Goal: Task Accomplishment & Management: Use online tool/utility

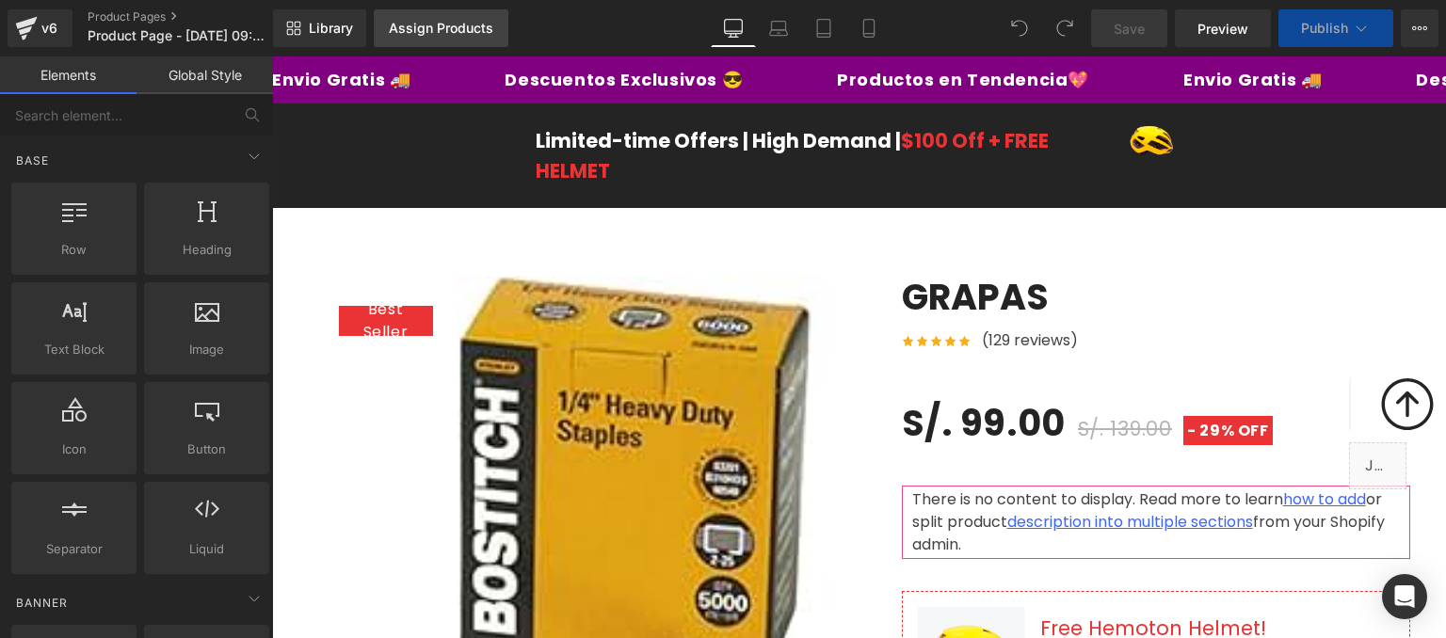
click at [454, 22] on div "Assign Products" at bounding box center [441, 28] width 104 height 15
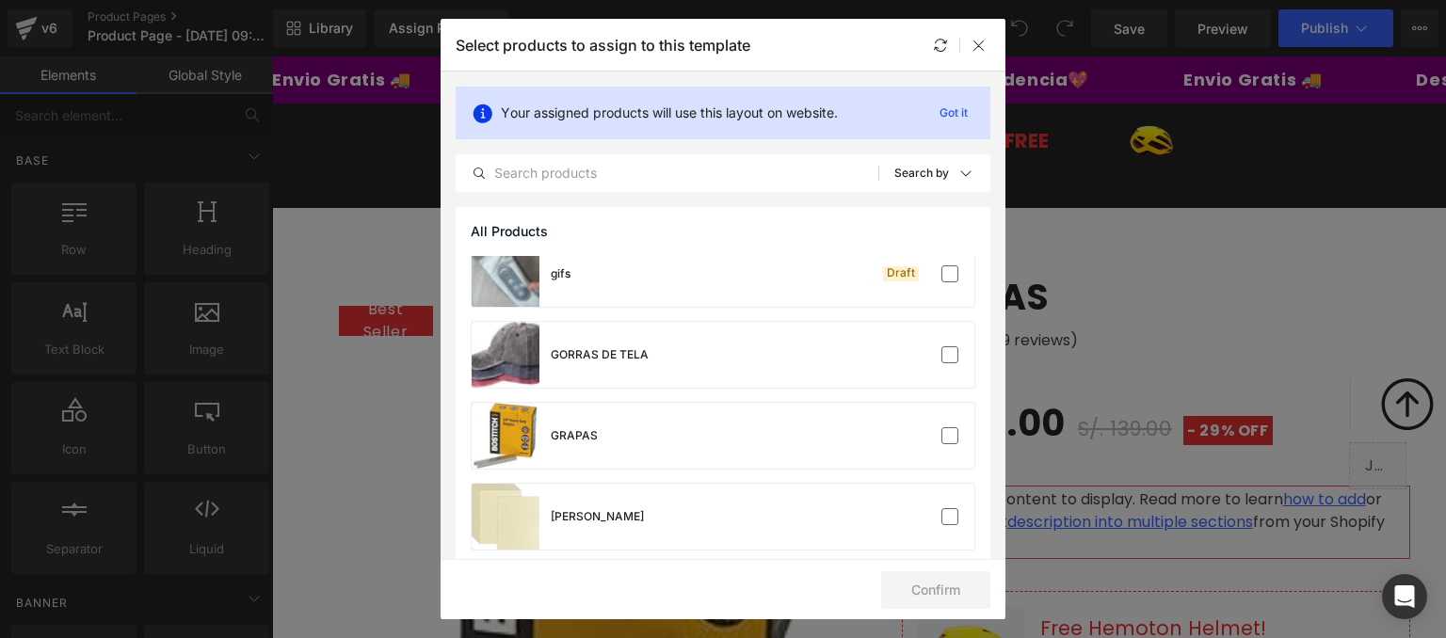
scroll to position [854, 0]
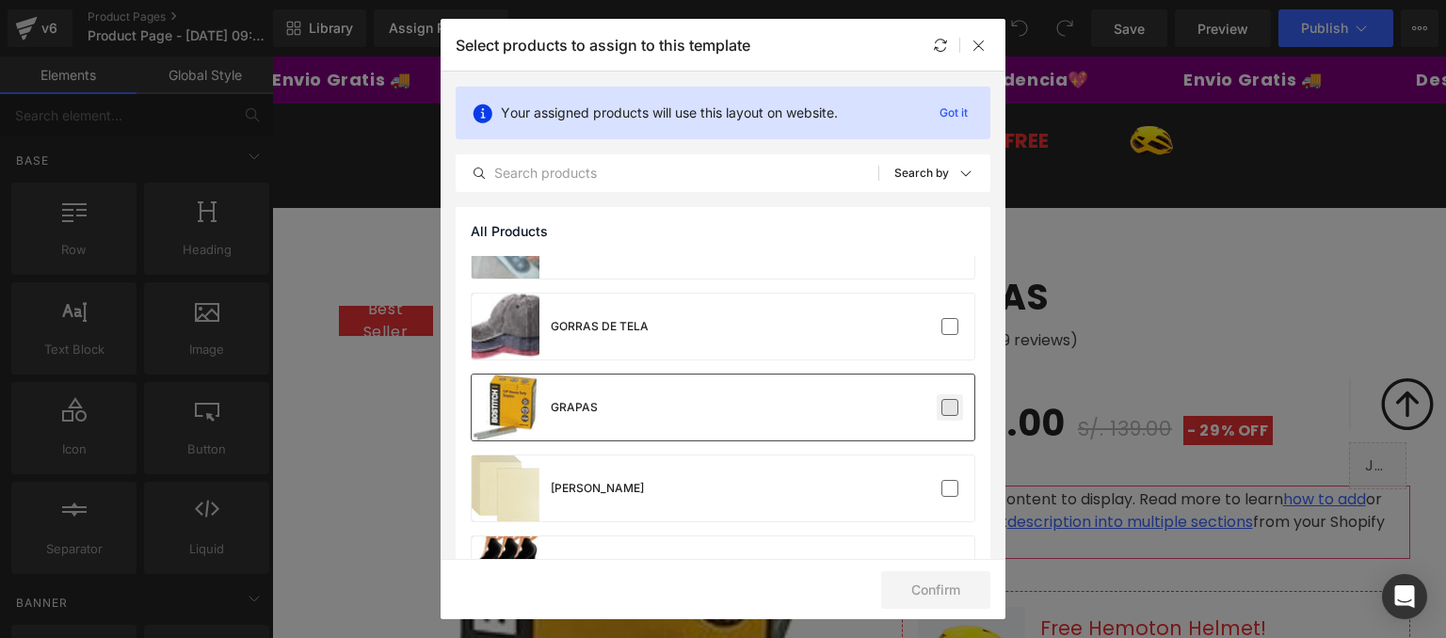
click at [941, 413] on label at bounding box center [949, 407] width 17 height 17
click at [950, 407] on input "checkbox" at bounding box center [950, 407] width 0 height 0
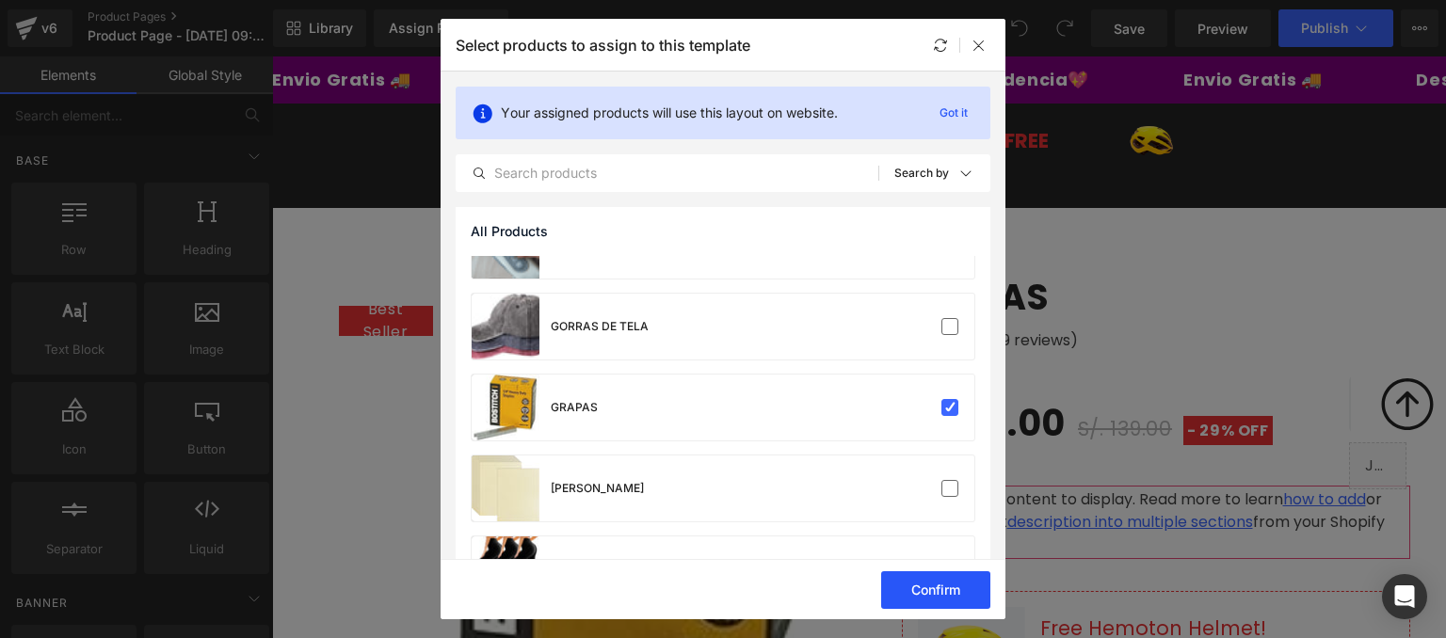
click at [957, 588] on button "Confirm" at bounding box center [935, 590] width 109 height 38
click at [953, 589] on button "Success" at bounding box center [923, 590] width 133 height 38
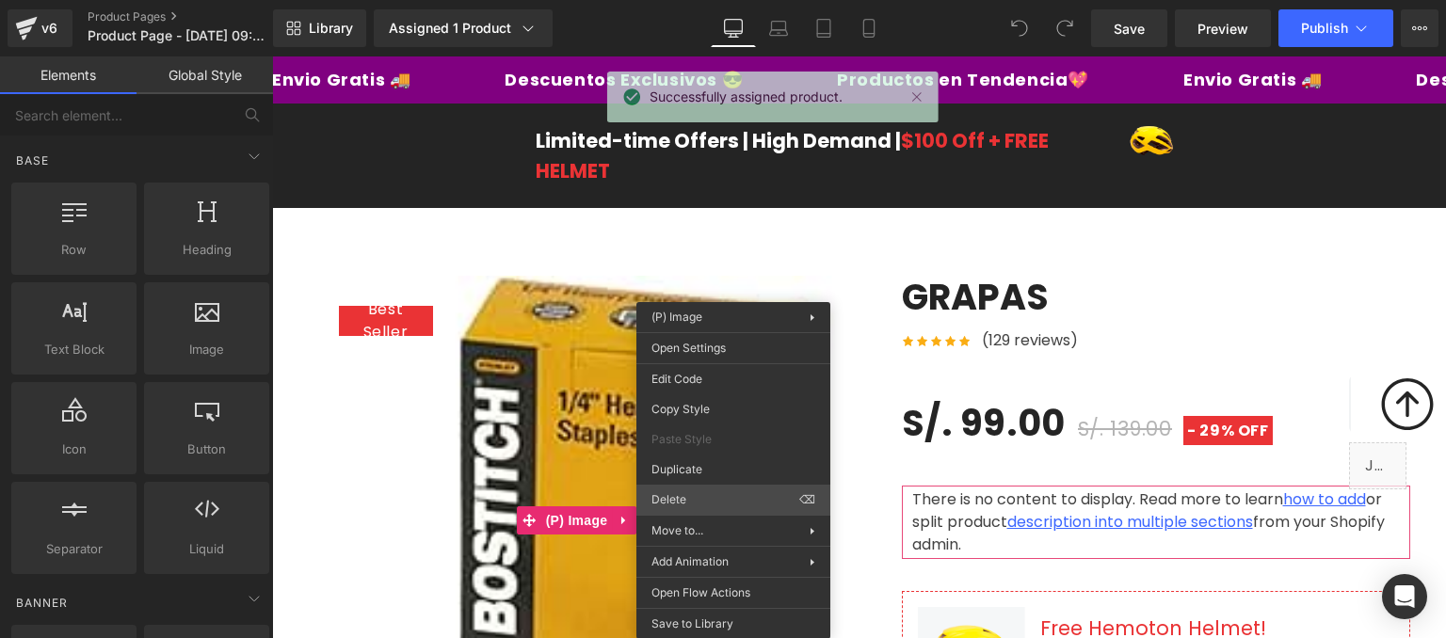
click at [708, 0] on div "You are previewing how the will restyle your page. You can not edit Elements in…" at bounding box center [723, 0] width 1446 height 0
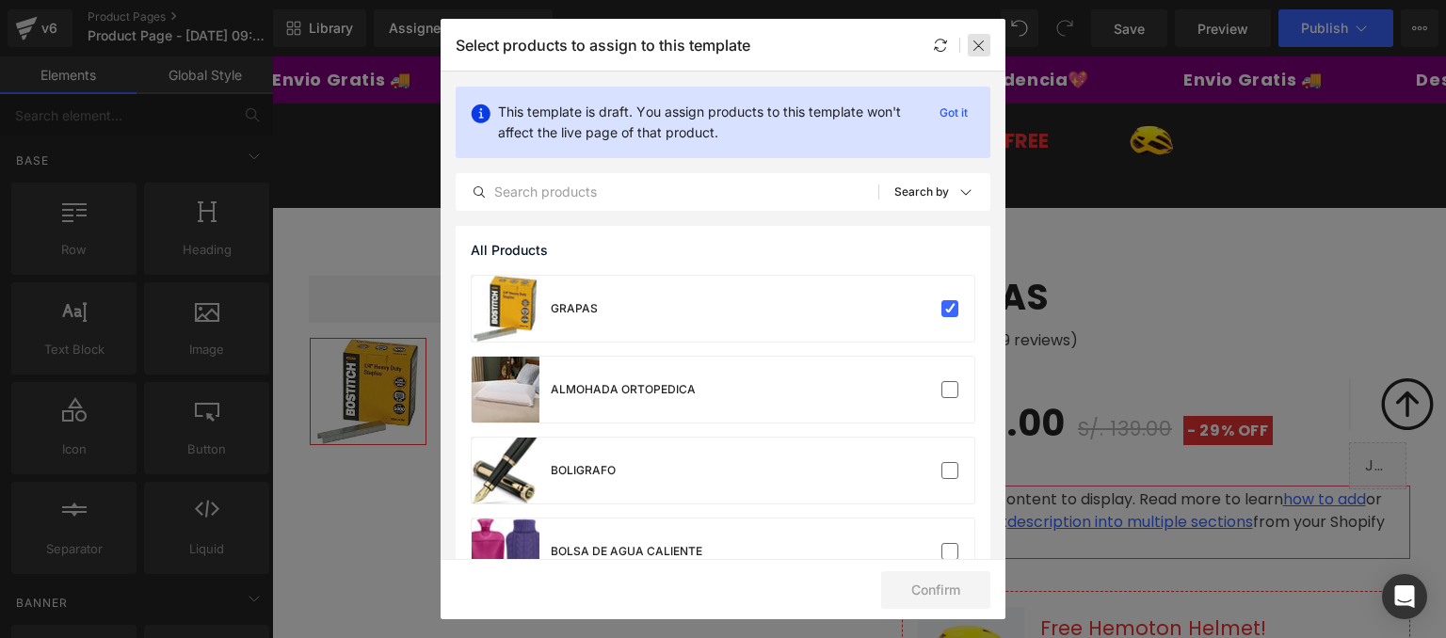
click at [982, 48] on icon at bounding box center [978, 45] width 15 height 15
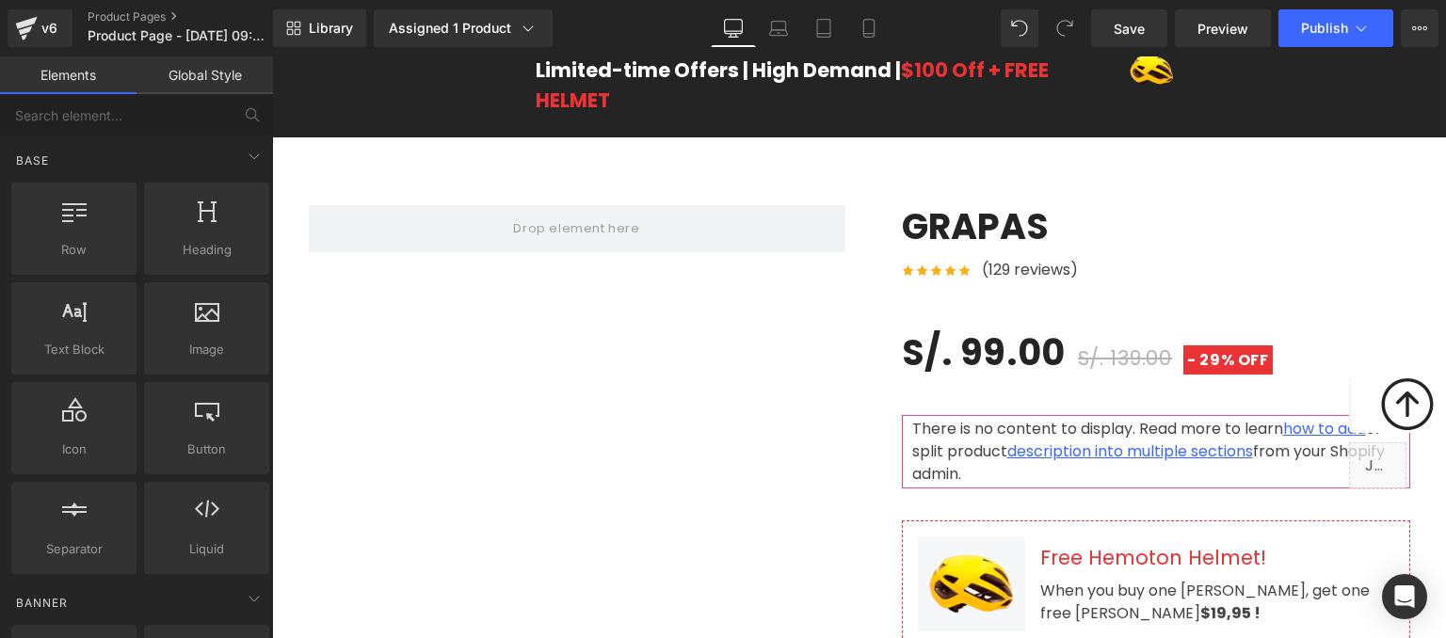
scroll to position [0, 0]
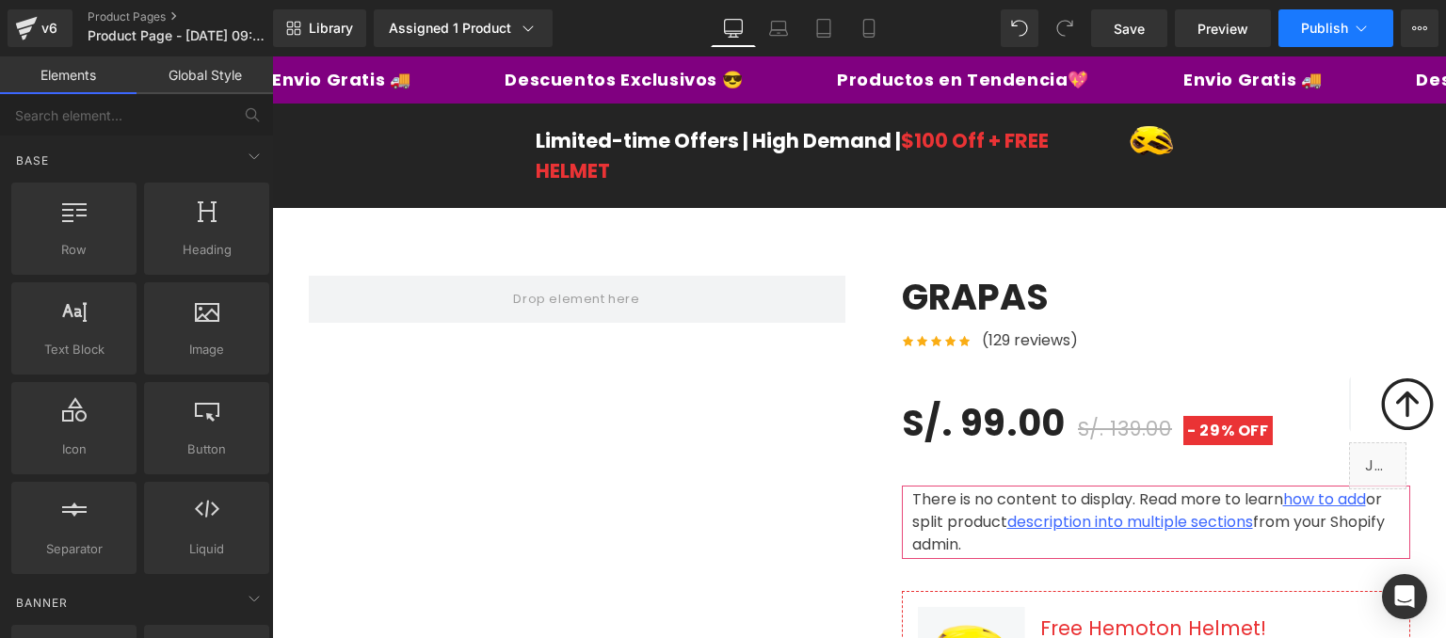
click at [1335, 22] on span "Publish" at bounding box center [1324, 28] width 47 height 15
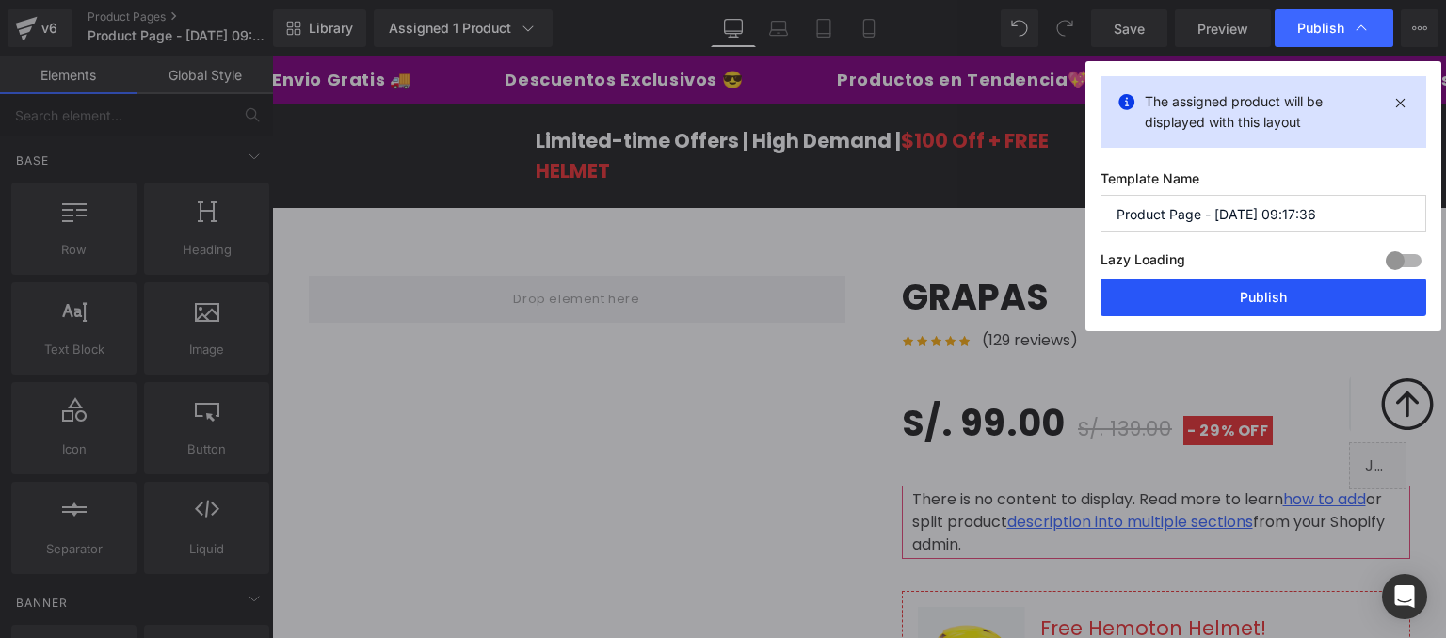
click at [1262, 302] on button "Publish" at bounding box center [1263, 298] width 326 height 38
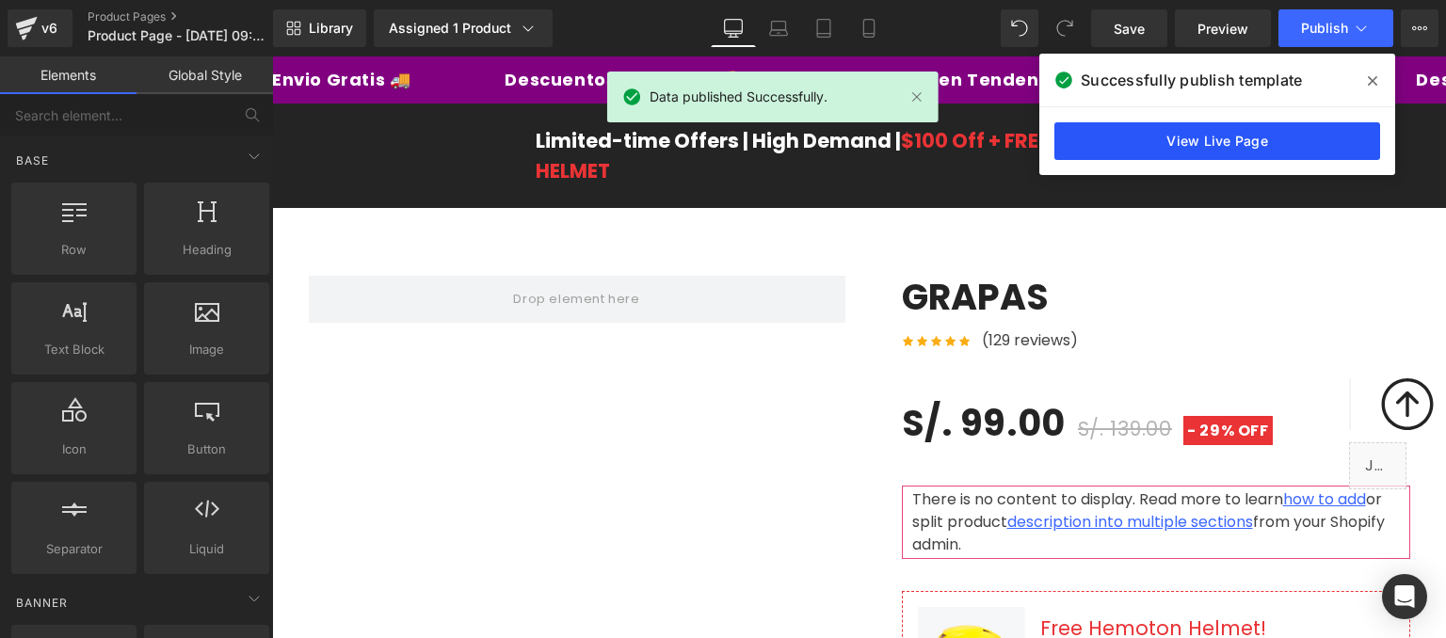
click at [1234, 133] on link "View Live Page" at bounding box center [1217, 141] width 326 height 38
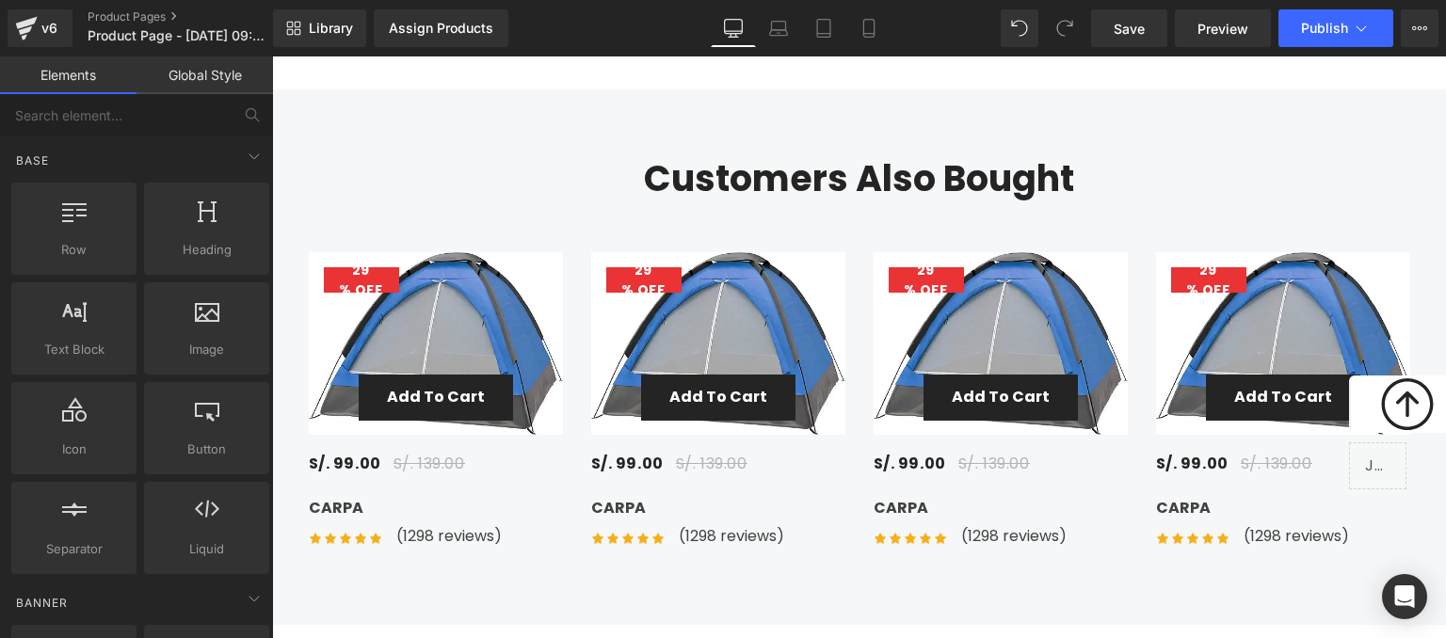
scroll to position [6324, 0]
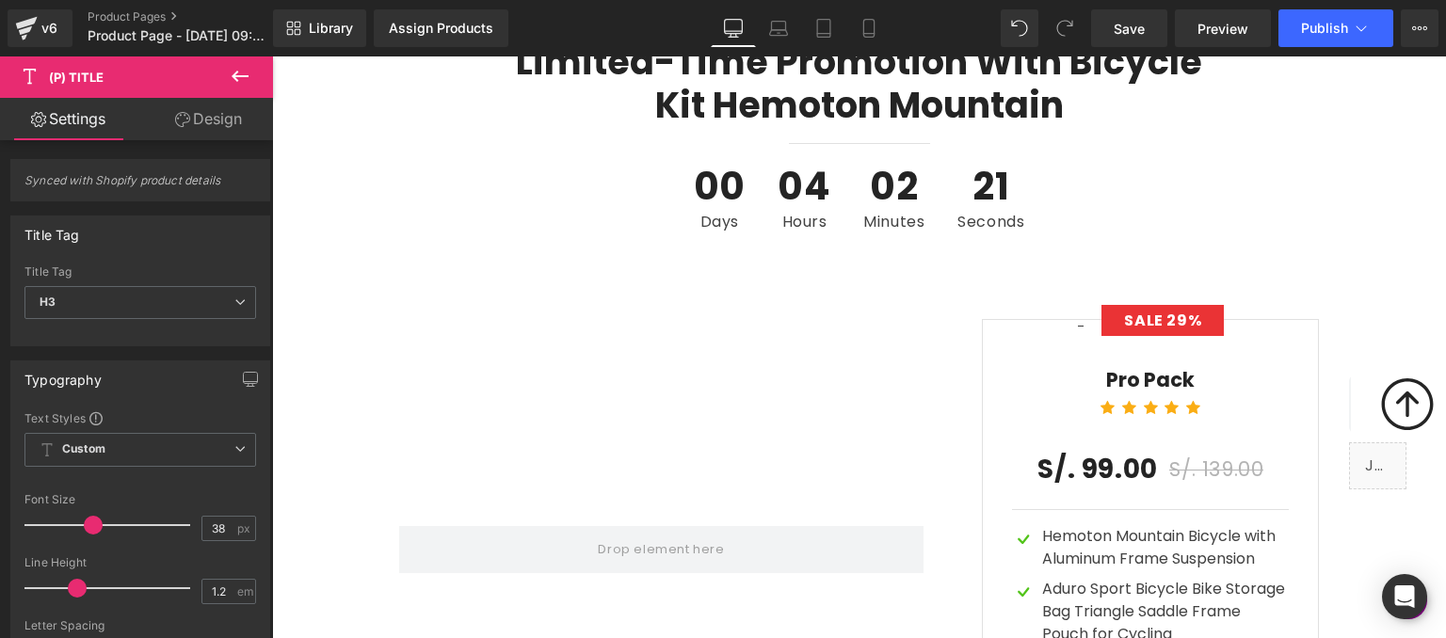
scroll to position [5741, 0]
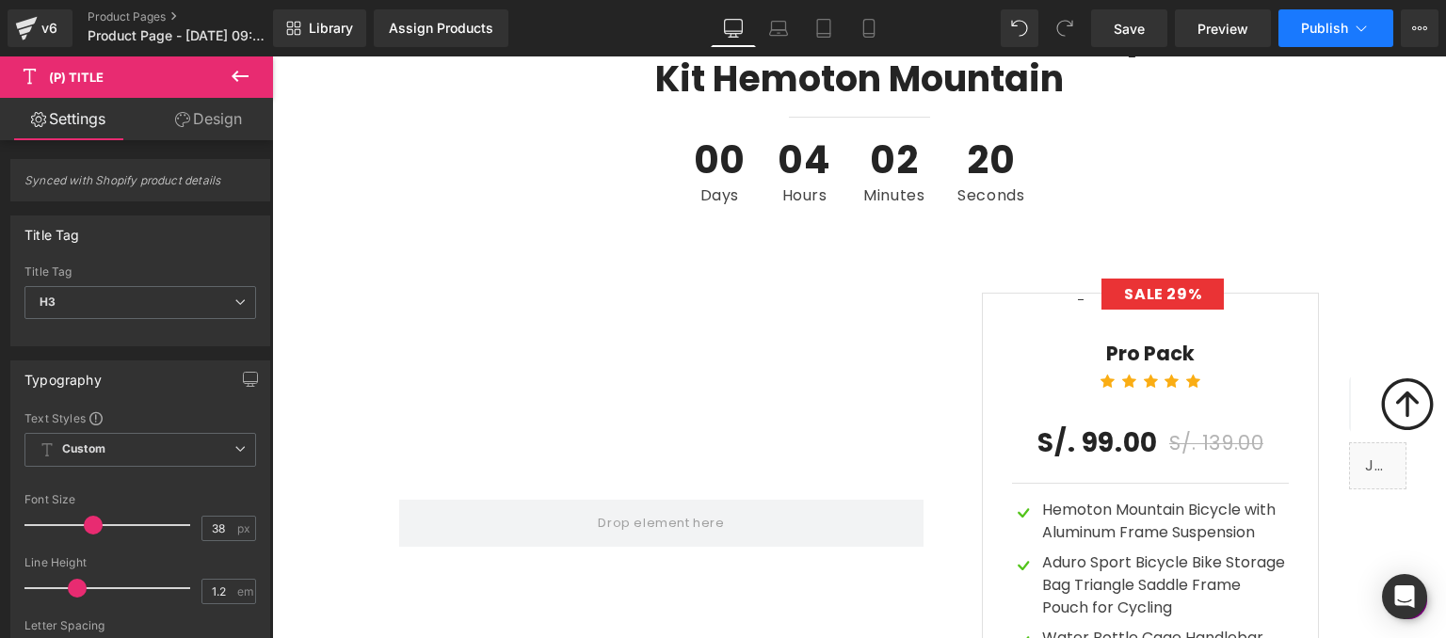
click at [1310, 35] on span "Publish" at bounding box center [1324, 28] width 47 height 15
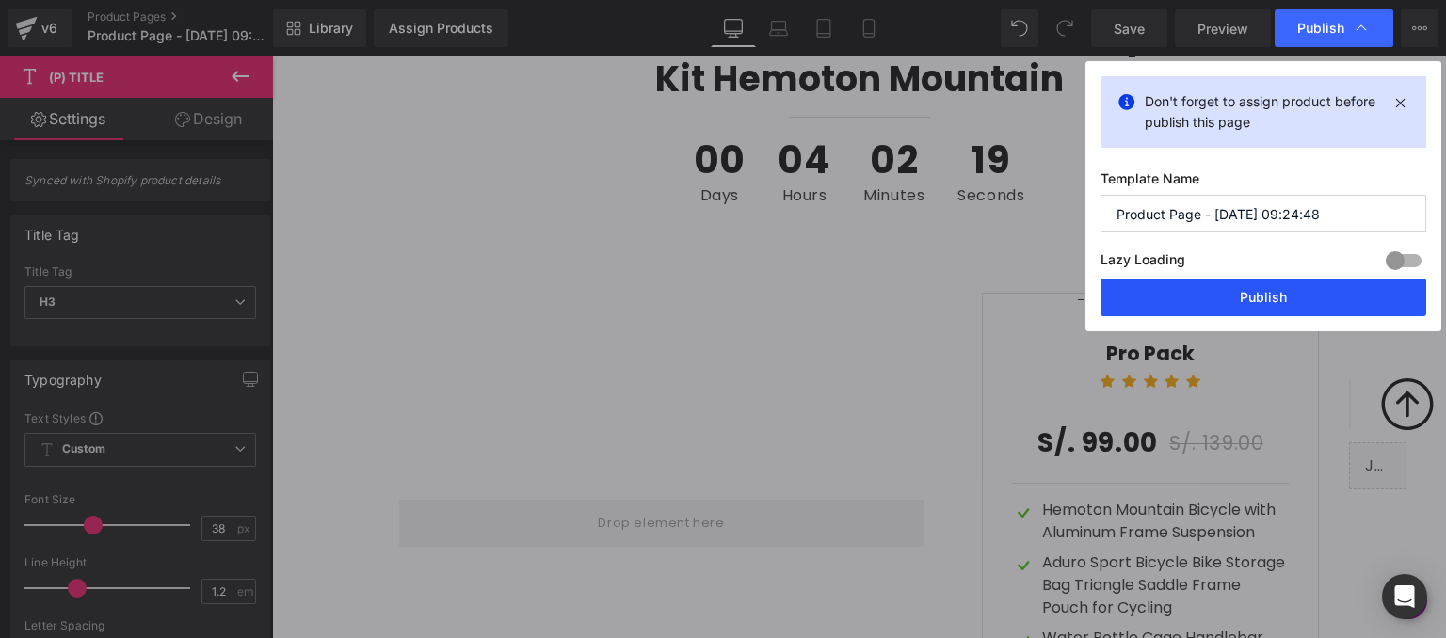
click at [1257, 296] on button "Publish" at bounding box center [1263, 298] width 326 height 38
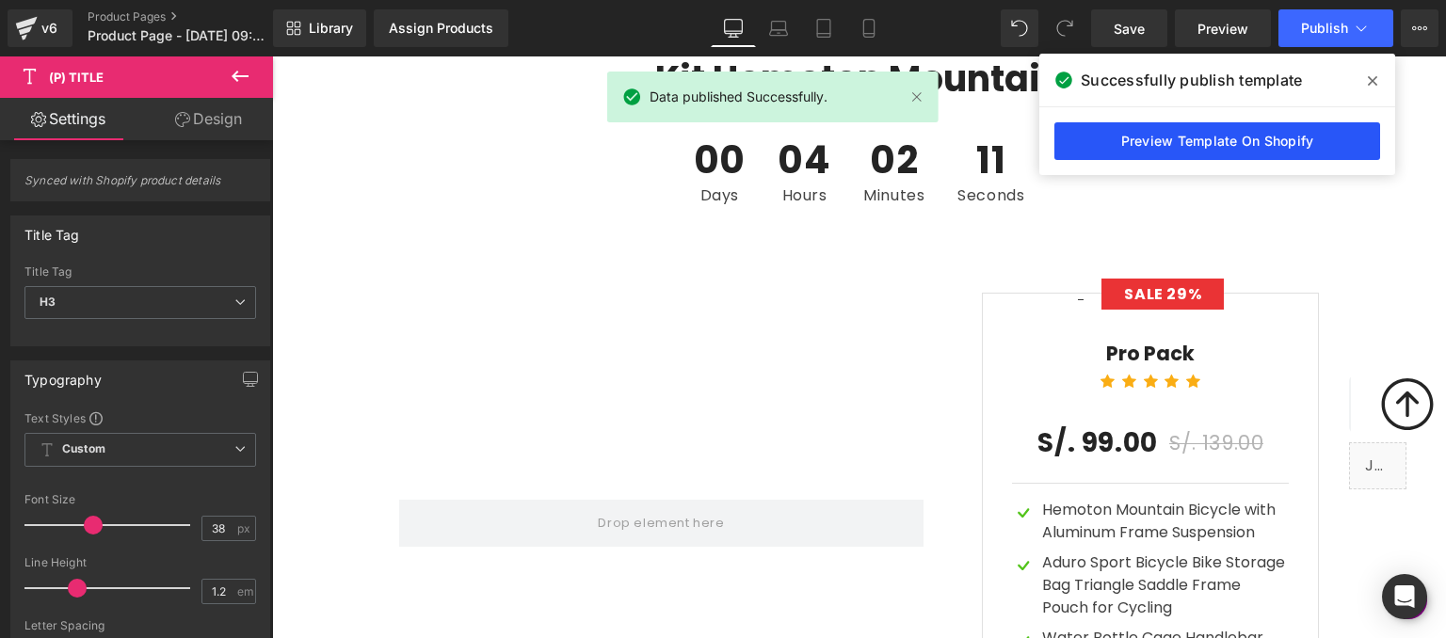
click at [1254, 136] on link "Preview Template On Shopify" at bounding box center [1217, 141] width 326 height 38
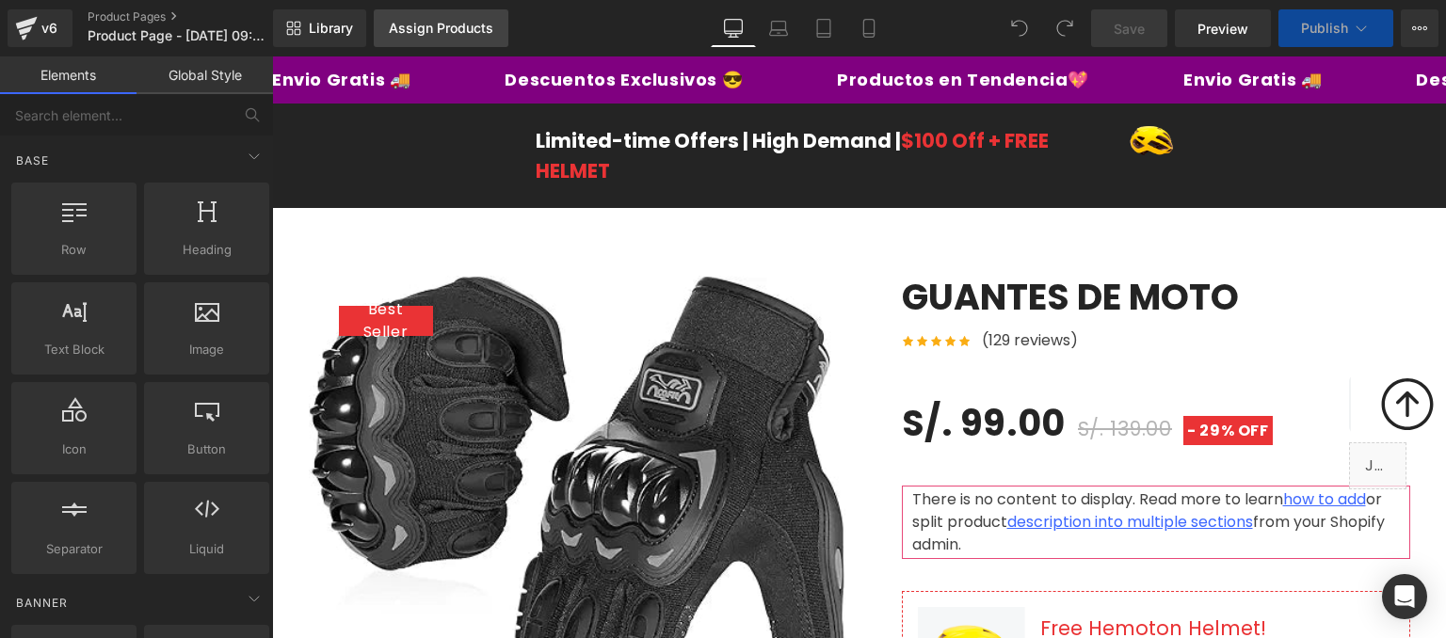
click at [440, 29] on div "Assign Products" at bounding box center [441, 28] width 104 height 15
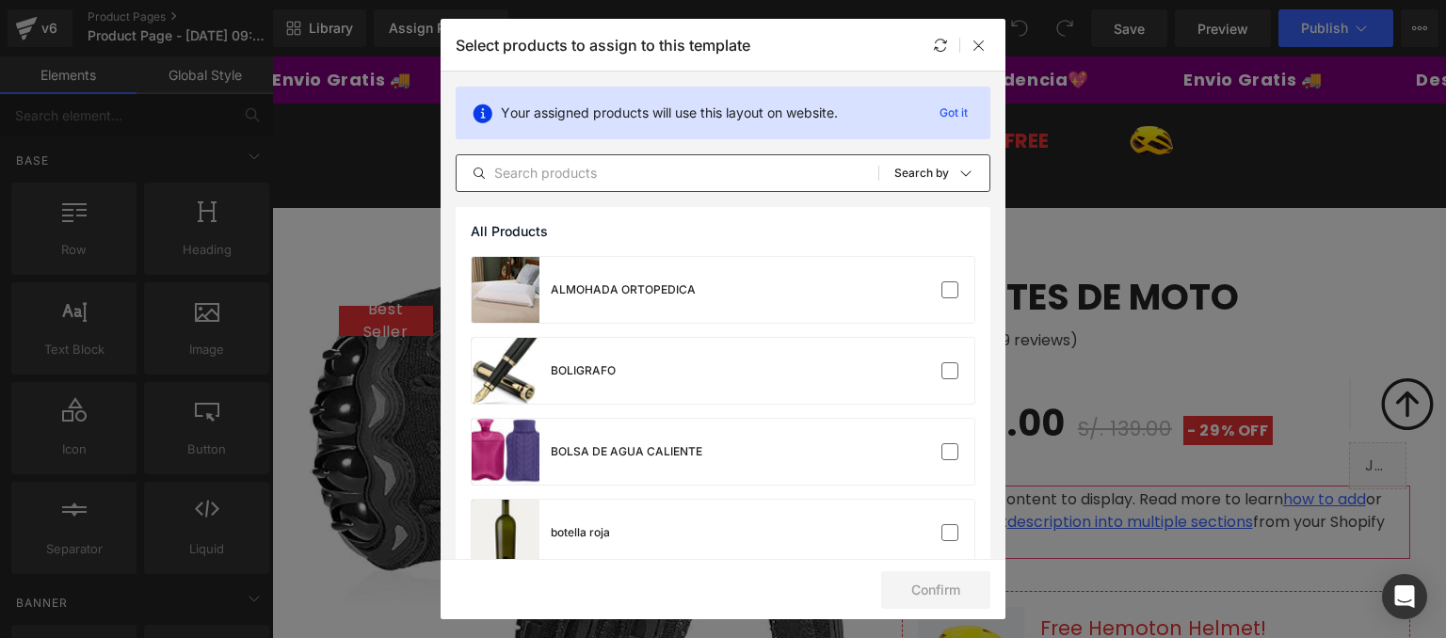
click at [643, 174] on input "text" at bounding box center [667, 173] width 422 height 23
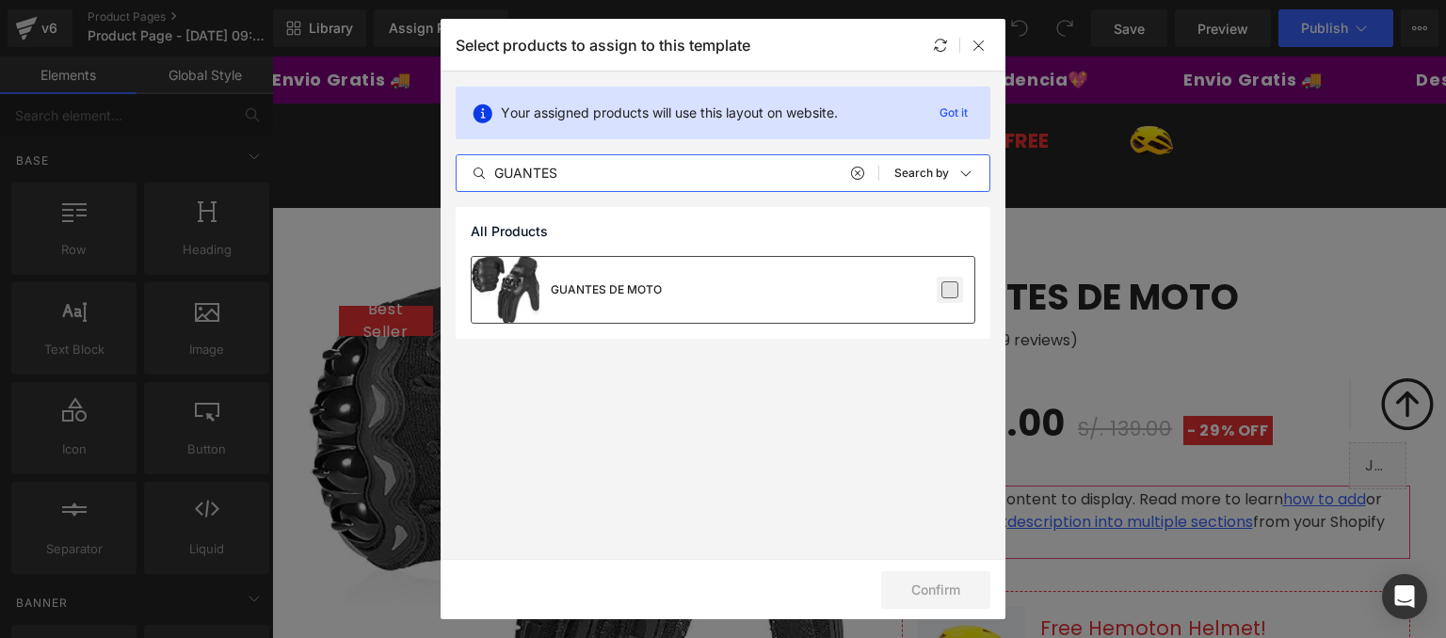
type input "GUANTES"
click at [952, 296] on label at bounding box center [949, 289] width 17 height 17
click at [950, 290] on input "checkbox" at bounding box center [950, 290] width 0 height 0
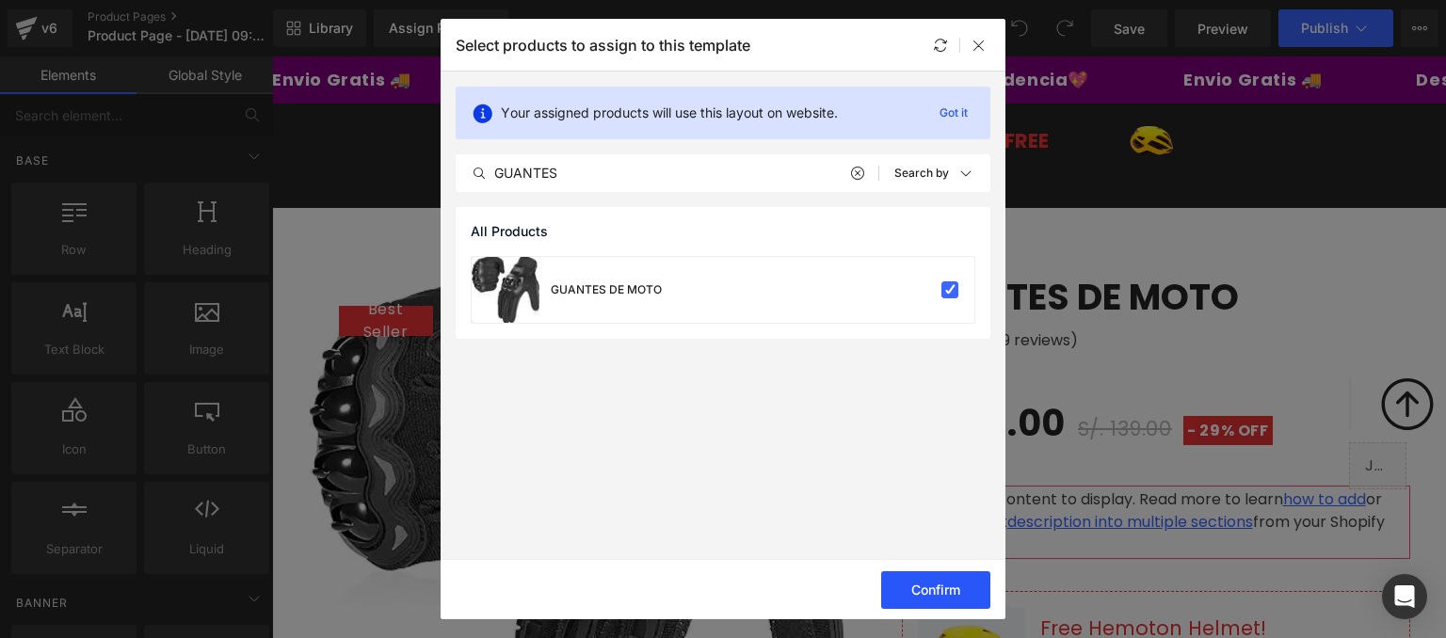
click at [956, 597] on button "Confirm" at bounding box center [935, 590] width 109 height 38
click at [956, 597] on button "Success" at bounding box center [923, 590] width 133 height 38
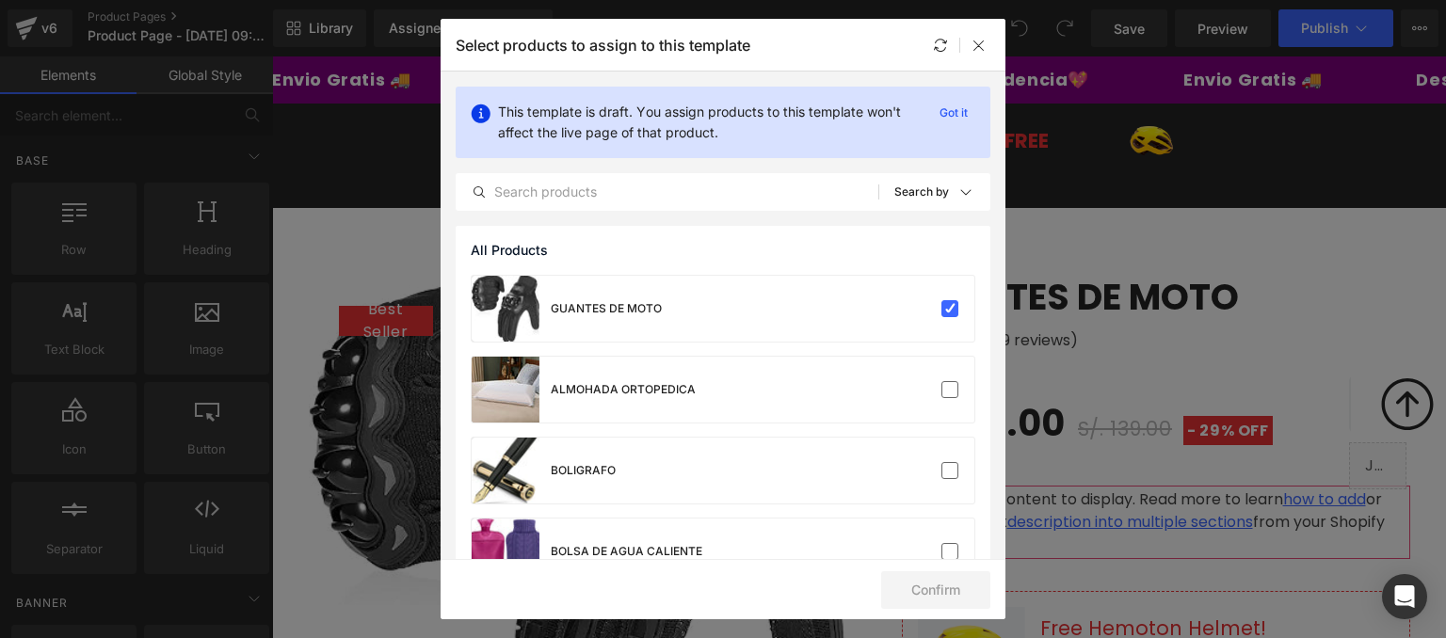
click at [974, 48] on icon at bounding box center [978, 45] width 15 height 15
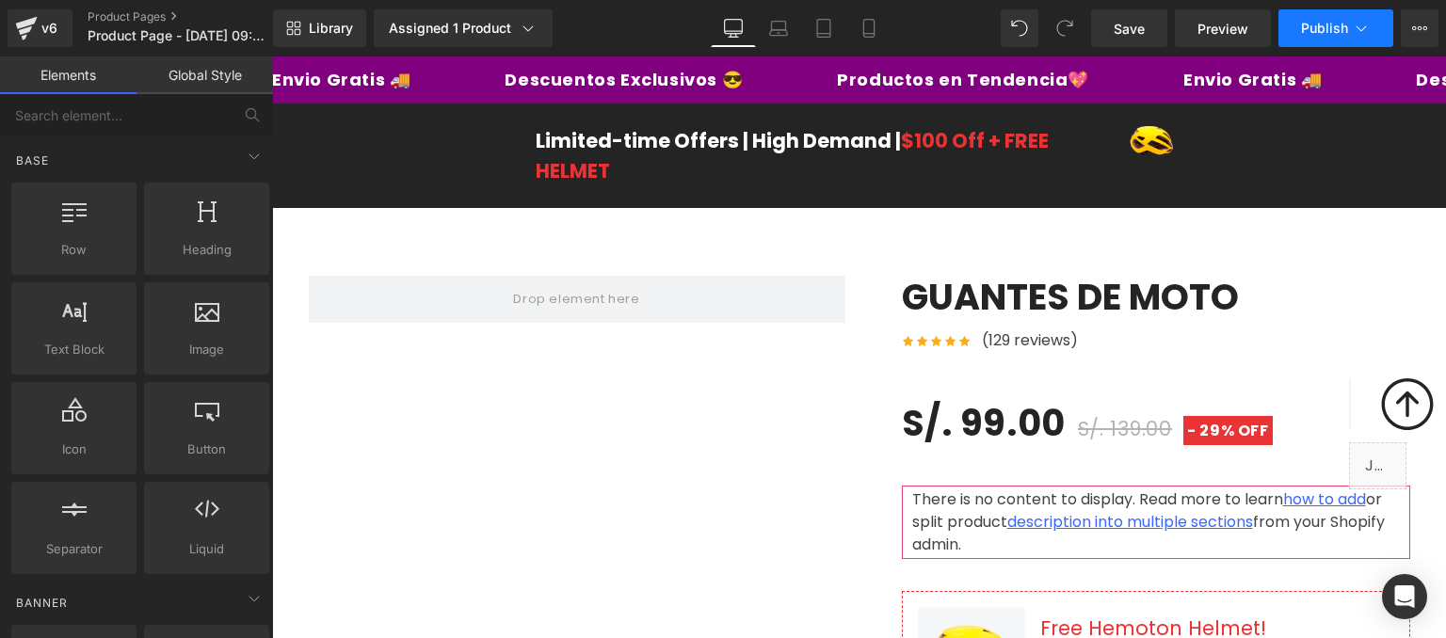
click at [1310, 37] on button "Publish" at bounding box center [1335, 28] width 115 height 38
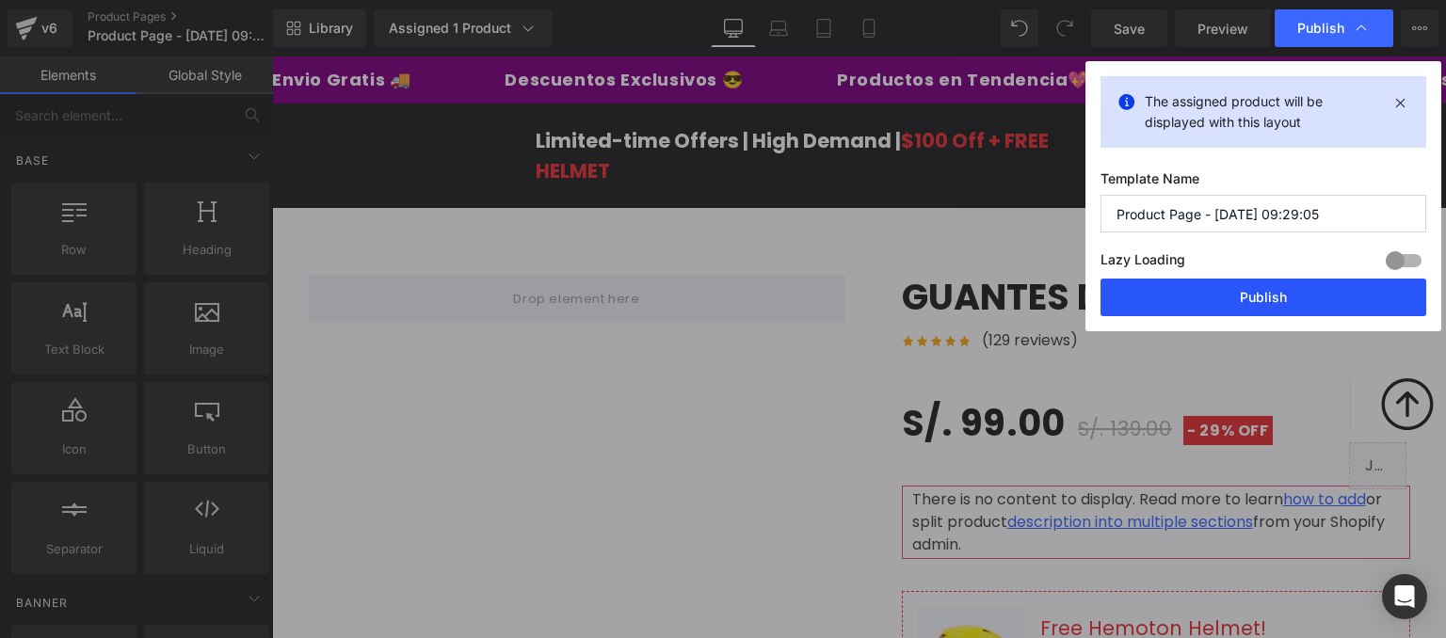
click at [1276, 298] on button "Publish" at bounding box center [1263, 298] width 326 height 38
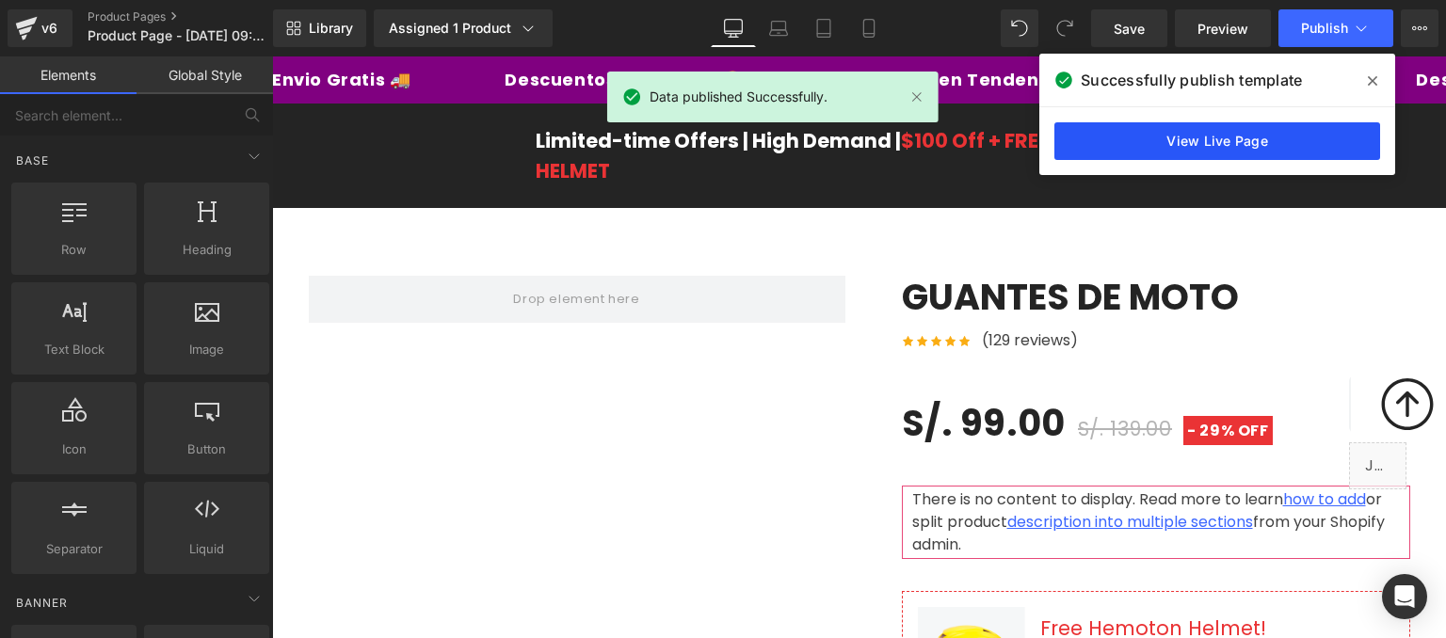
click at [1211, 140] on link "View Live Page" at bounding box center [1217, 141] width 326 height 38
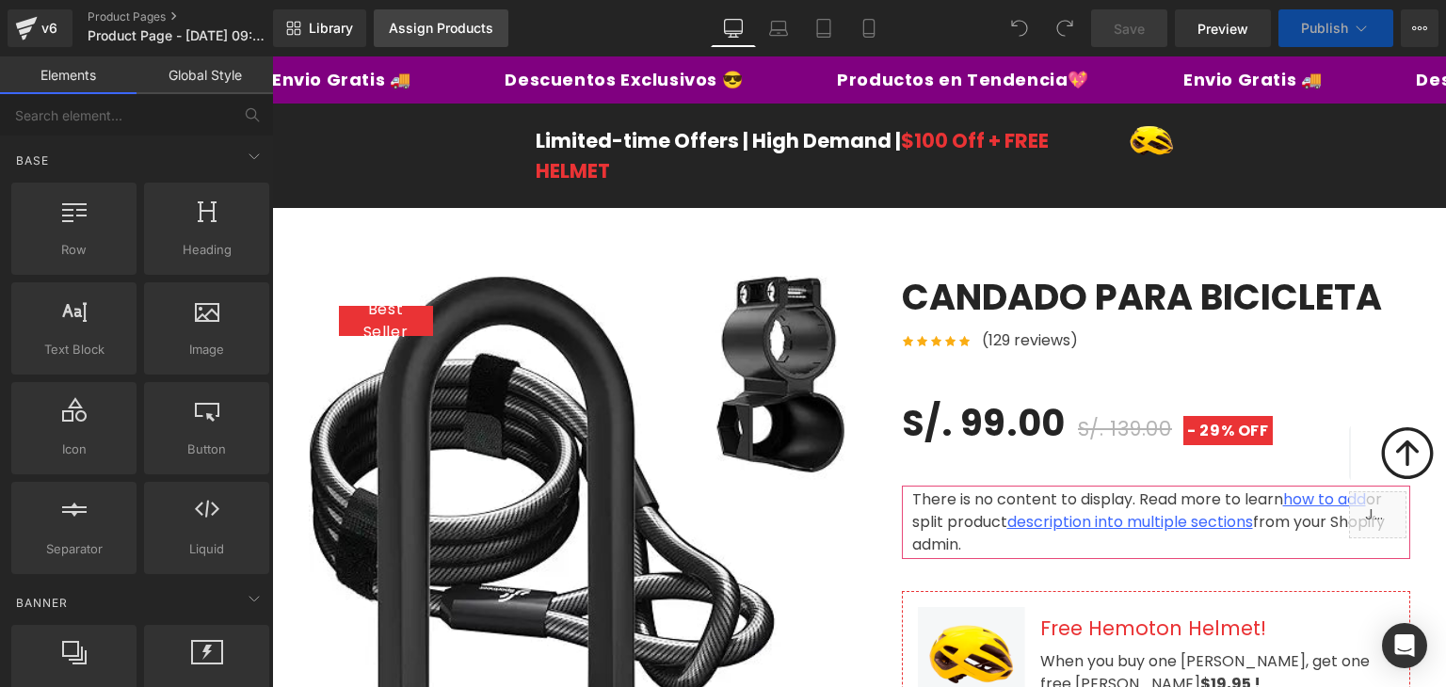
click at [444, 33] on div "Assign Products" at bounding box center [441, 28] width 104 height 15
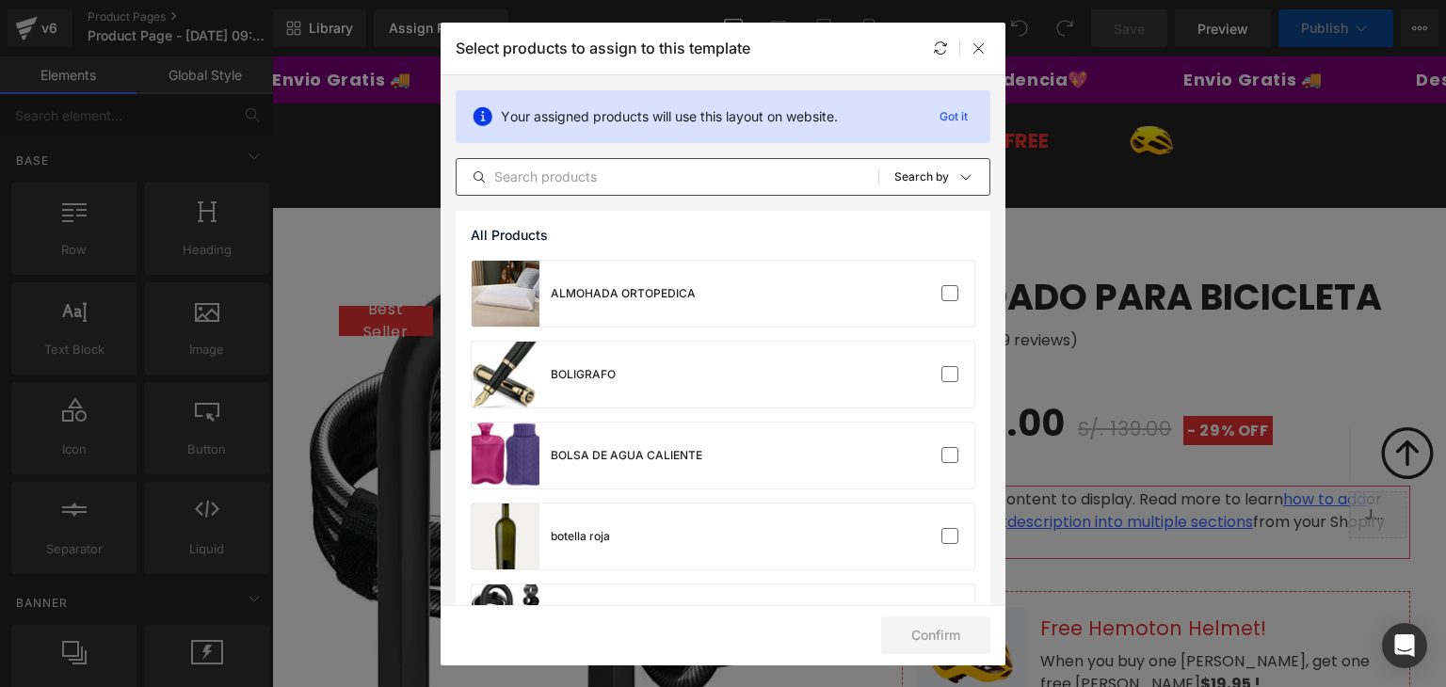
click at [710, 175] on input "text" at bounding box center [667, 177] width 422 height 23
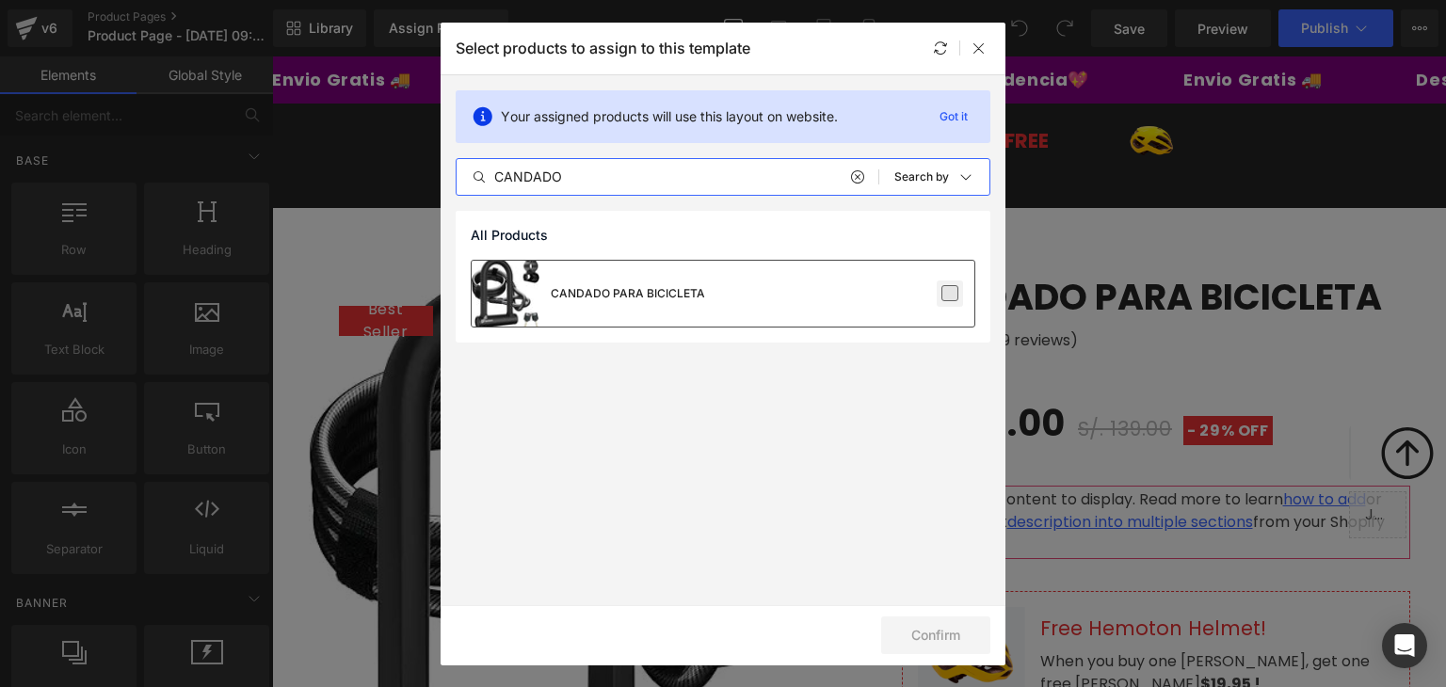
type input "CANDADO"
click at [952, 295] on label at bounding box center [949, 293] width 17 height 17
click at [950, 294] on input "checkbox" at bounding box center [950, 294] width 0 height 0
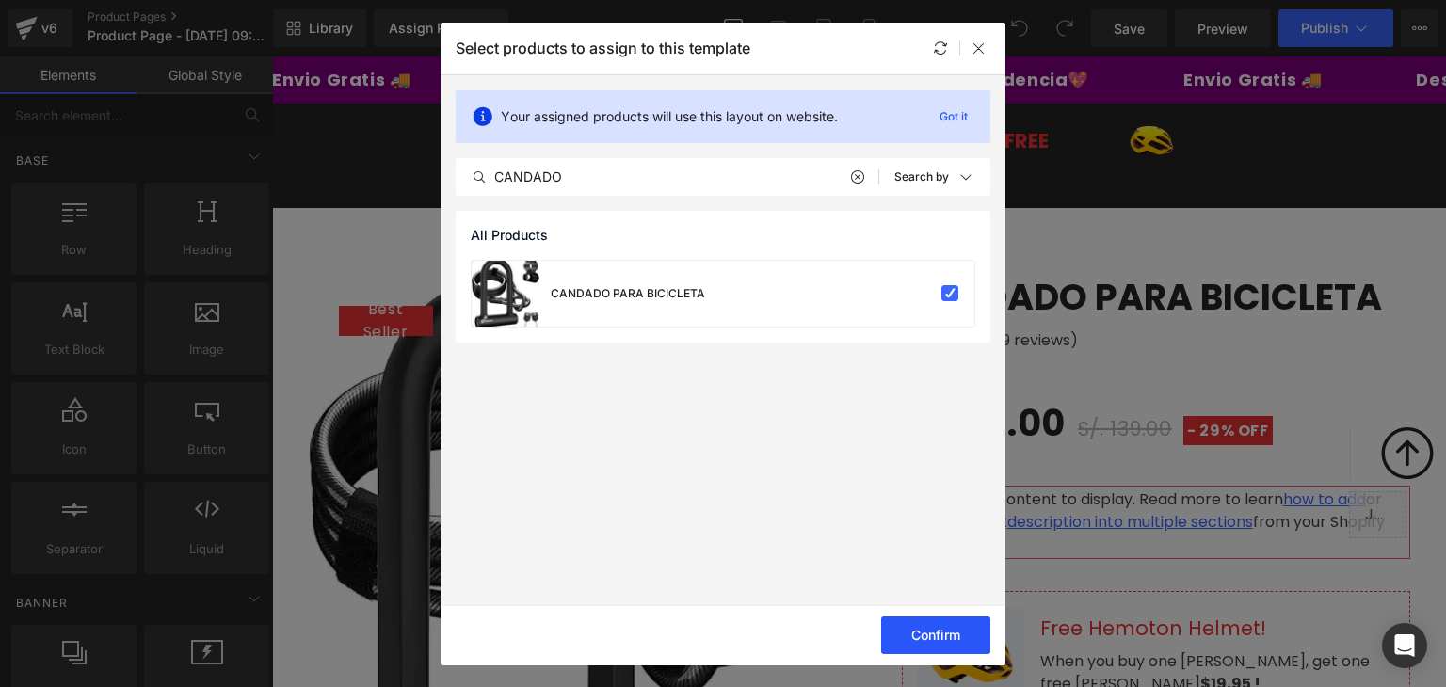
click at [962, 642] on button "Confirm" at bounding box center [935, 635] width 109 height 38
click at [967, 638] on button "Success" at bounding box center [923, 635] width 133 height 38
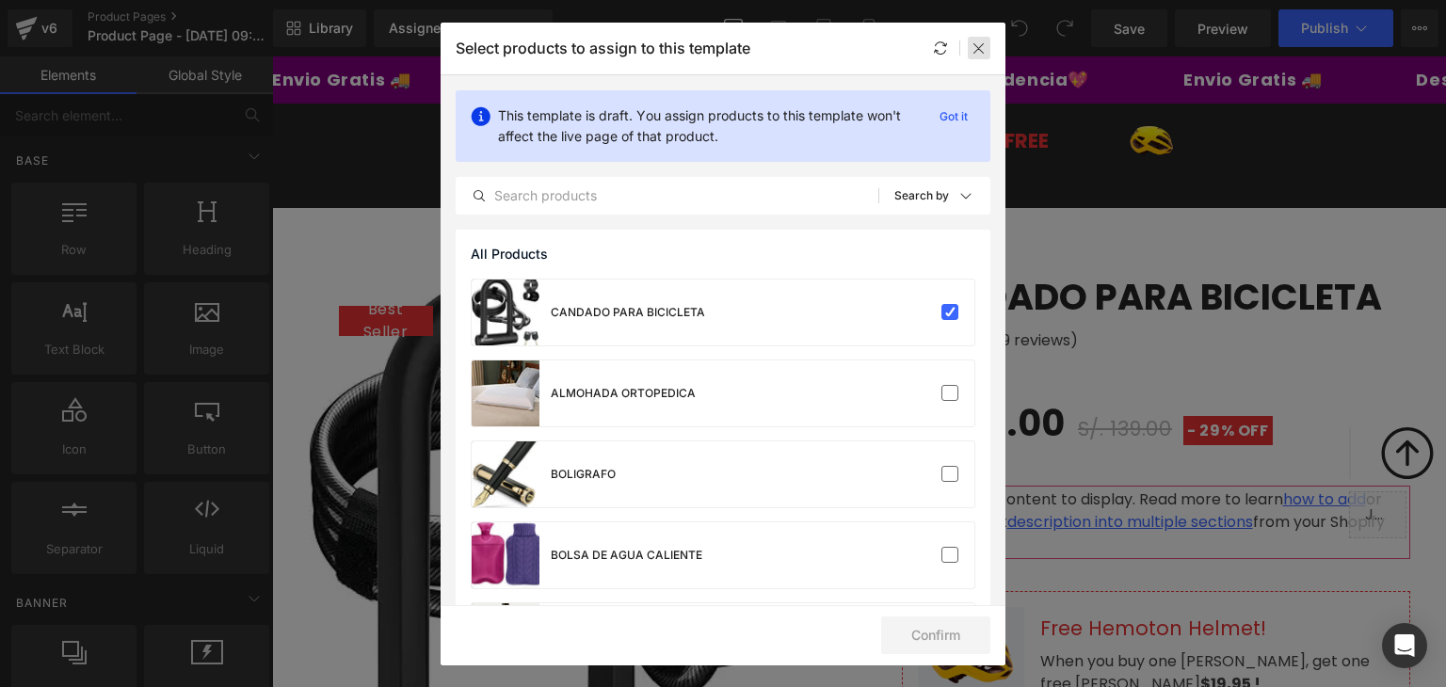
click at [980, 54] on icon at bounding box center [978, 47] width 15 height 15
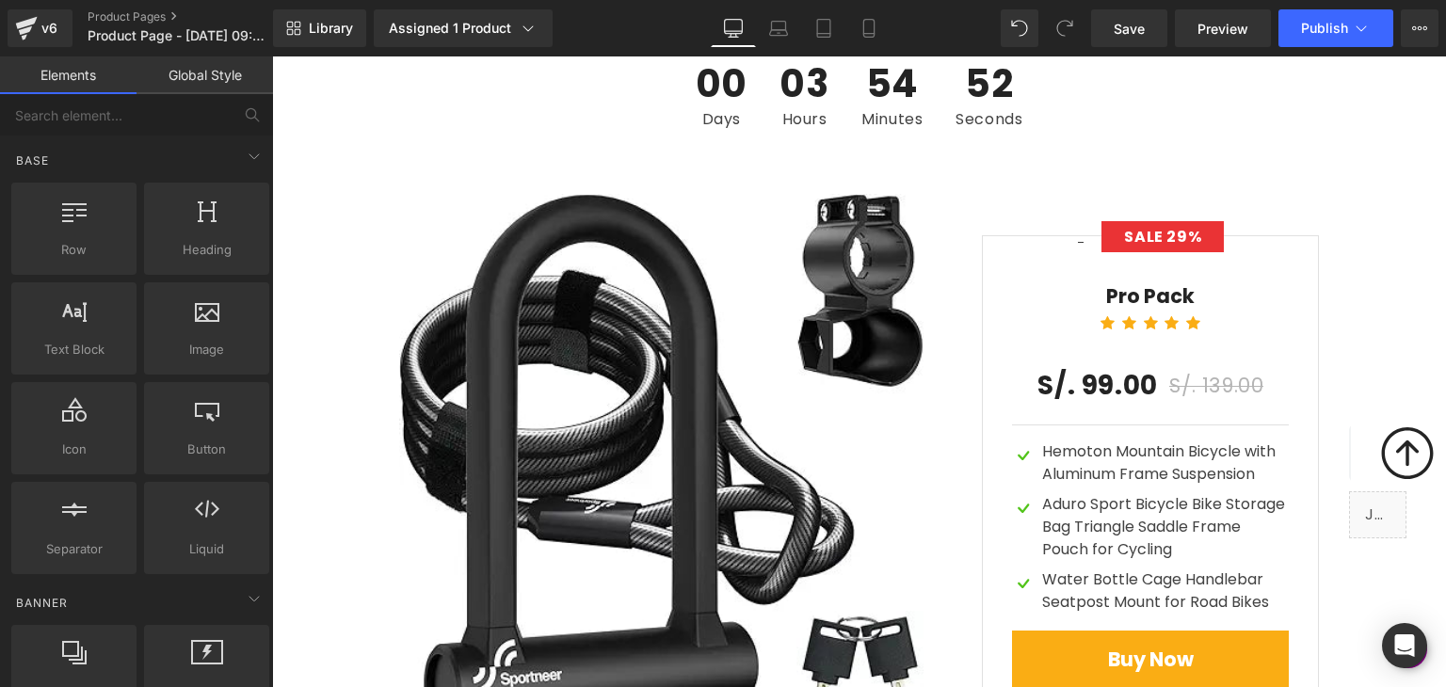
scroll to position [5649, 0]
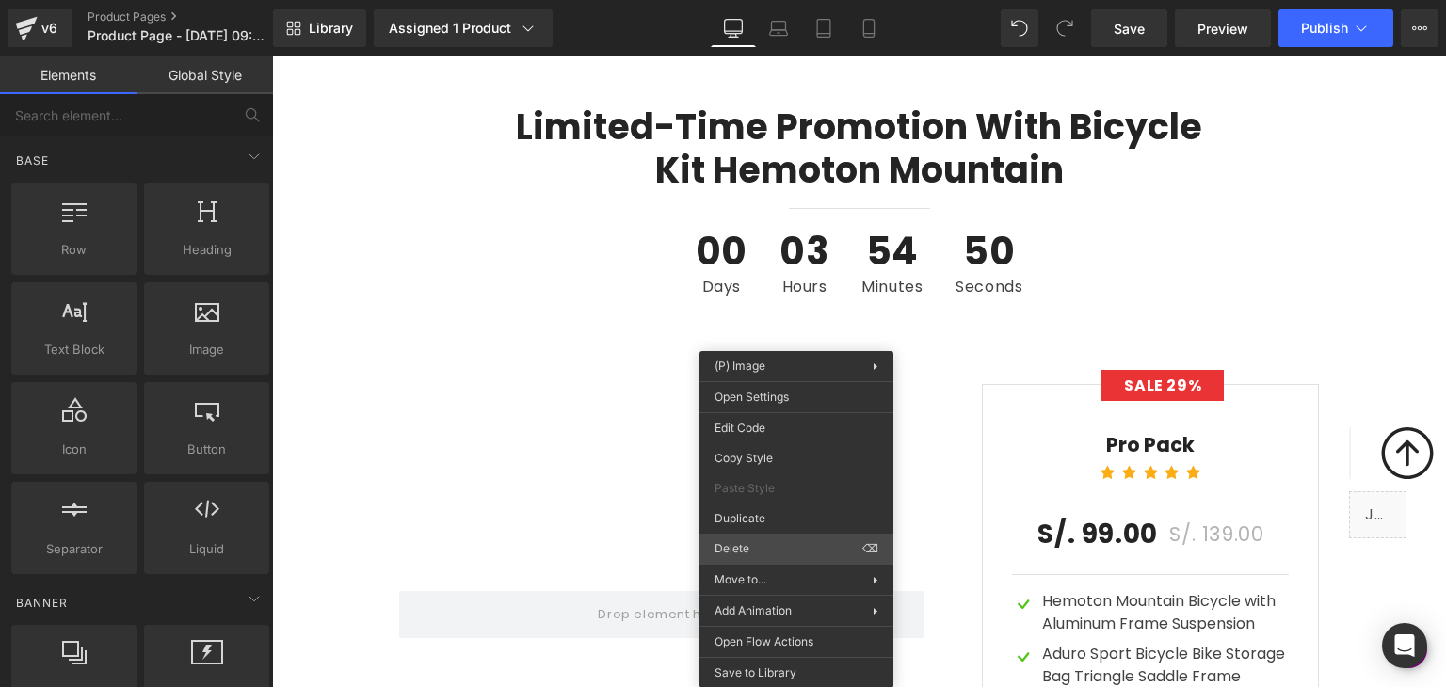
drag, startPoint x: 1021, startPoint y: 597, endPoint x: 748, endPoint y: 528, distance: 281.4
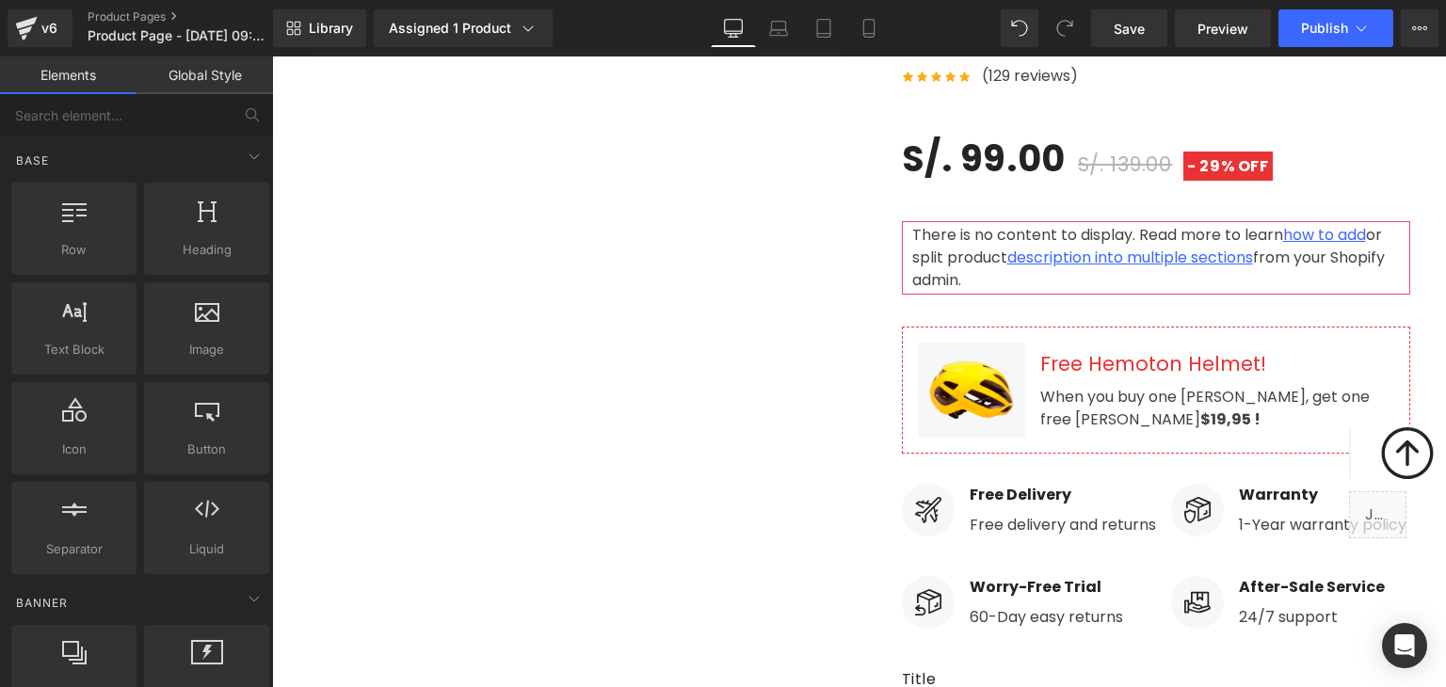
scroll to position [0, 0]
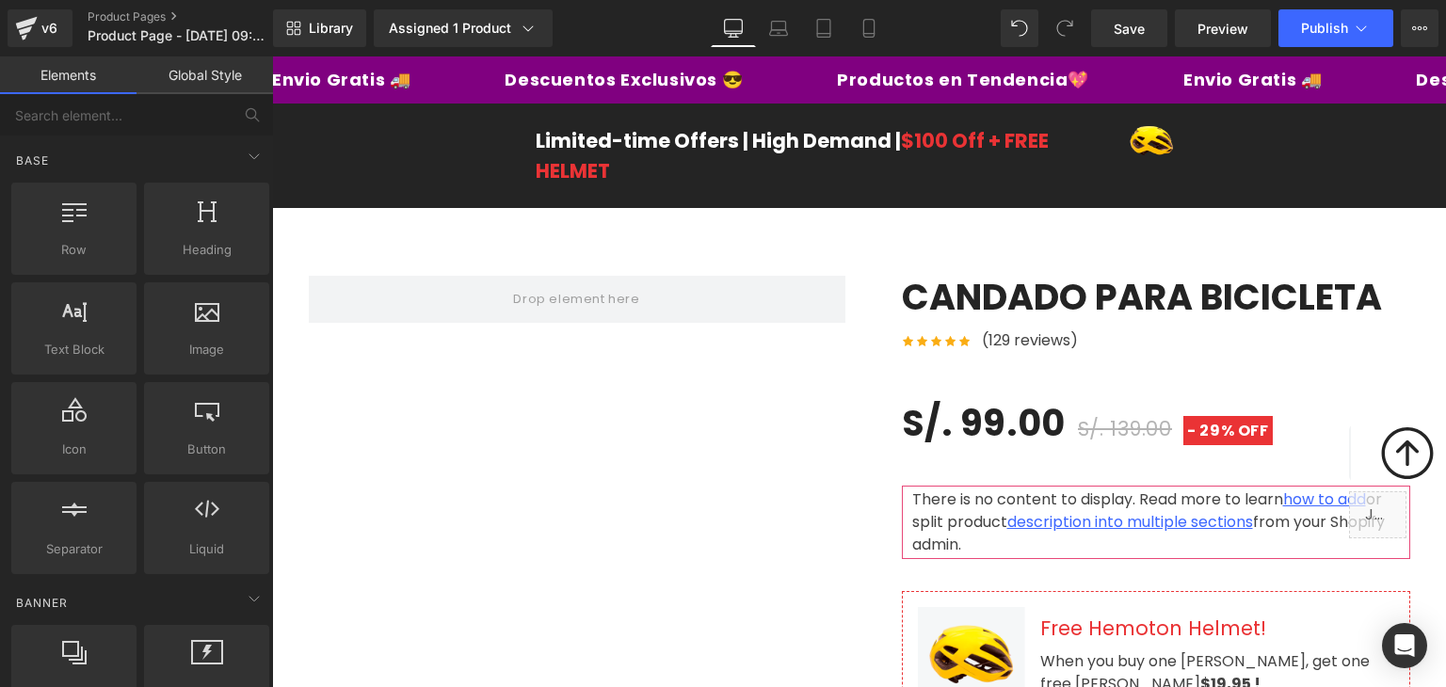
drag, startPoint x: 1435, startPoint y: 537, endPoint x: 1710, endPoint y: 108, distance: 509.6
click at [1305, 24] on span "Publish" at bounding box center [1324, 28] width 47 height 15
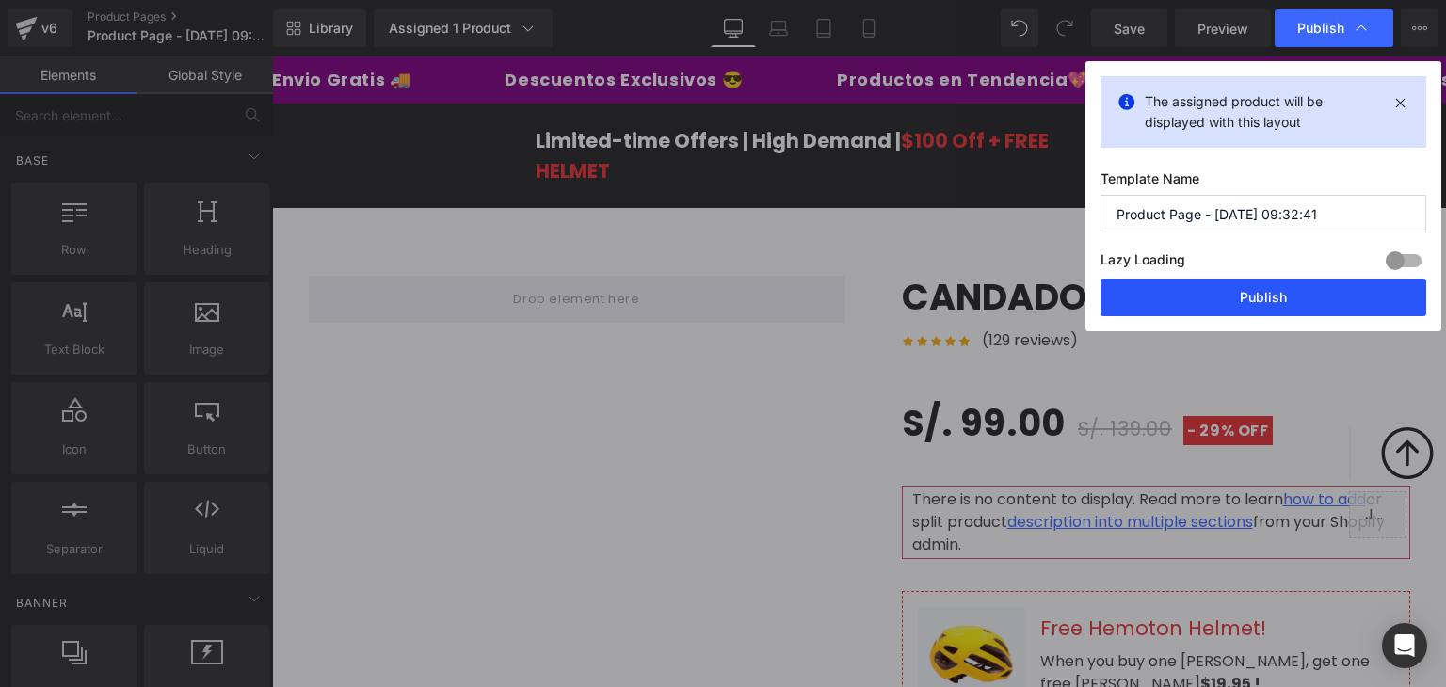
drag, startPoint x: 1266, startPoint y: 295, endPoint x: 995, endPoint y: 238, distance: 276.9
click at [1267, 295] on button "Publish" at bounding box center [1263, 298] width 326 height 38
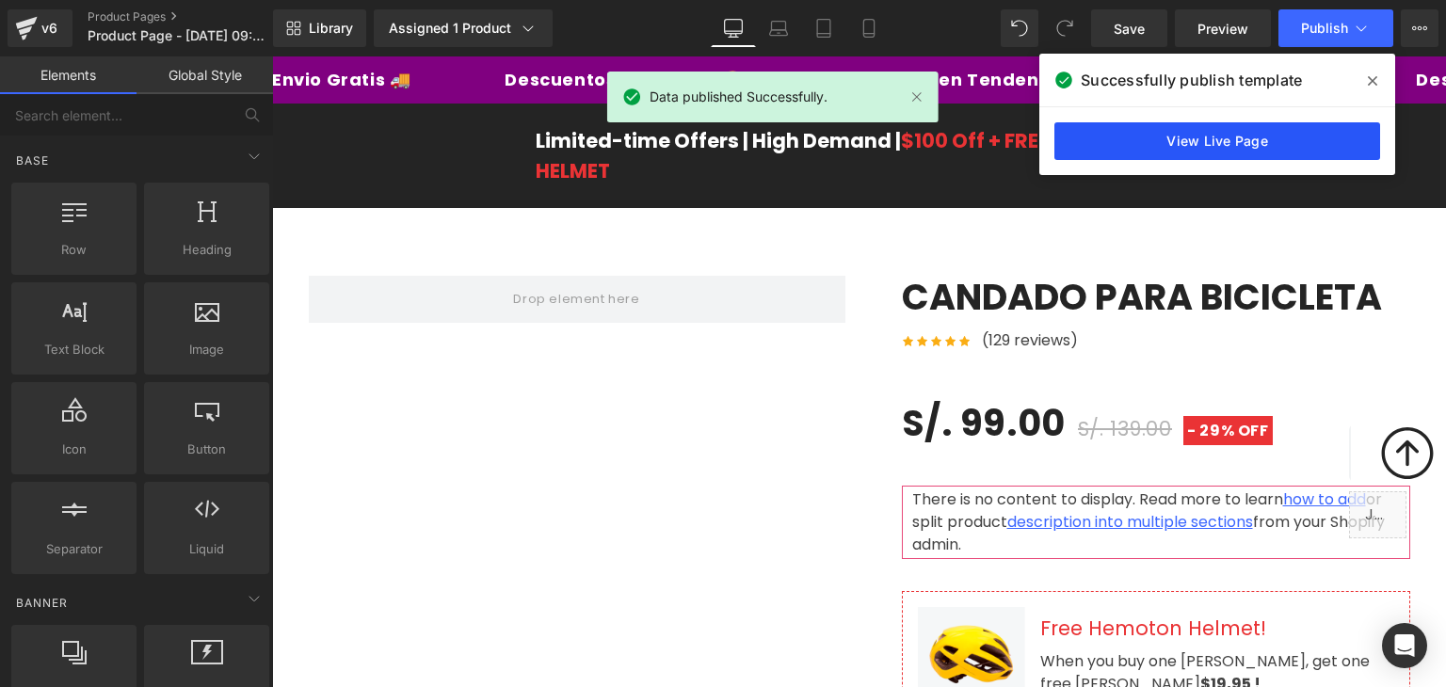
click at [1186, 138] on link "View Live Page" at bounding box center [1217, 141] width 326 height 38
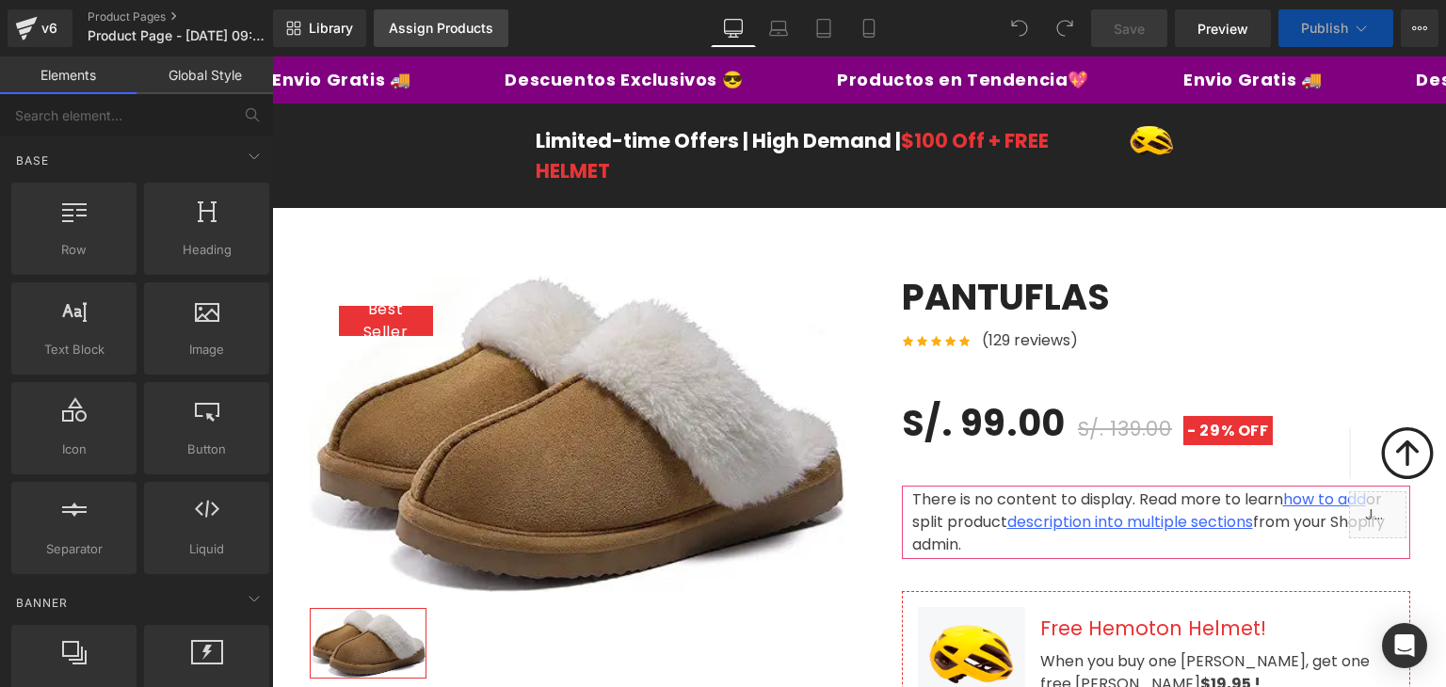
click at [449, 33] on div "Assign Products" at bounding box center [441, 28] width 104 height 15
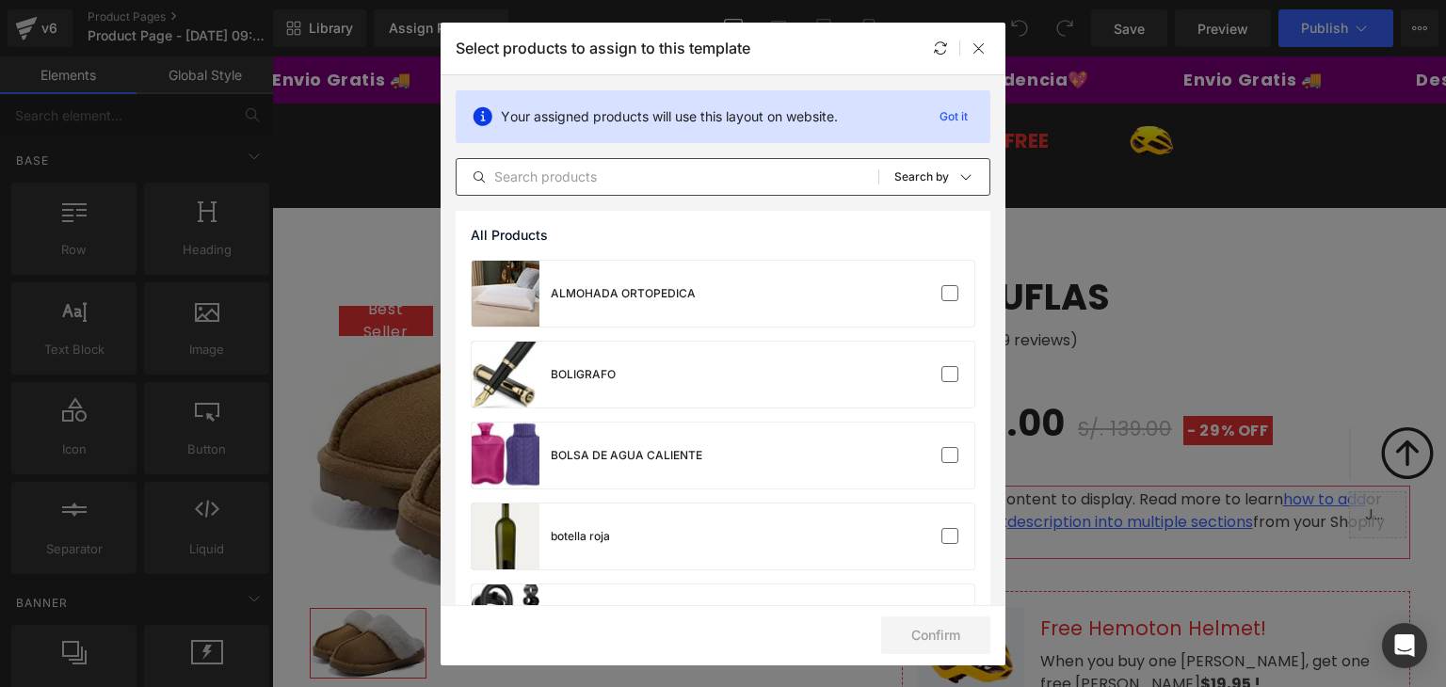
click at [559, 178] on input "text" at bounding box center [667, 177] width 422 height 23
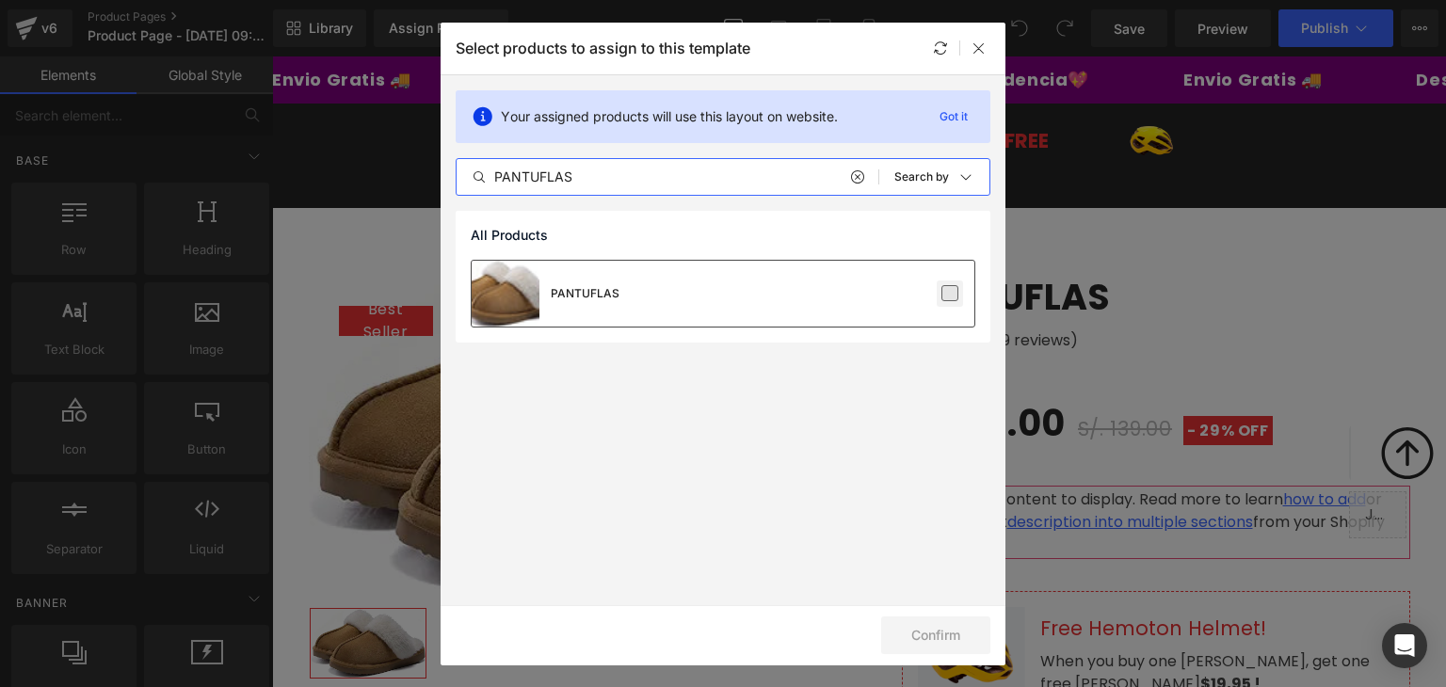
type input "PANTUFLAS"
click at [952, 294] on label at bounding box center [949, 293] width 17 height 17
click at [950, 294] on input "checkbox" at bounding box center [950, 294] width 0 height 0
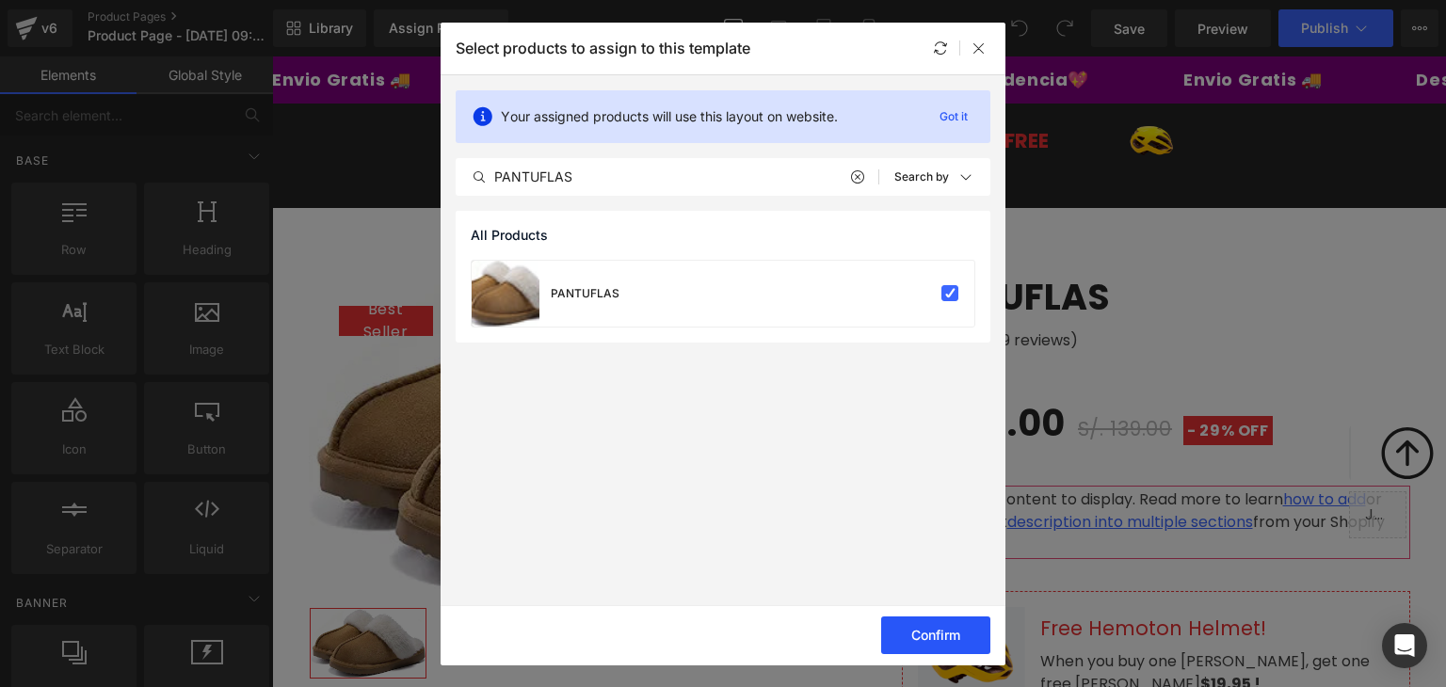
click at [956, 630] on button "Confirm" at bounding box center [935, 635] width 109 height 38
click at [919, 625] on button "Success" at bounding box center [923, 635] width 133 height 38
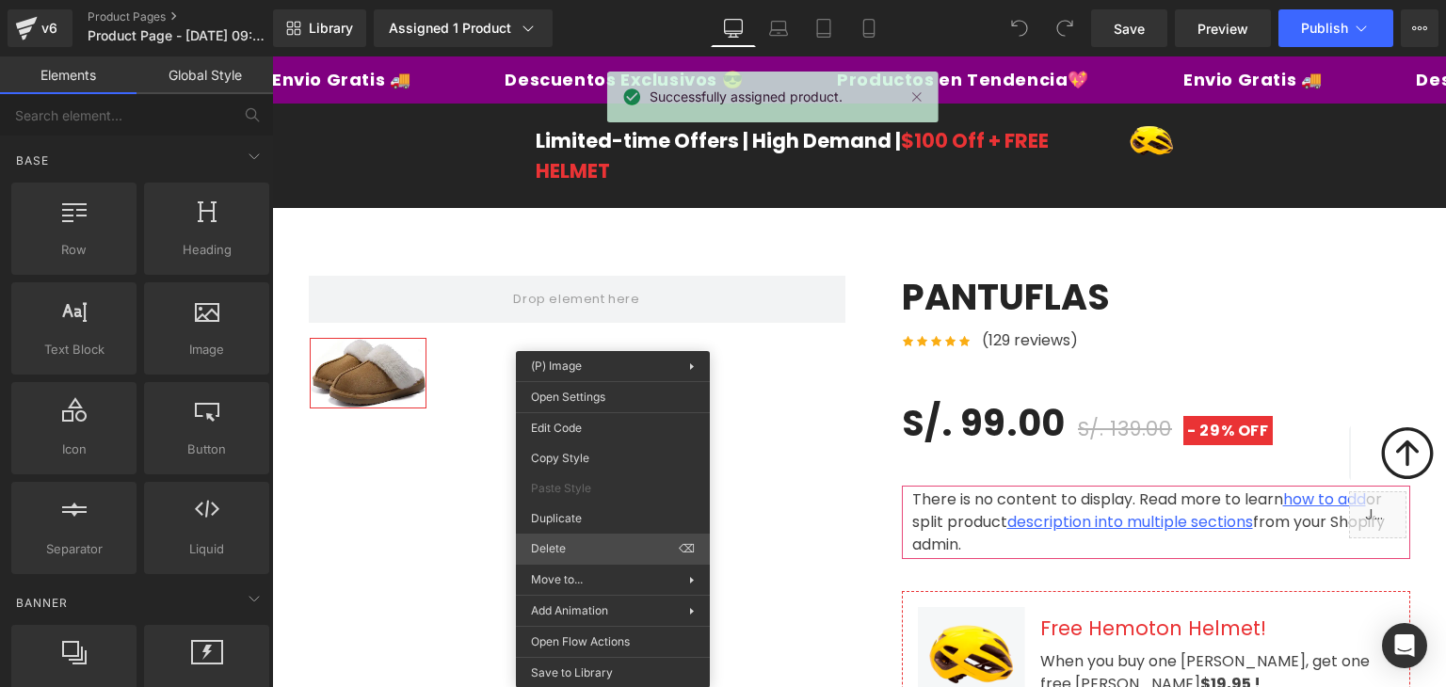
click at [614, 0] on div "You are previewing how the will restyle your page. You can not edit Elements in…" at bounding box center [723, 0] width 1446 height 0
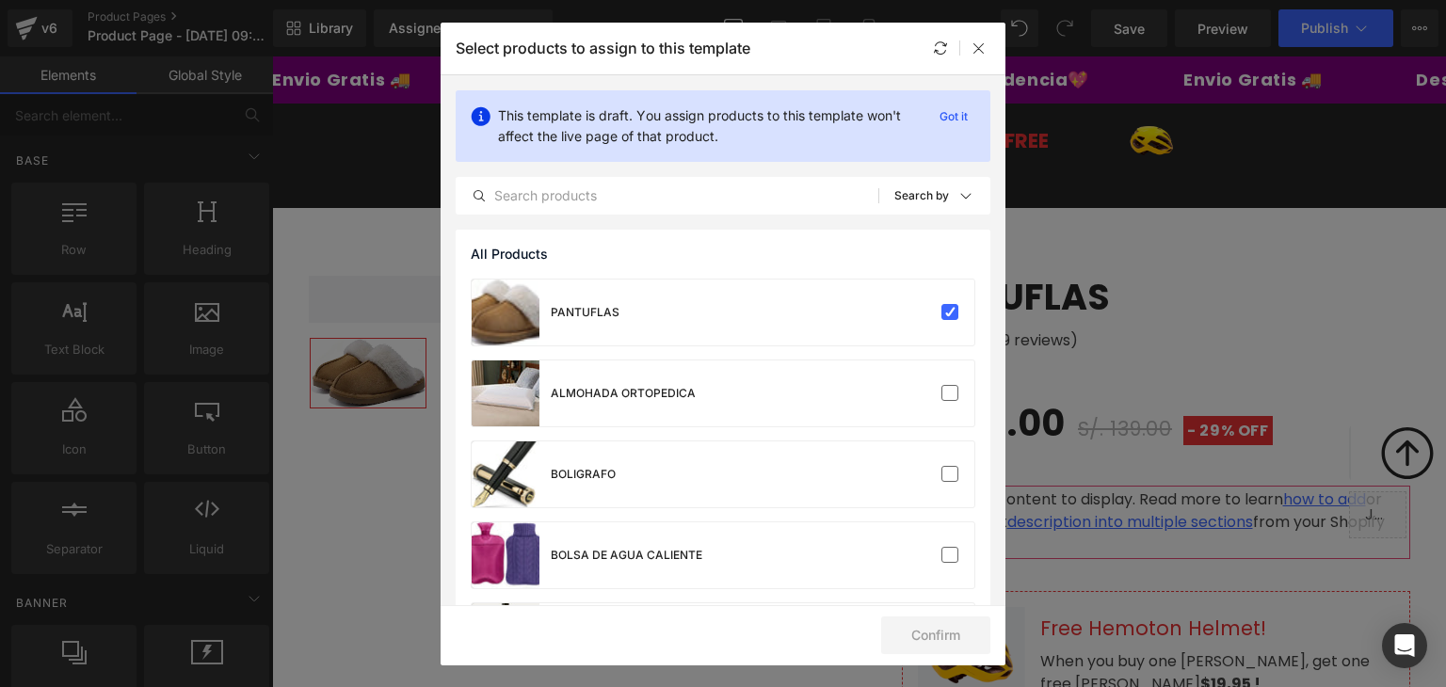
click at [971, 43] on div at bounding box center [978, 48] width 23 height 23
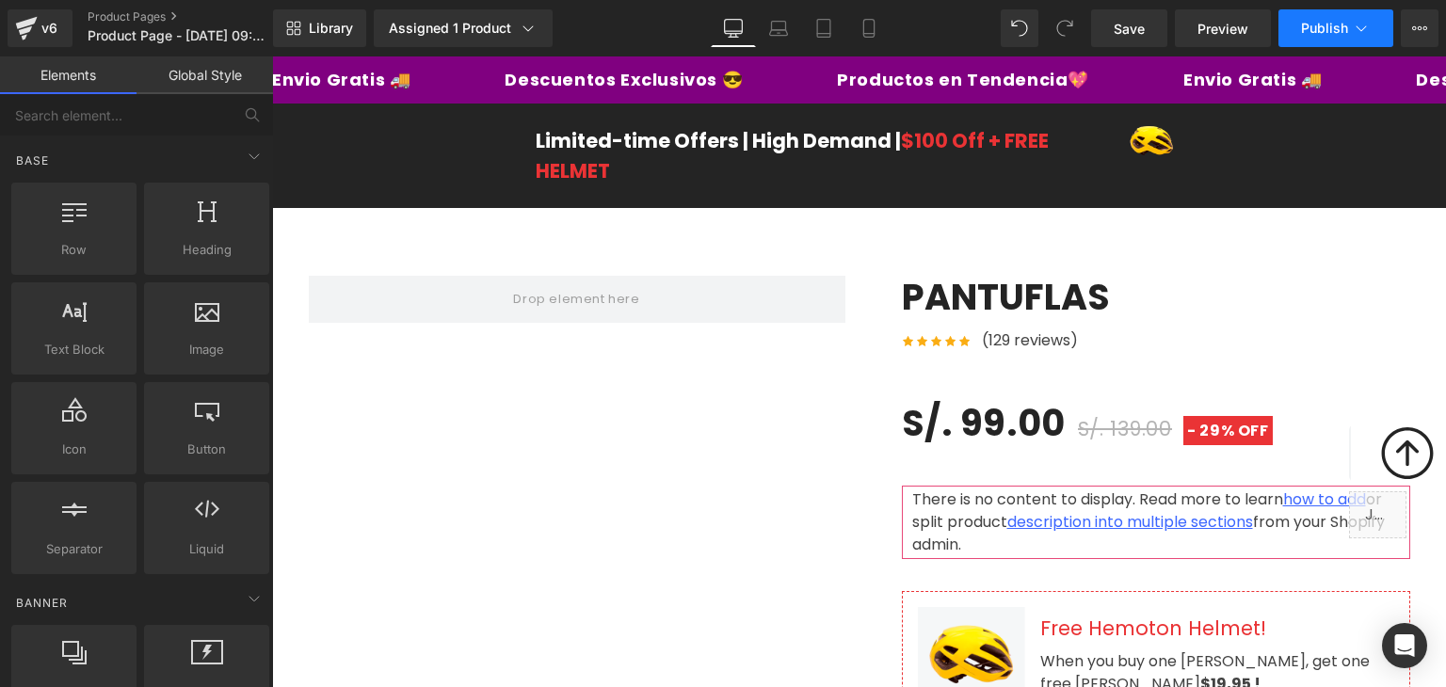
click at [1299, 21] on button "Publish" at bounding box center [1335, 28] width 115 height 38
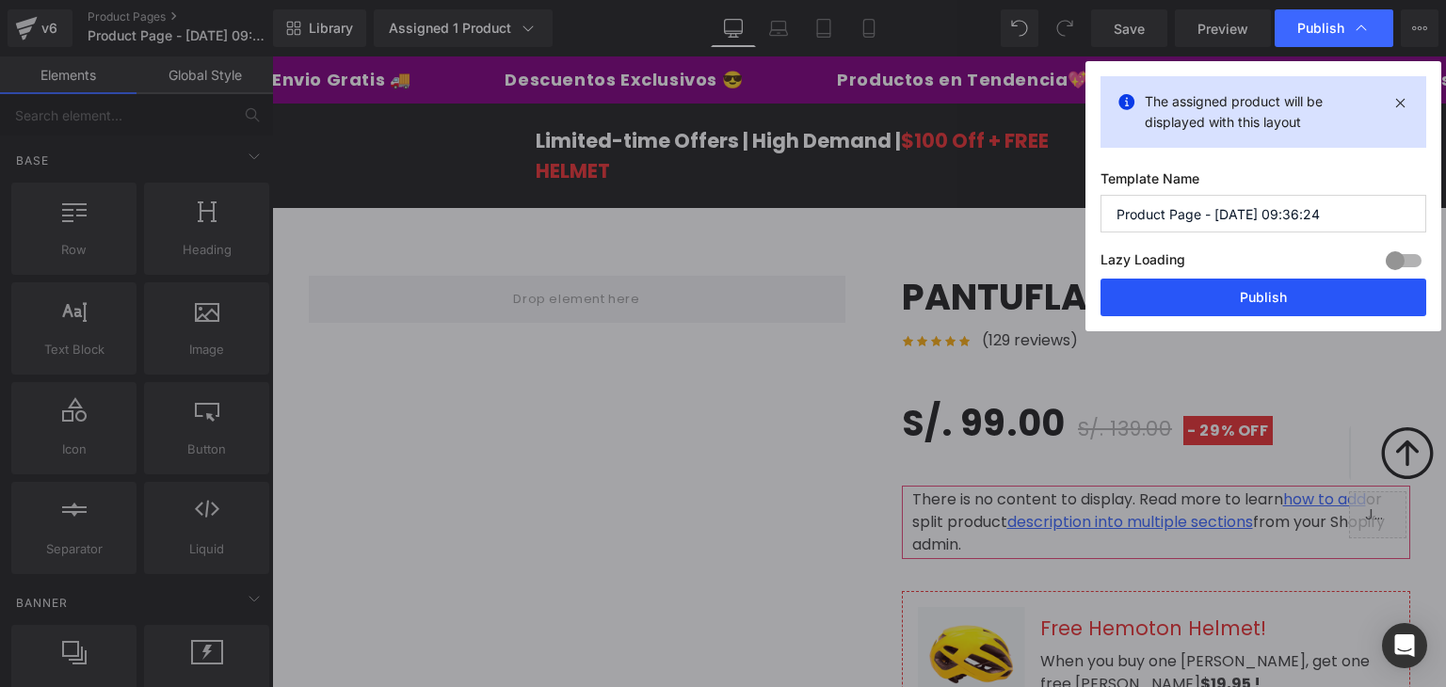
click at [1257, 289] on button "Publish" at bounding box center [1263, 298] width 326 height 38
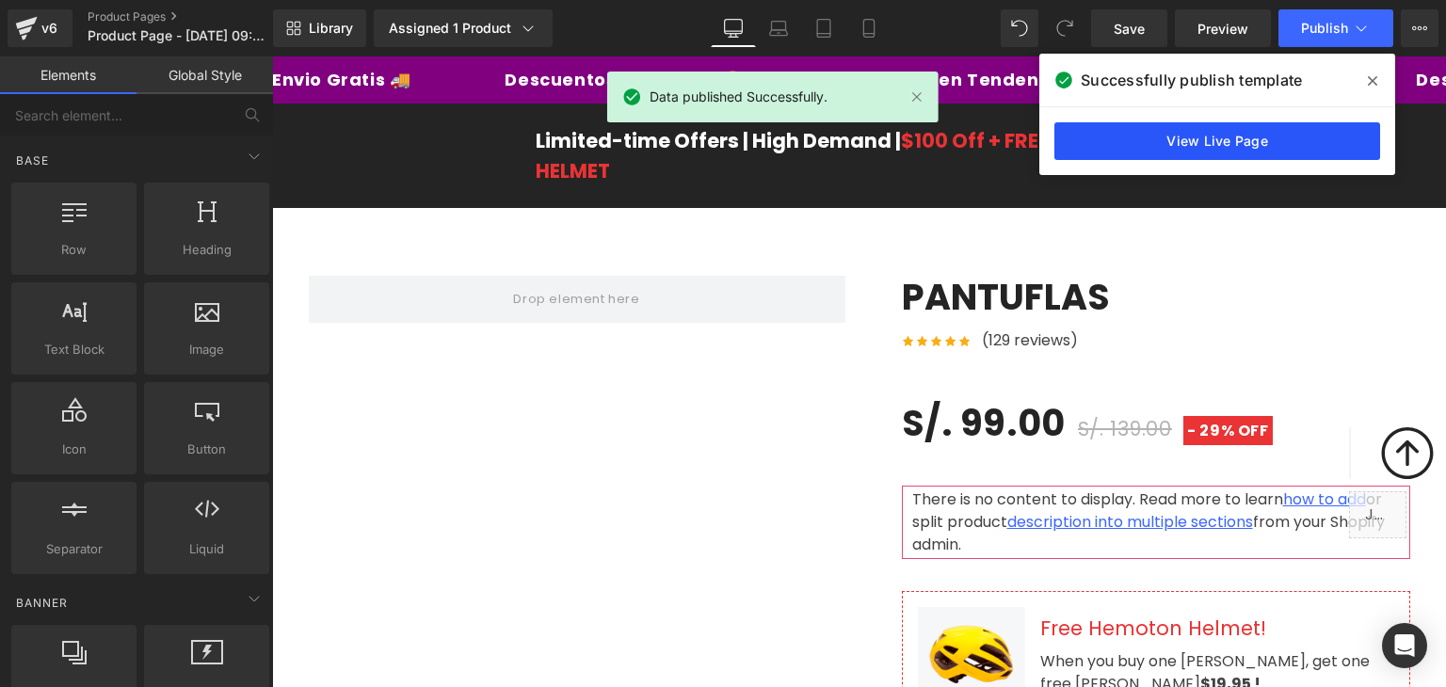
click at [1248, 145] on link "View Live Page" at bounding box center [1217, 141] width 326 height 38
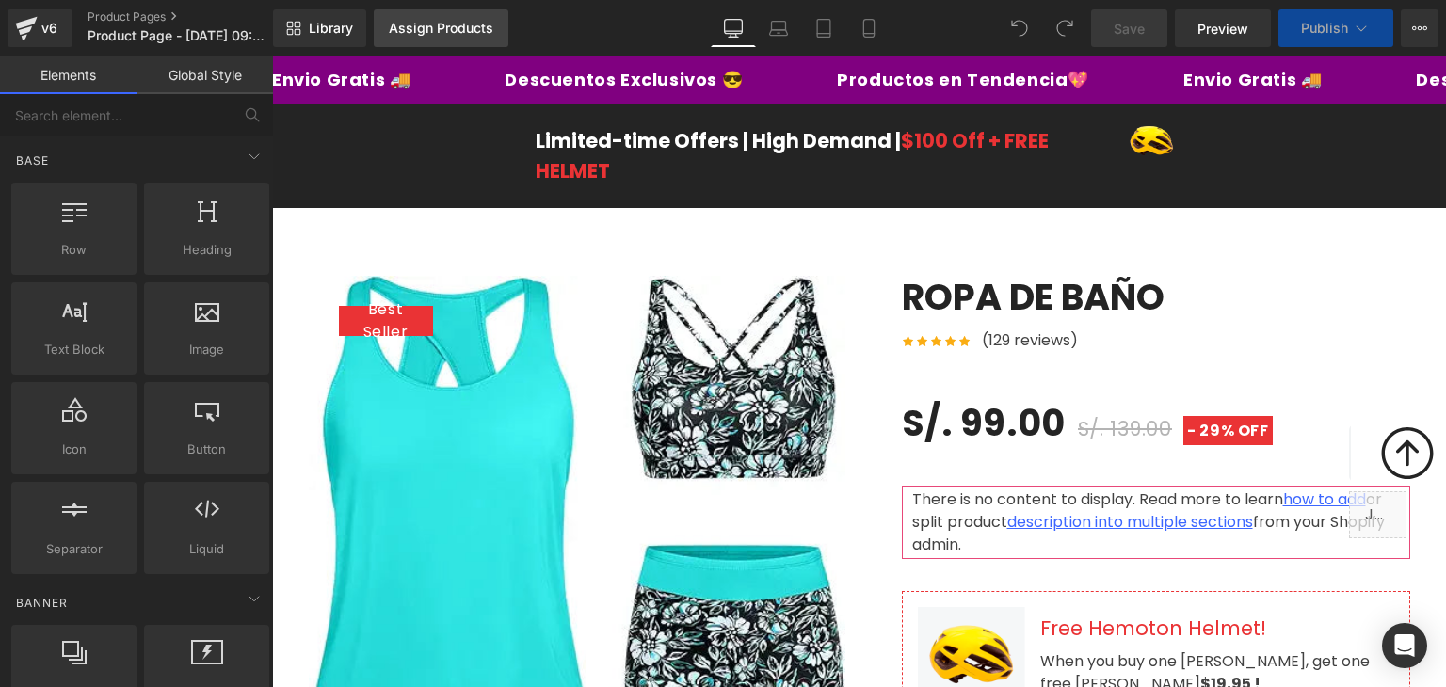
click at [473, 35] on div "Assign Products" at bounding box center [441, 28] width 104 height 15
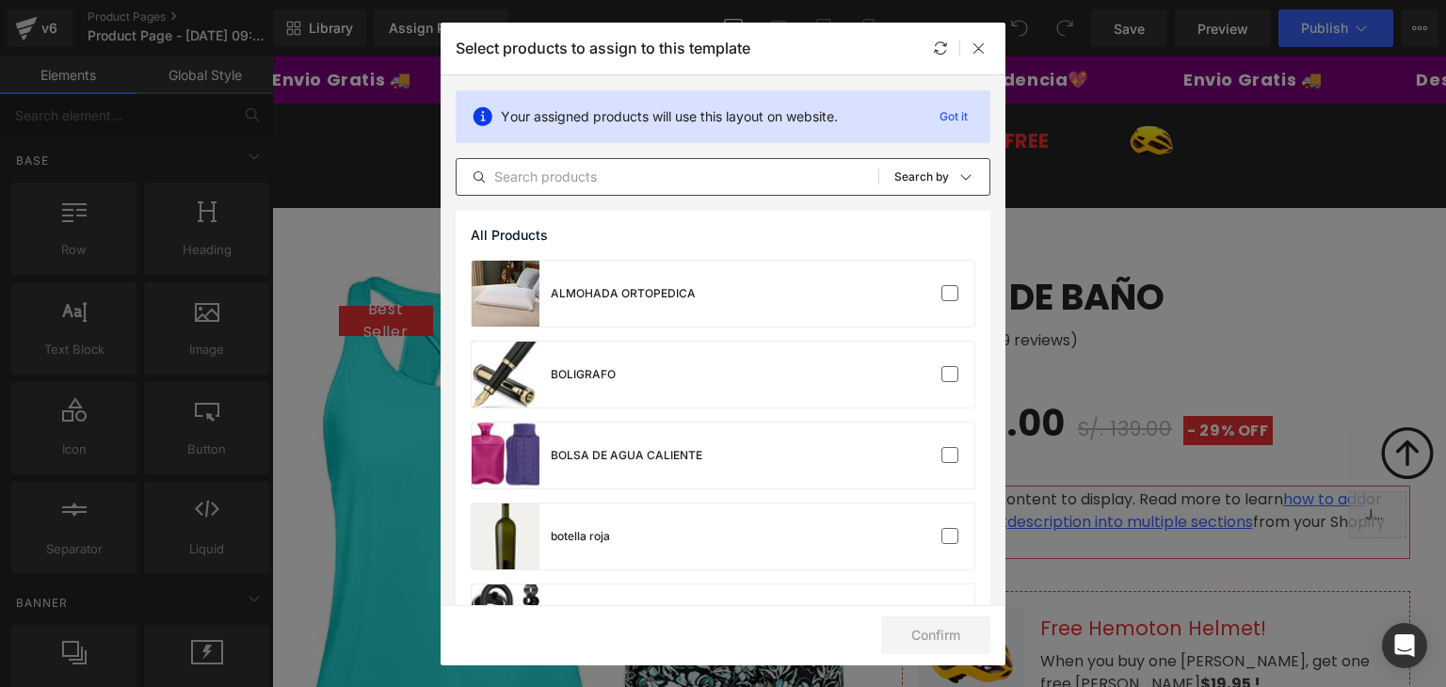
click at [583, 158] on div "All Products Shopify Collections Product Templates Shopify Collections Sort: Se…" at bounding box center [722, 177] width 535 height 38
click at [591, 186] on input "text" at bounding box center [667, 177] width 422 height 23
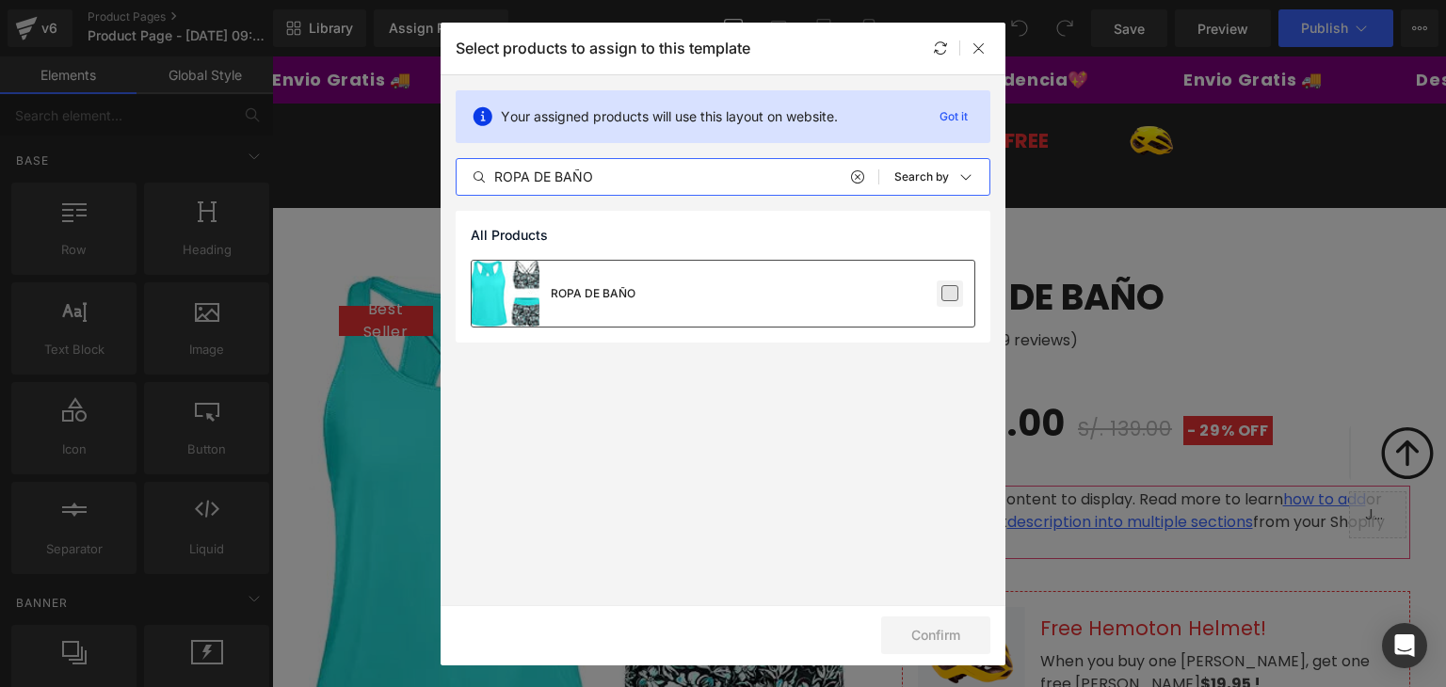
type input "ROPA DE BAÑO"
click at [948, 291] on label at bounding box center [949, 293] width 17 height 17
click at [950, 294] on input "checkbox" at bounding box center [950, 294] width 0 height 0
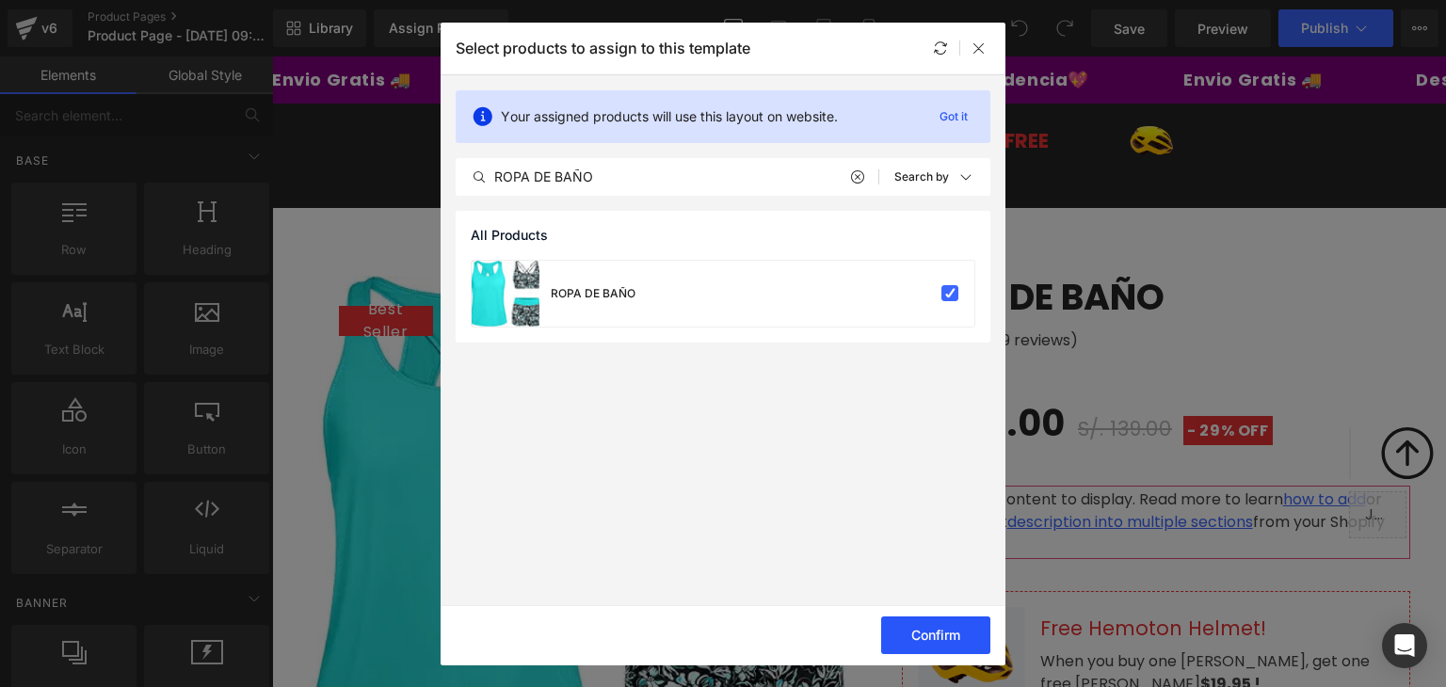
click at [941, 637] on button "Confirm" at bounding box center [935, 635] width 109 height 38
click at [919, 631] on button "Success" at bounding box center [923, 635] width 133 height 38
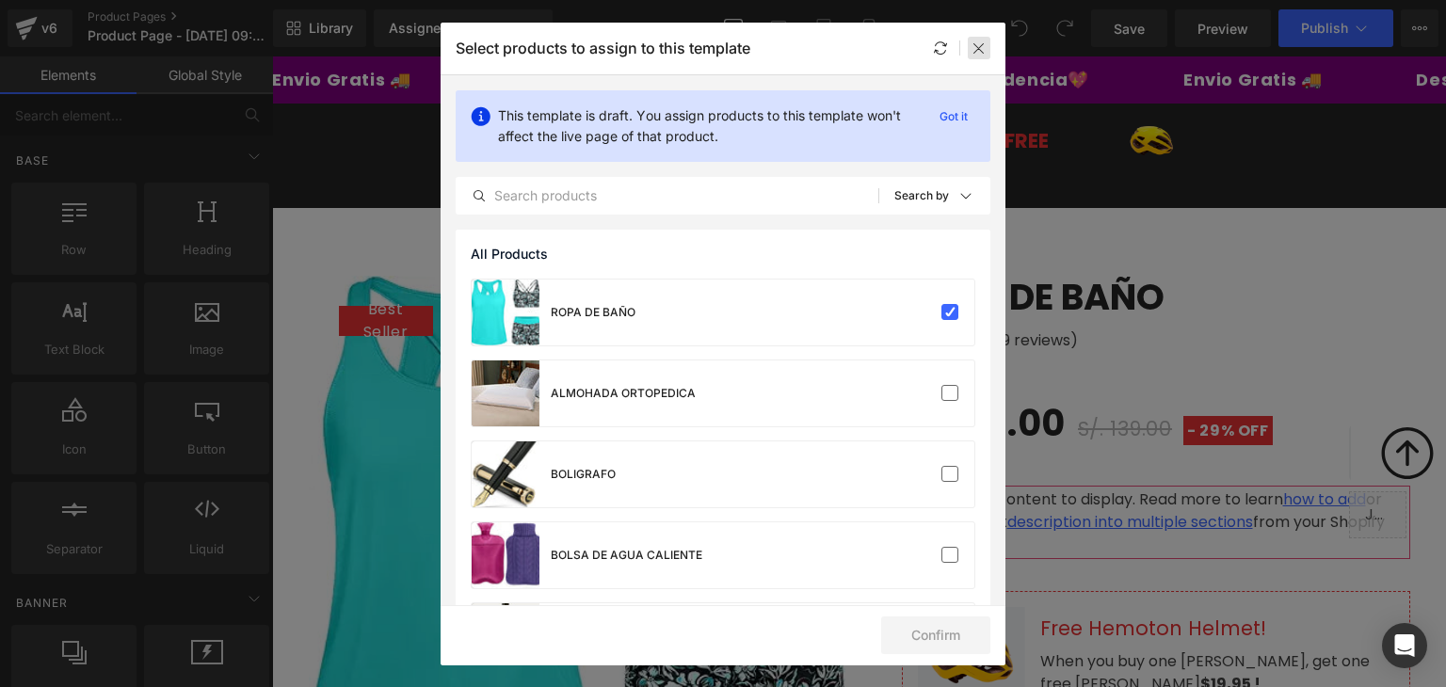
click at [986, 57] on div at bounding box center [978, 48] width 23 height 23
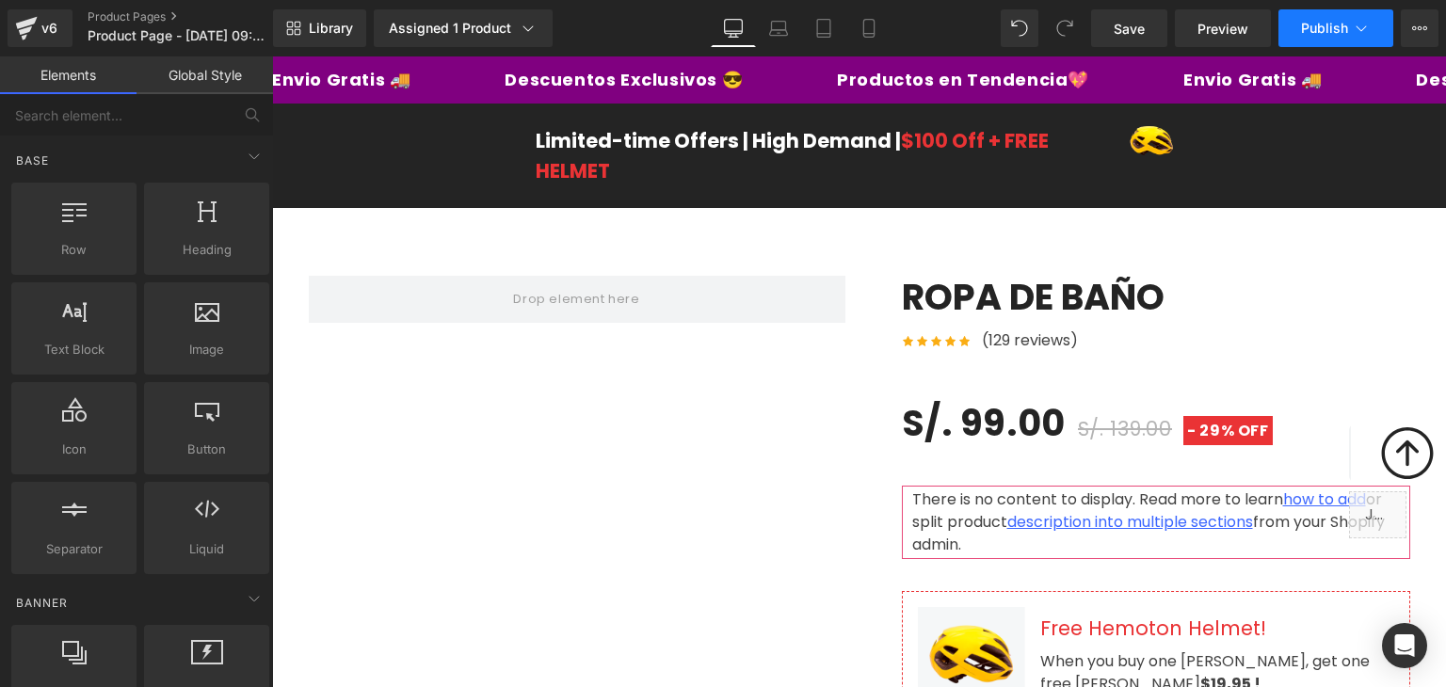
click at [1318, 24] on span "Publish" at bounding box center [1324, 28] width 47 height 15
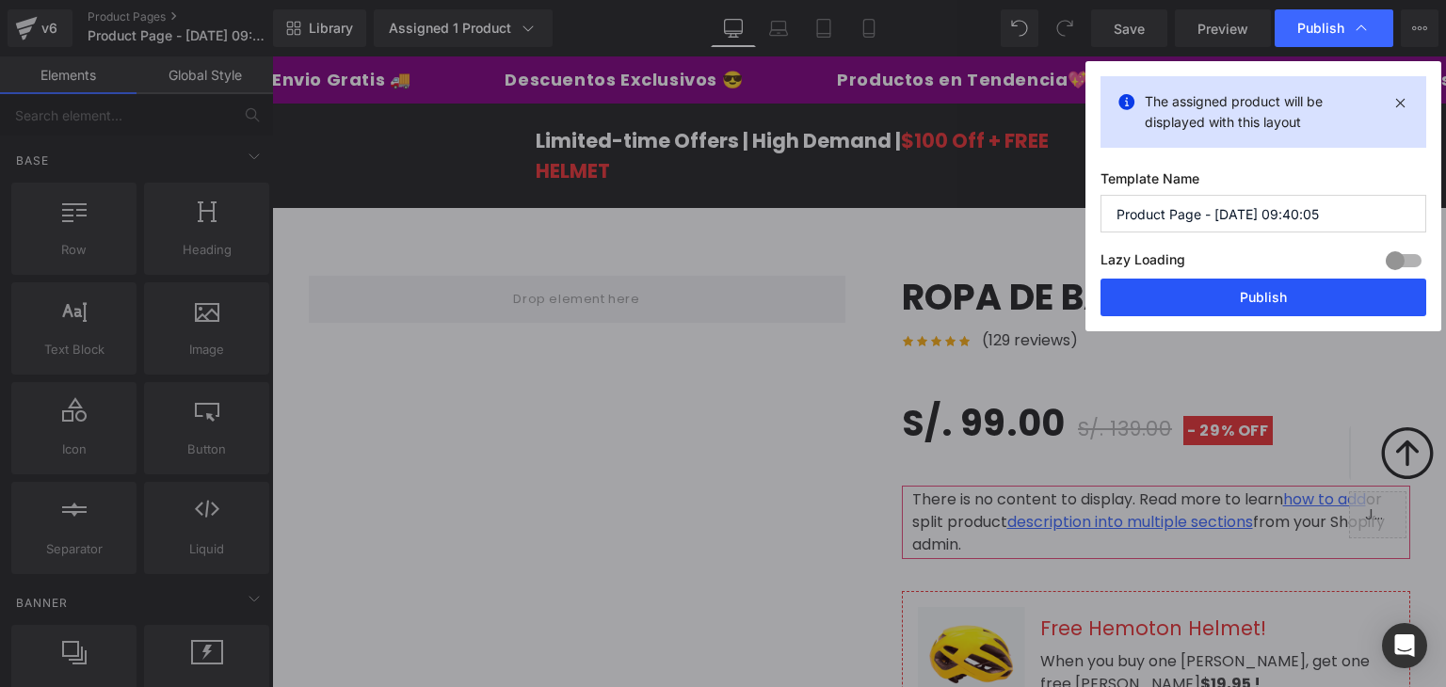
drag, startPoint x: 1262, startPoint y: 290, endPoint x: 1001, endPoint y: 216, distance: 271.1
click at [1262, 290] on button "Publish" at bounding box center [1263, 298] width 326 height 38
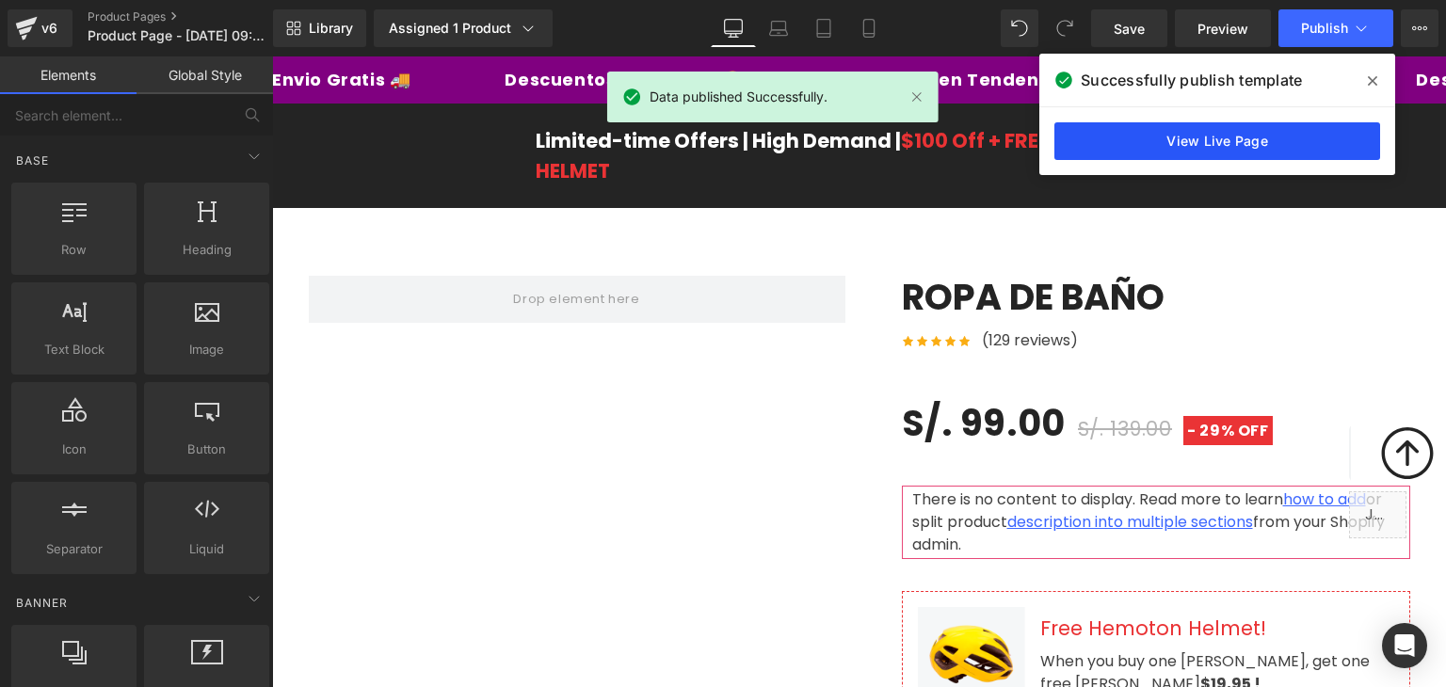
click at [1287, 144] on link "View Live Page" at bounding box center [1217, 141] width 326 height 38
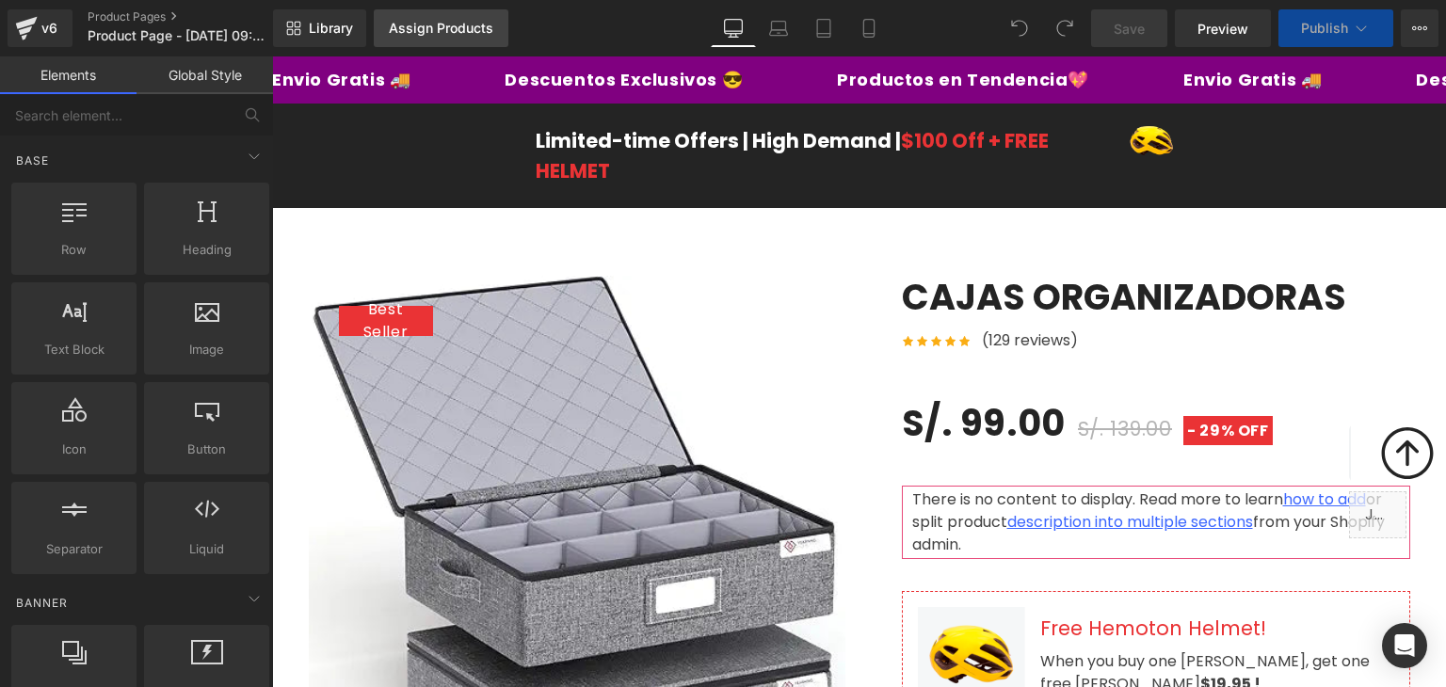
click at [450, 32] on div "Assign Products" at bounding box center [441, 28] width 104 height 15
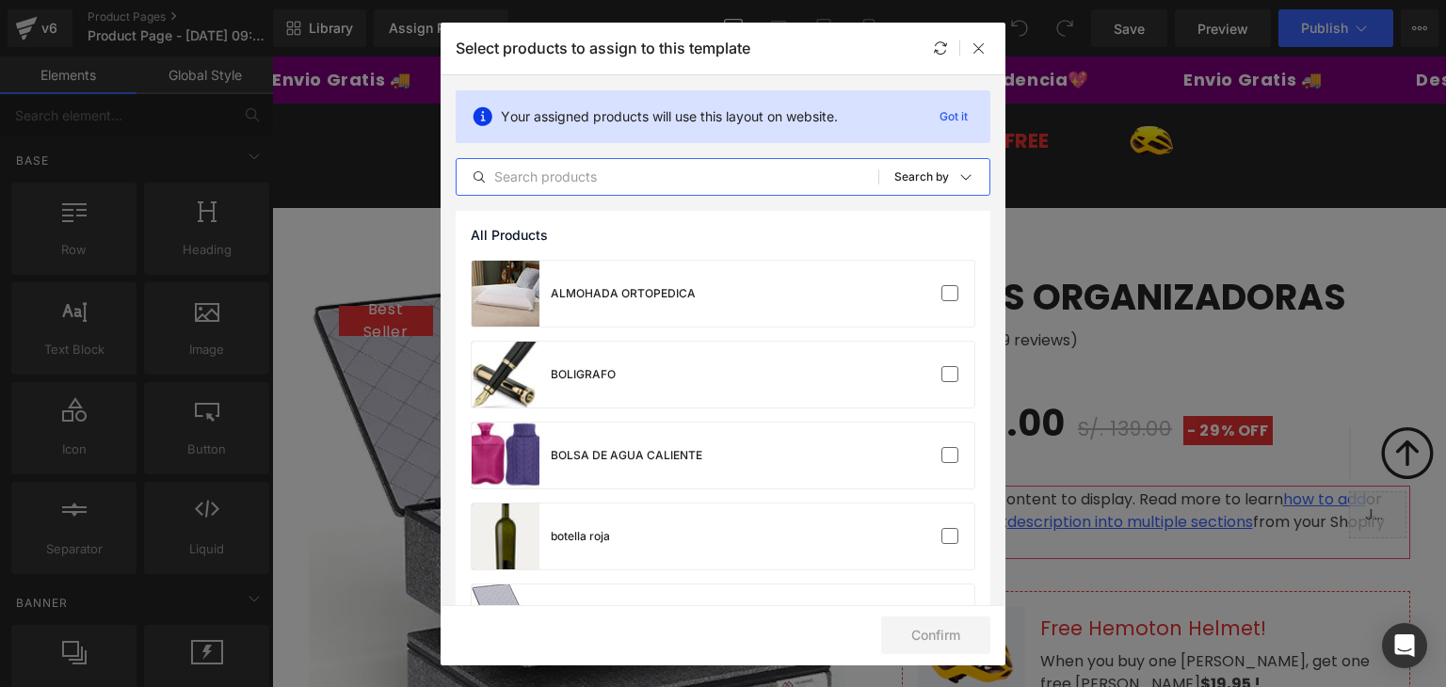
click at [607, 180] on input "text" at bounding box center [667, 177] width 422 height 23
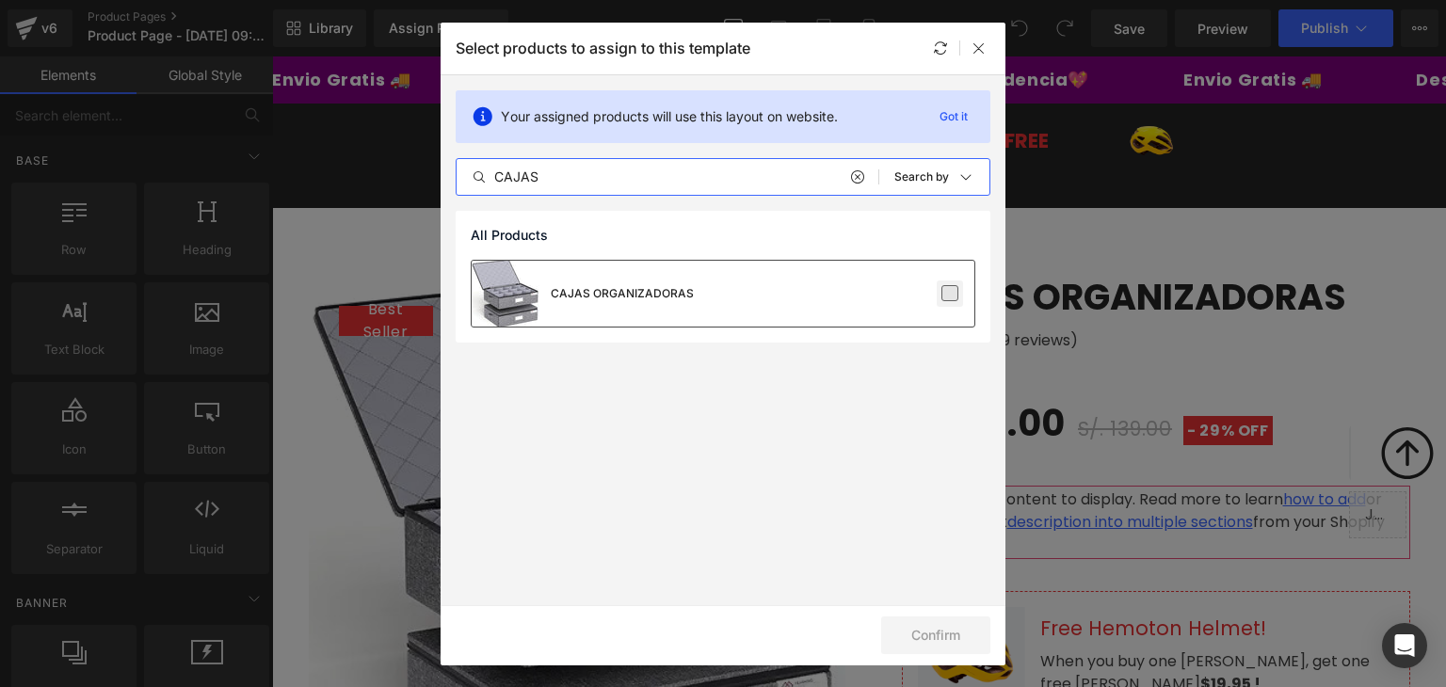
type input "CAJAS"
click at [958, 285] on label at bounding box center [949, 293] width 17 height 17
click at [950, 294] on input "checkbox" at bounding box center [950, 294] width 0 height 0
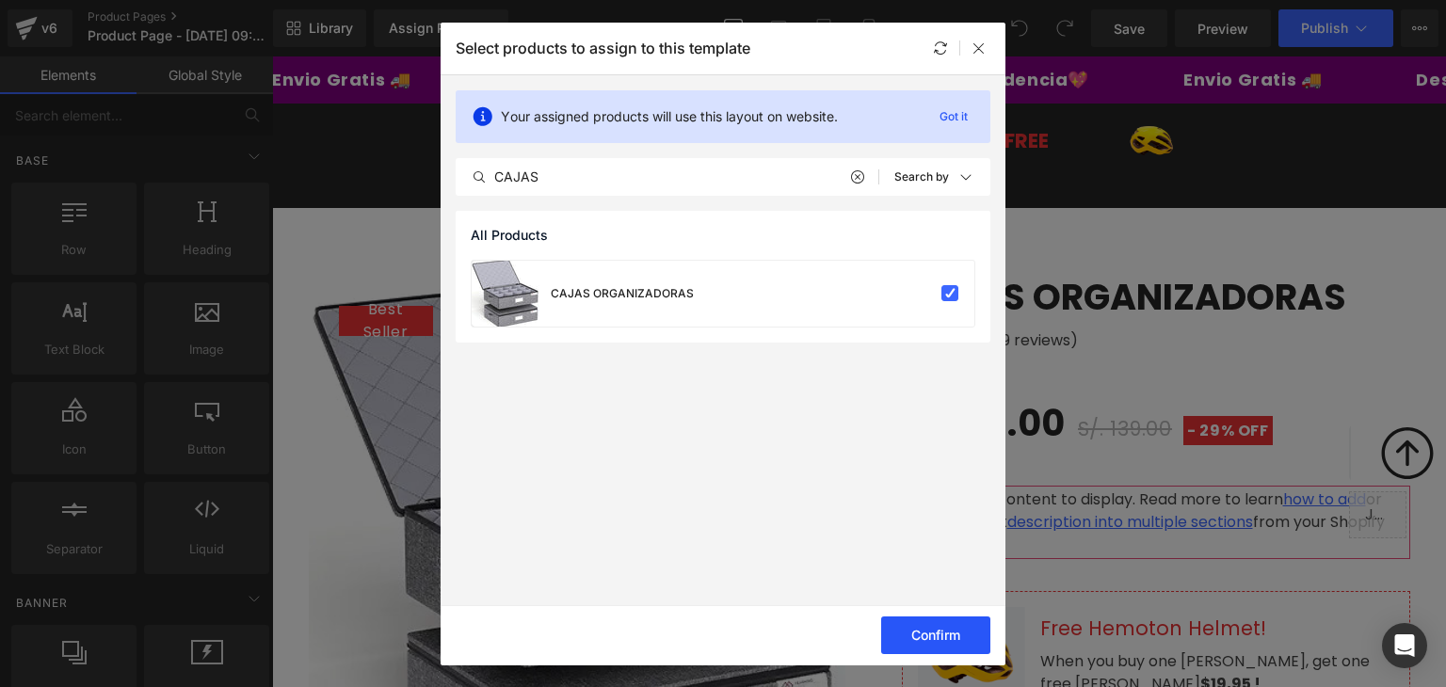
click at [965, 632] on button "Confirm" at bounding box center [935, 635] width 109 height 38
click at [949, 630] on button "Success" at bounding box center [923, 635] width 133 height 38
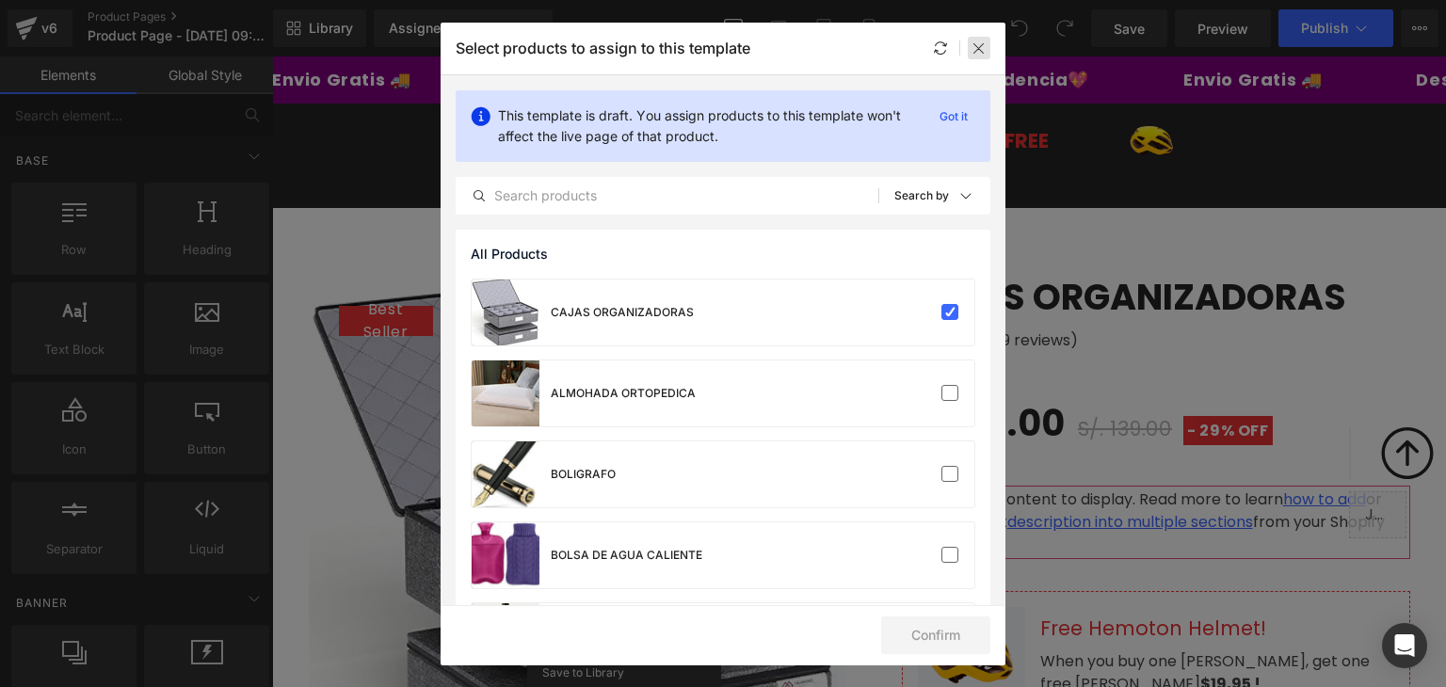
drag, startPoint x: 987, startPoint y: 45, endPoint x: 576, endPoint y: 221, distance: 447.3
click at [987, 45] on div at bounding box center [978, 48] width 23 height 23
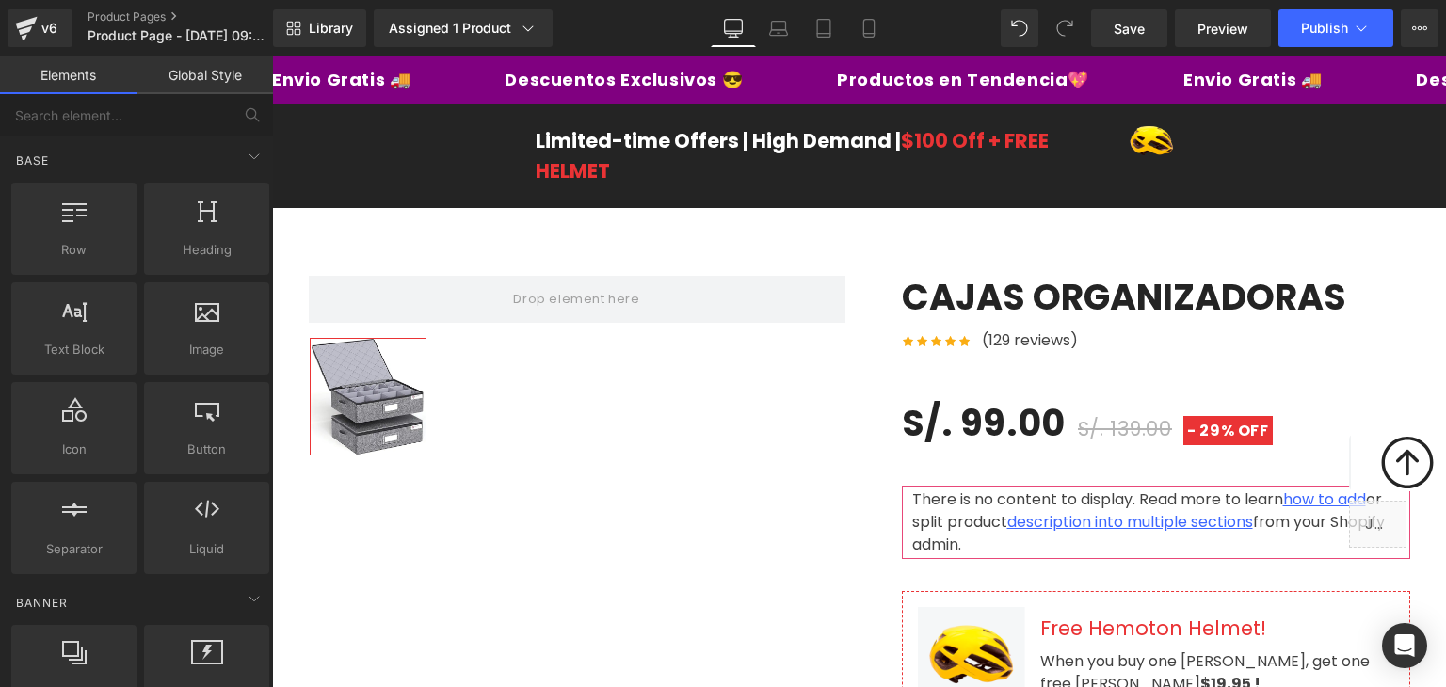
drag, startPoint x: 861, startPoint y: 601, endPoint x: 589, endPoint y: 559, distance: 275.3
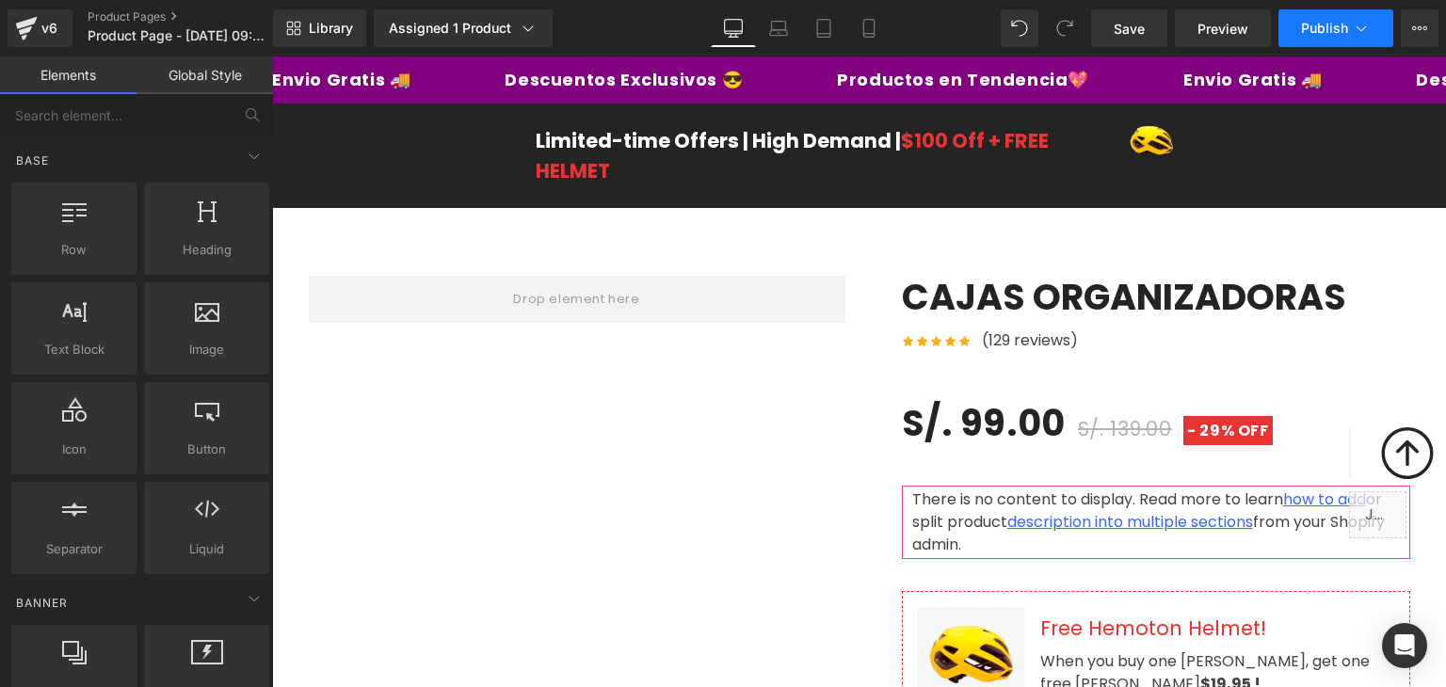
click at [1306, 31] on span "Publish" at bounding box center [1324, 28] width 47 height 15
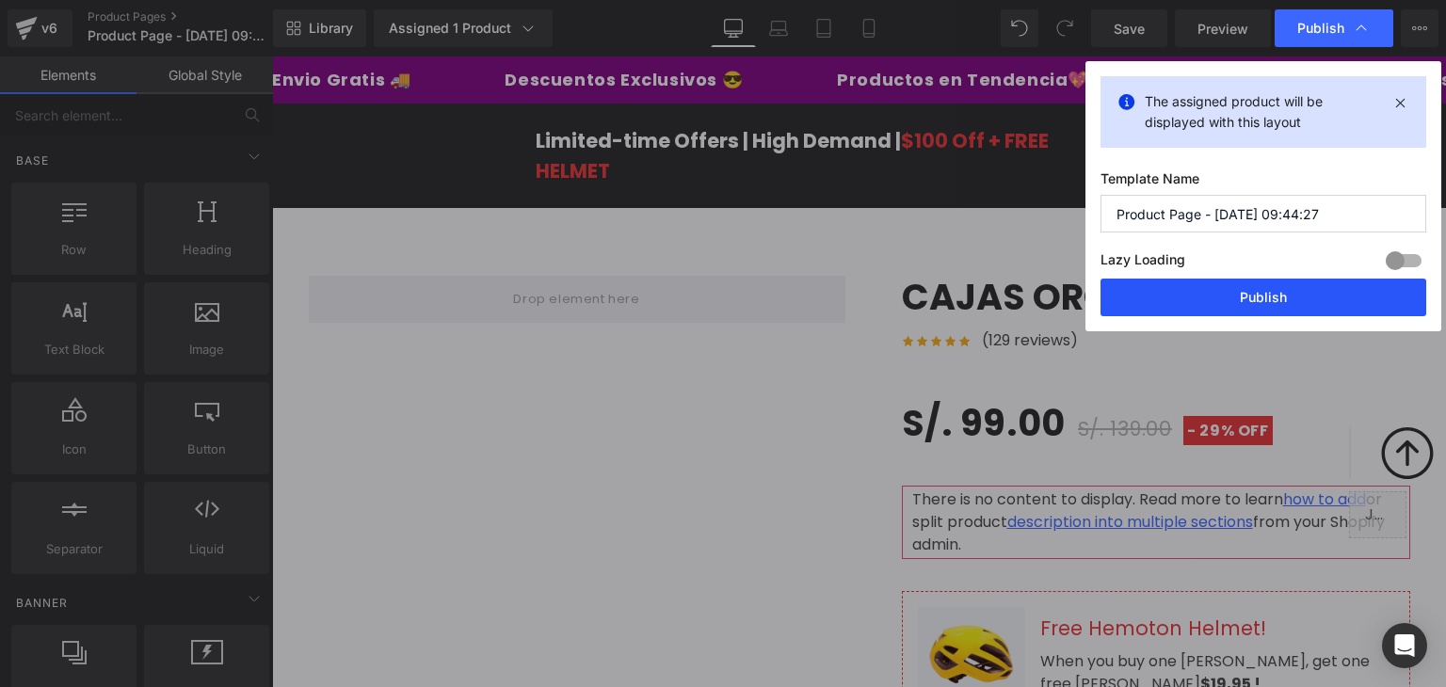
click at [1266, 289] on button "Publish" at bounding box center [1263, 298] width 326 height 38
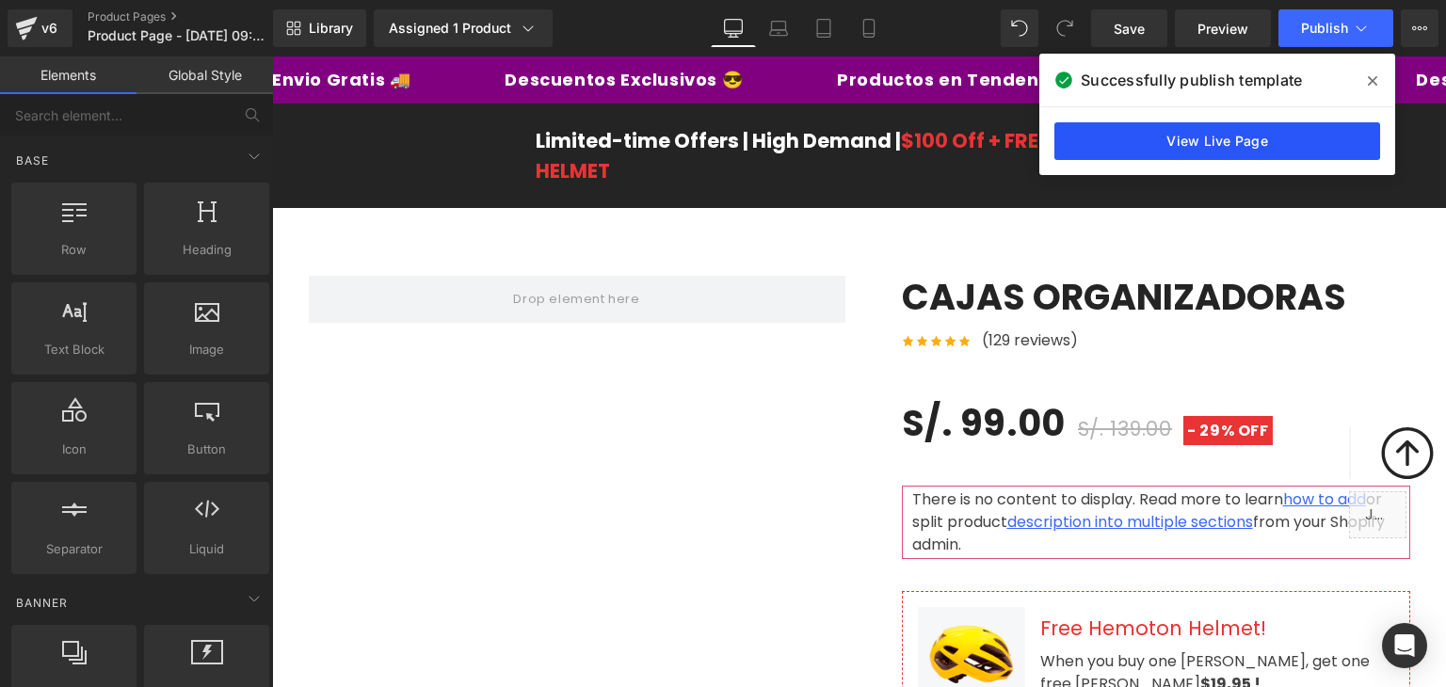
click at [1242, 136] on link "View Live Page" at bounding box center [1217, 141] width 326 height 38
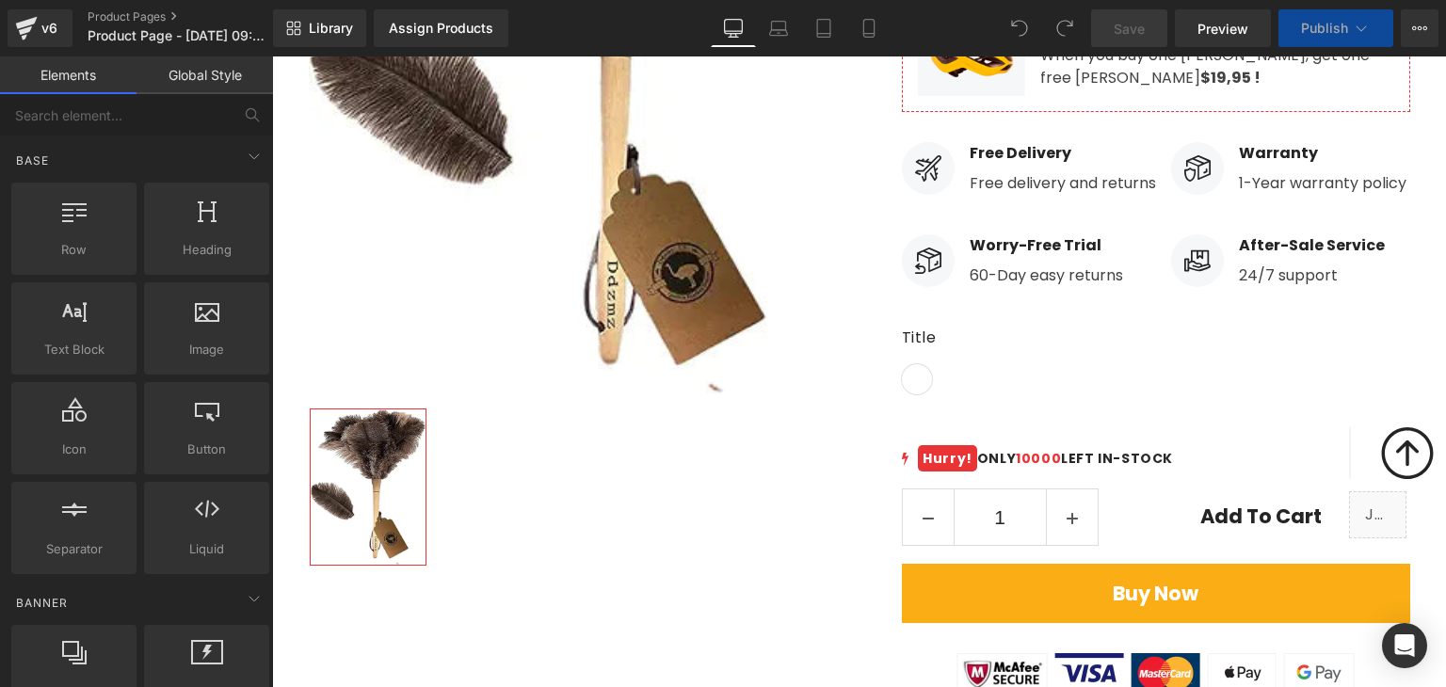
scroll to position [203, 0]
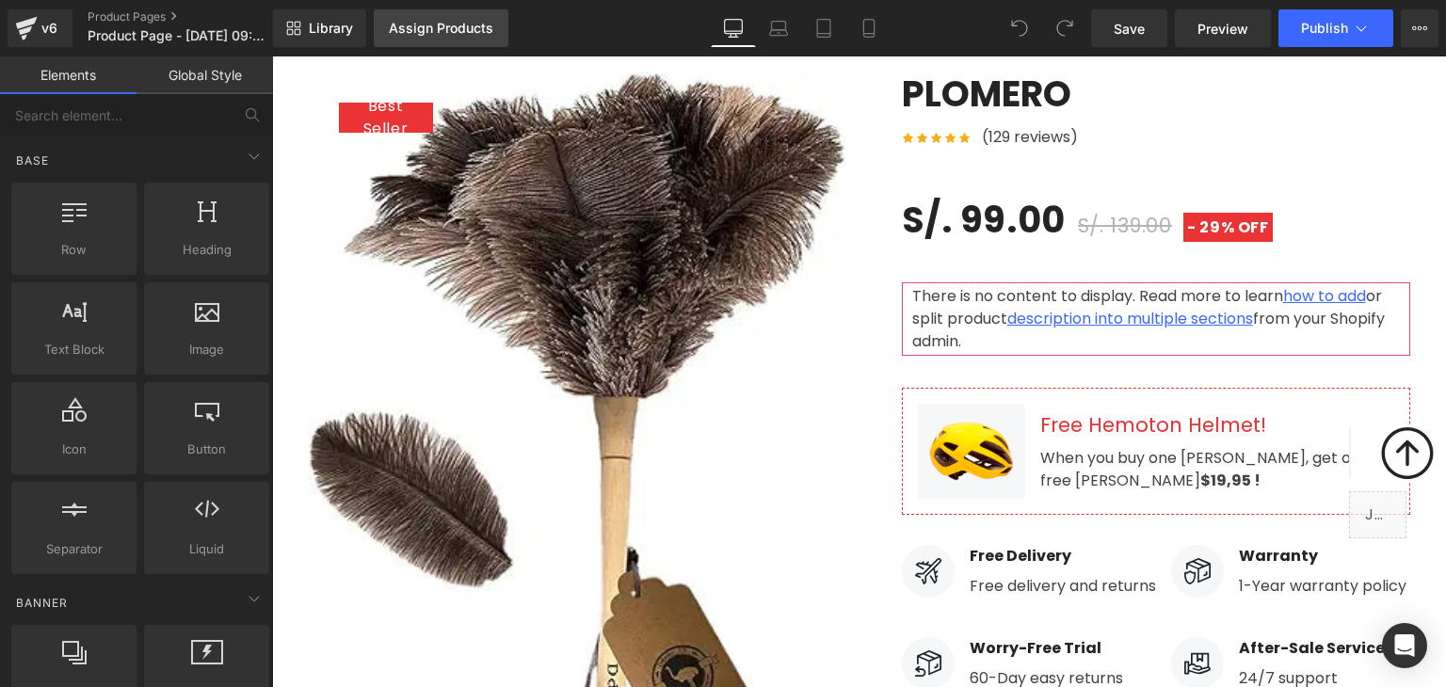
click at [452, 16] on link "Assign Products" at bounding box center [441, 28] width 135 height 38
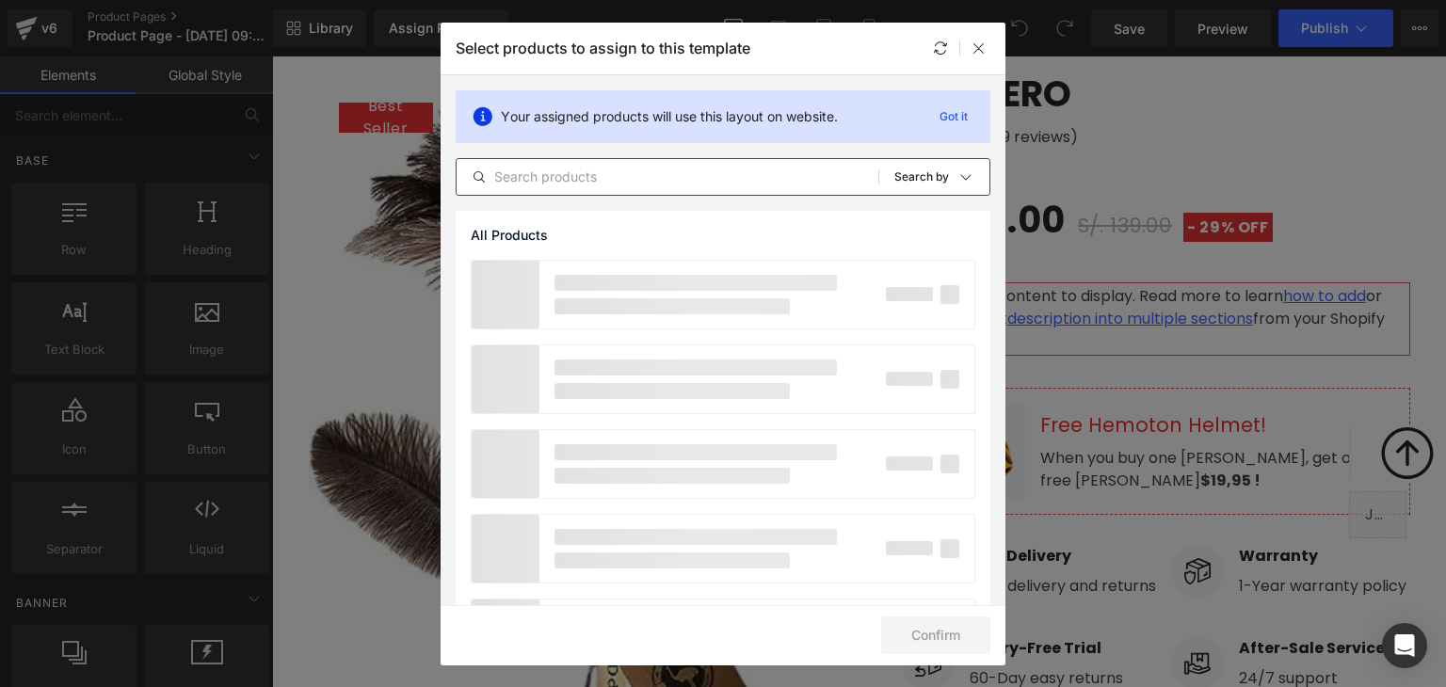
click at [615, 178] on input "text" at bounding box center [667, 177] width 422 height 23
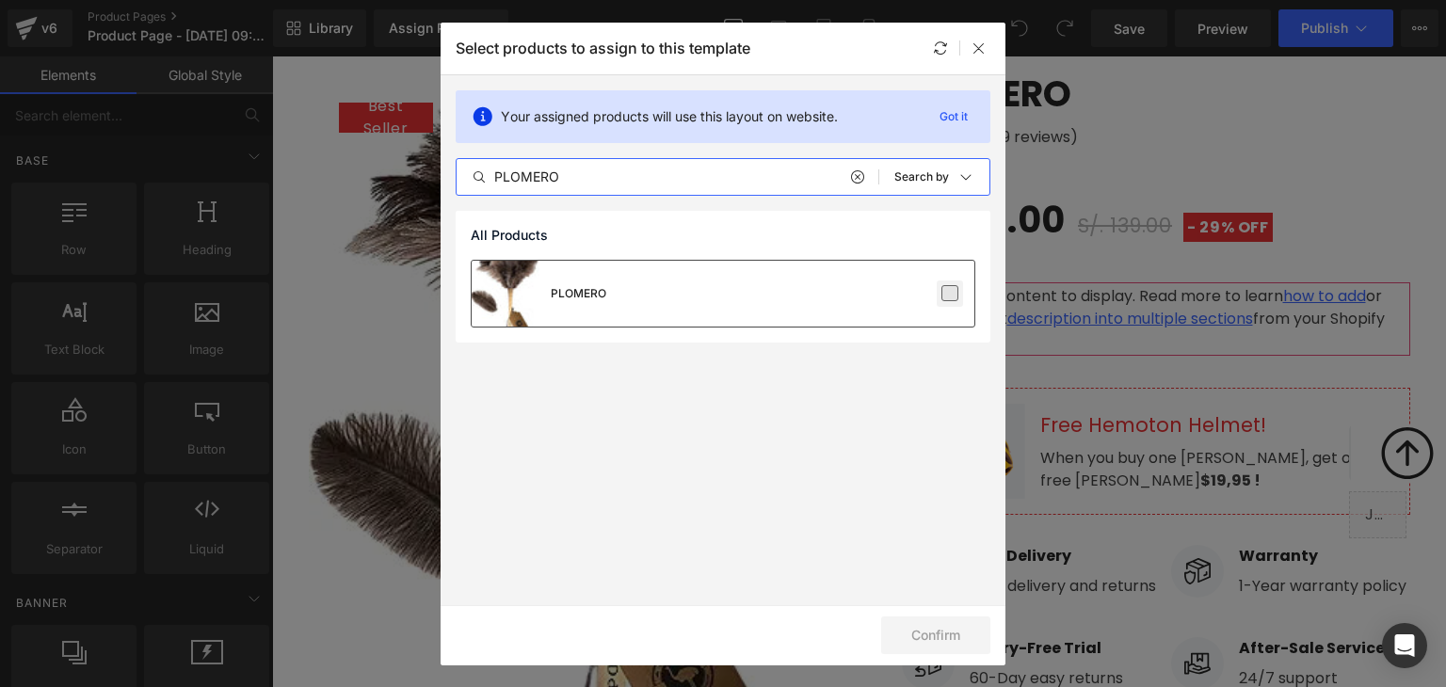
type input "PLOMERO"
click at [949, 293] on label at bounding box center [949, 293] width 17 height 17
click at [950, 294] on input "checkbox" at bounding box center [950, 294] width 0 height 0
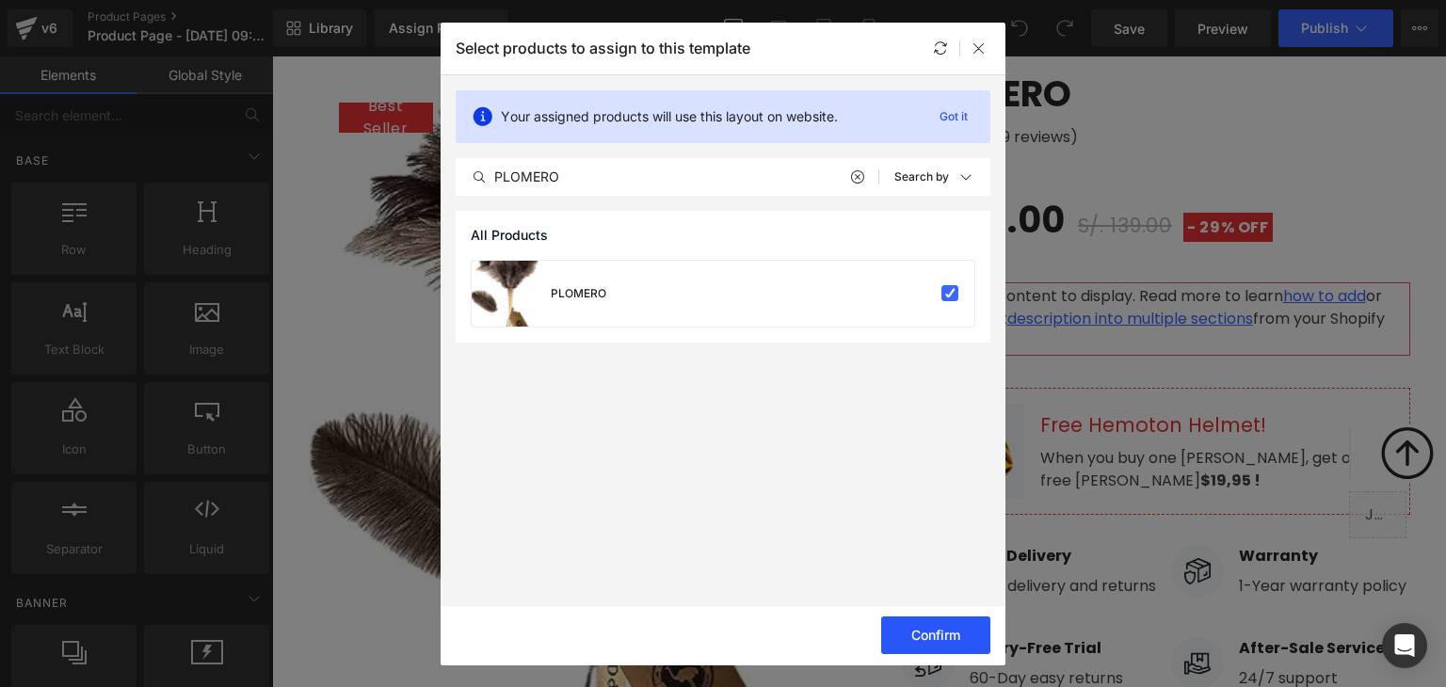
click at [956, 637] on button "Confirm" at bounding box center [935, 635] width 109 height 38
click at [940, 645] on button "Success" at bounding box center [923, 635] width 133 height 38
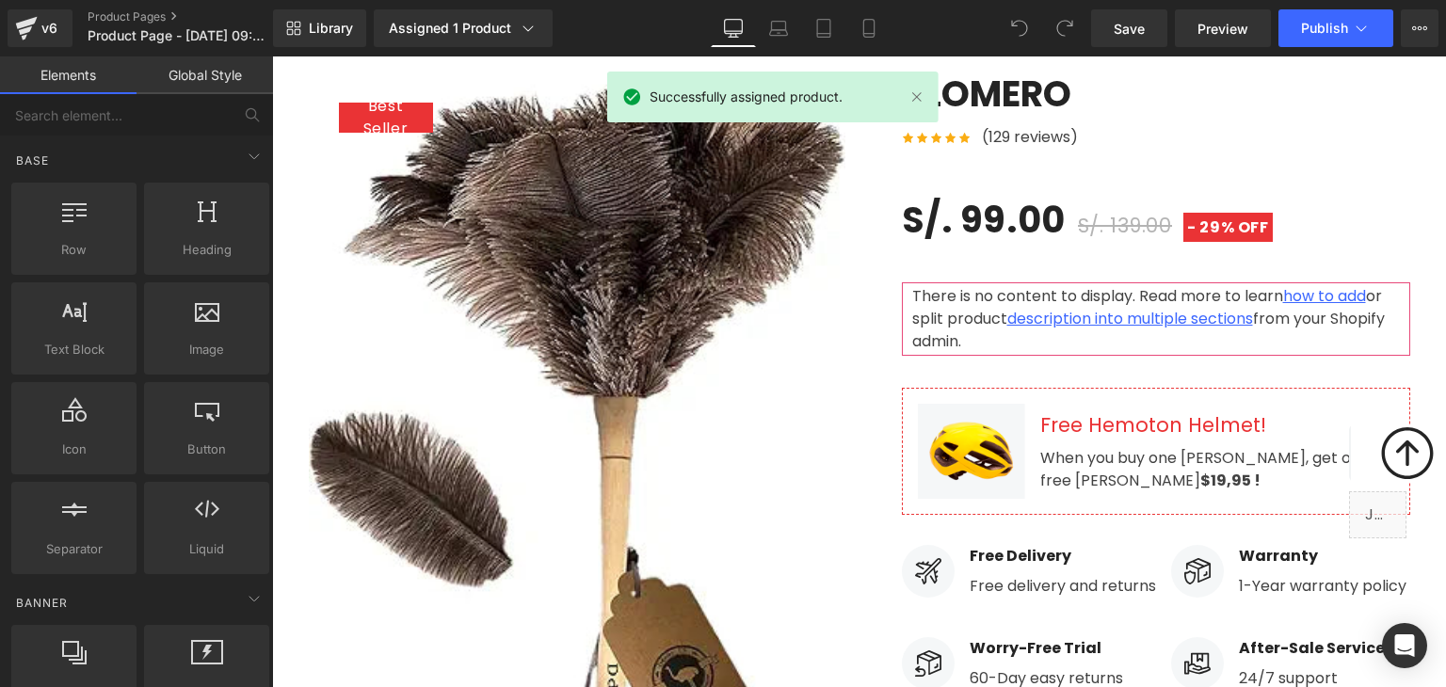
scroll to position [0, 0]
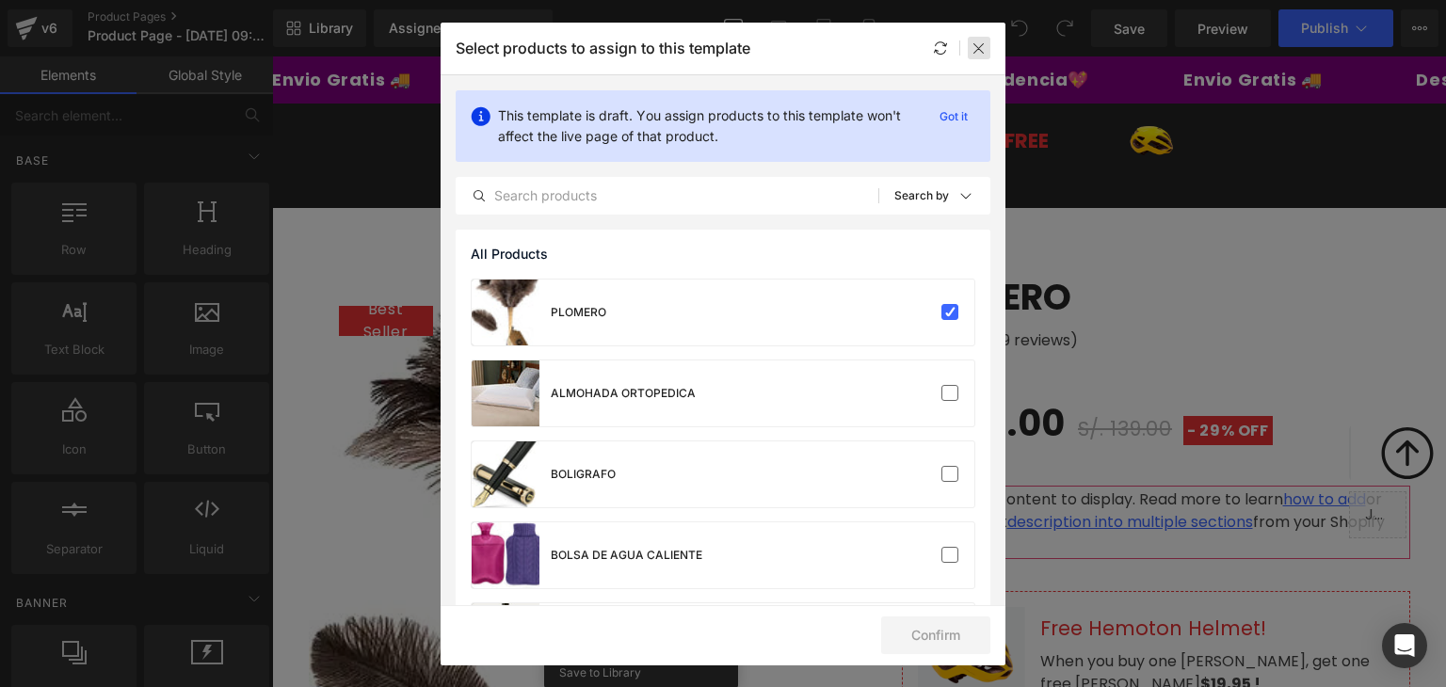
drag, startPoint x: 975, startPoint y: 54, endPoint x: 698, endPoint y: 2, distance: 281.5
click at [975, 54] on icon at bounding box center [978, 47] width 15 height 15
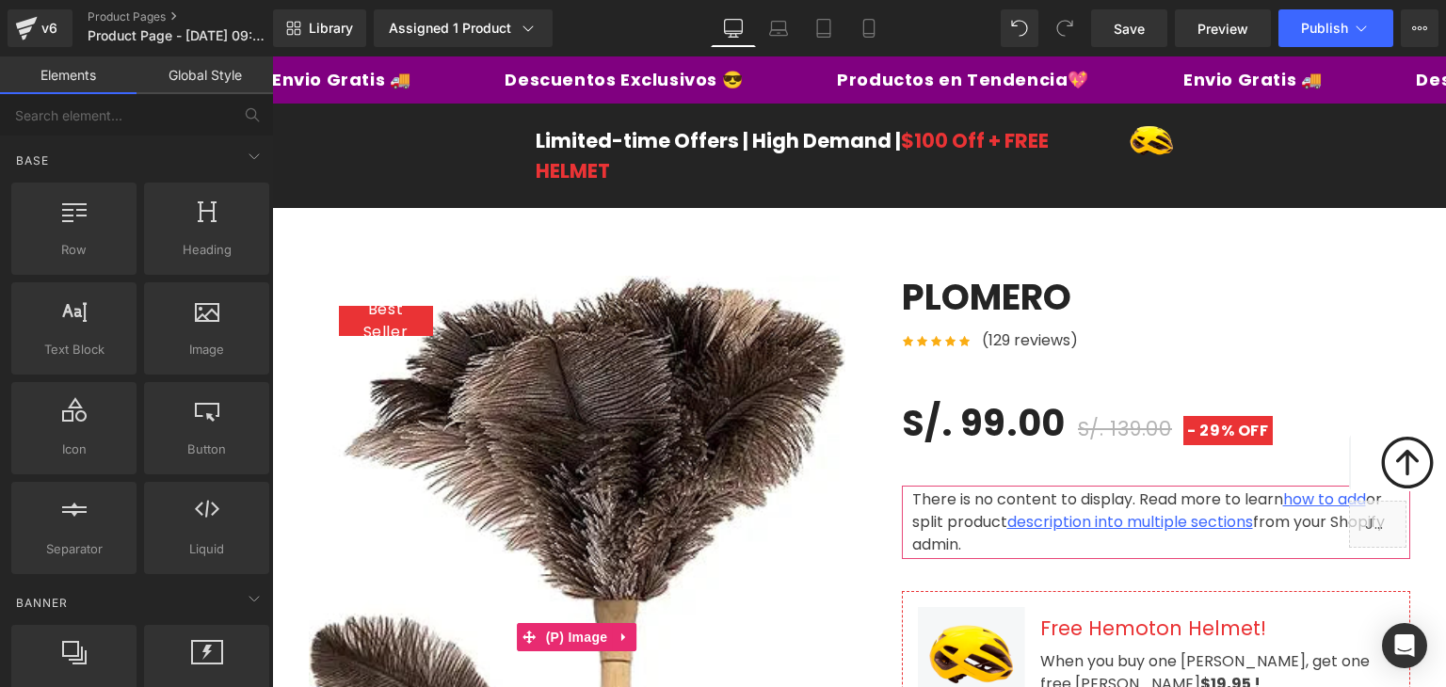
drag, startPoint x: 890, startPoint y: 597, endPoint x: 621, endPoint y: 540, distance: 275.0
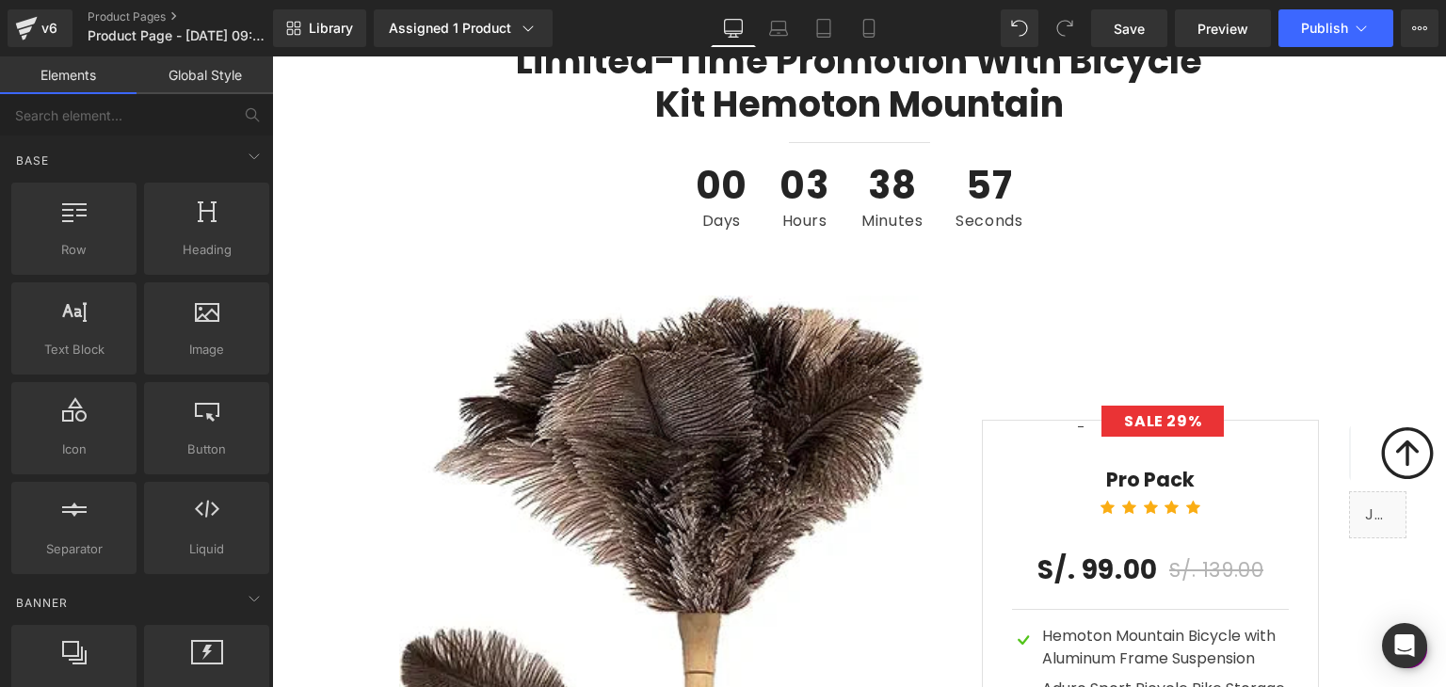
scroll to position [5773, 0]
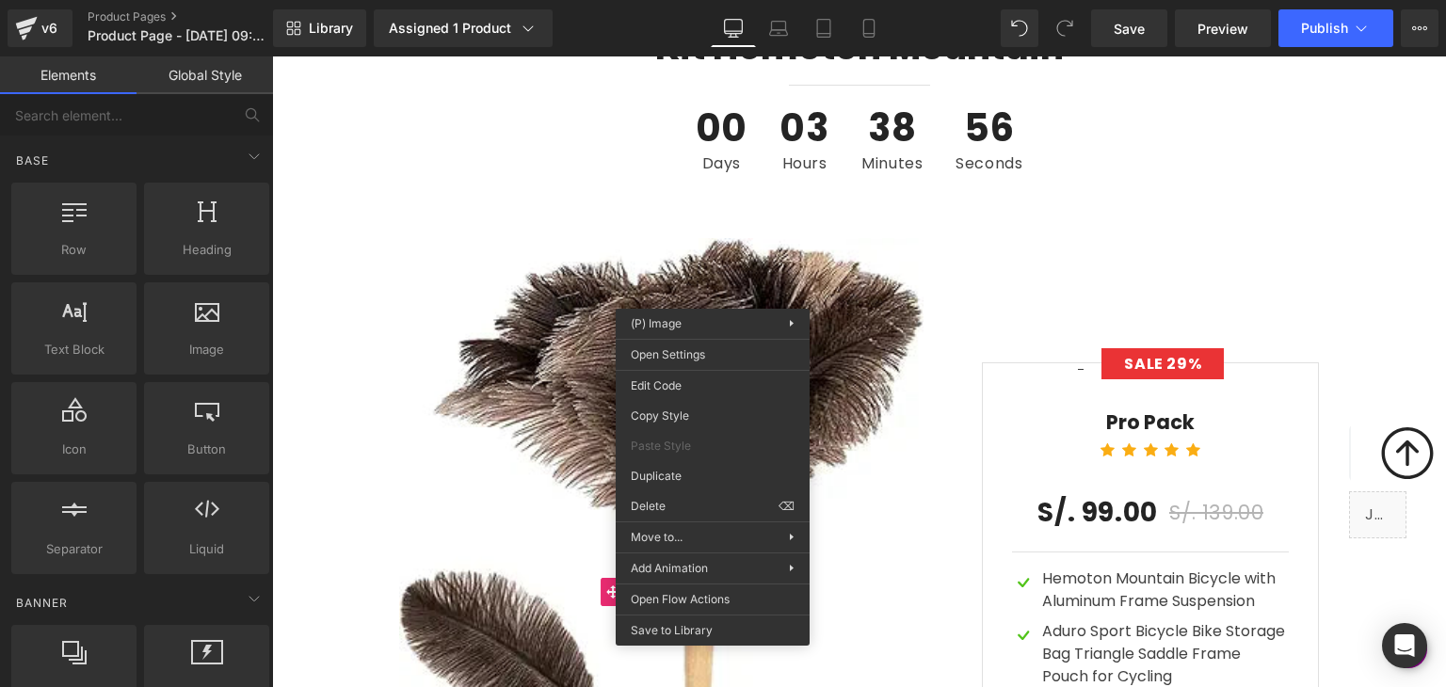
drag, startPoint x: 965, startPoint y: 554, endPoint x: 691, endPoint y: 499, distance: 279.4
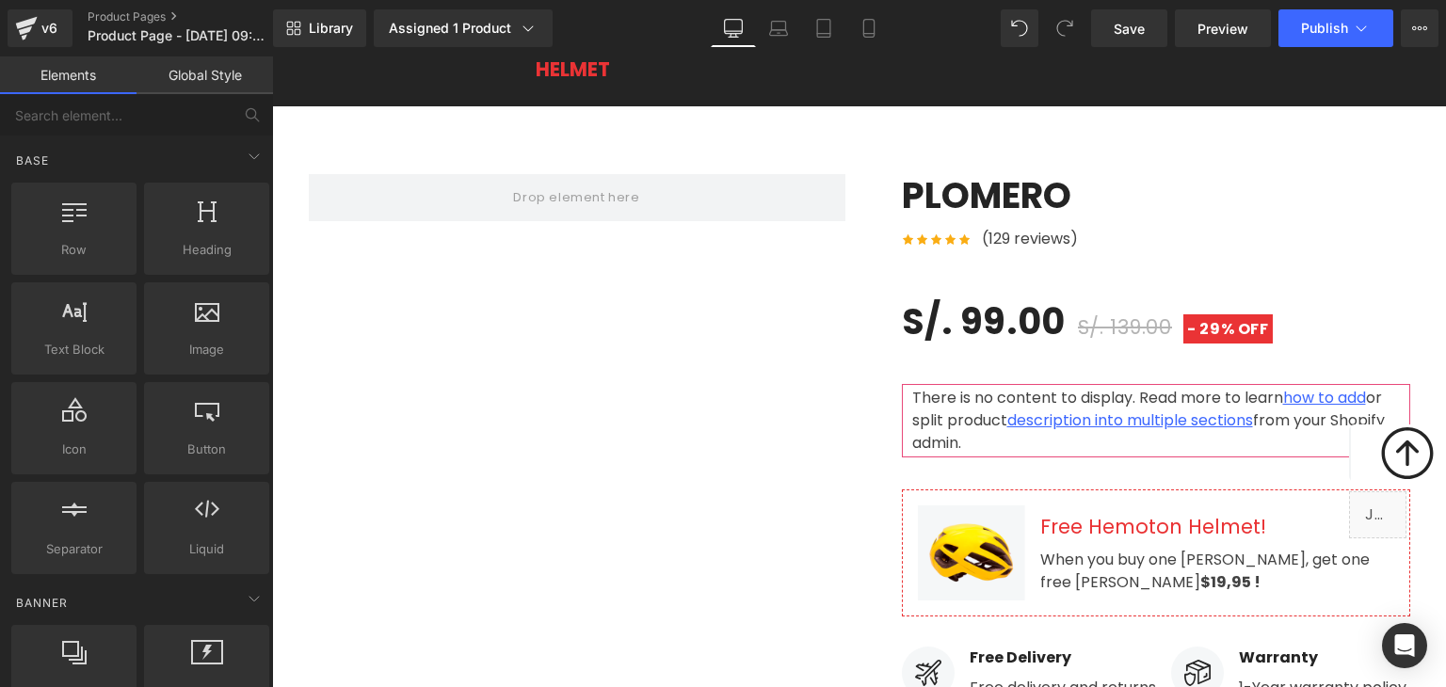
scroll to position [0, 0]
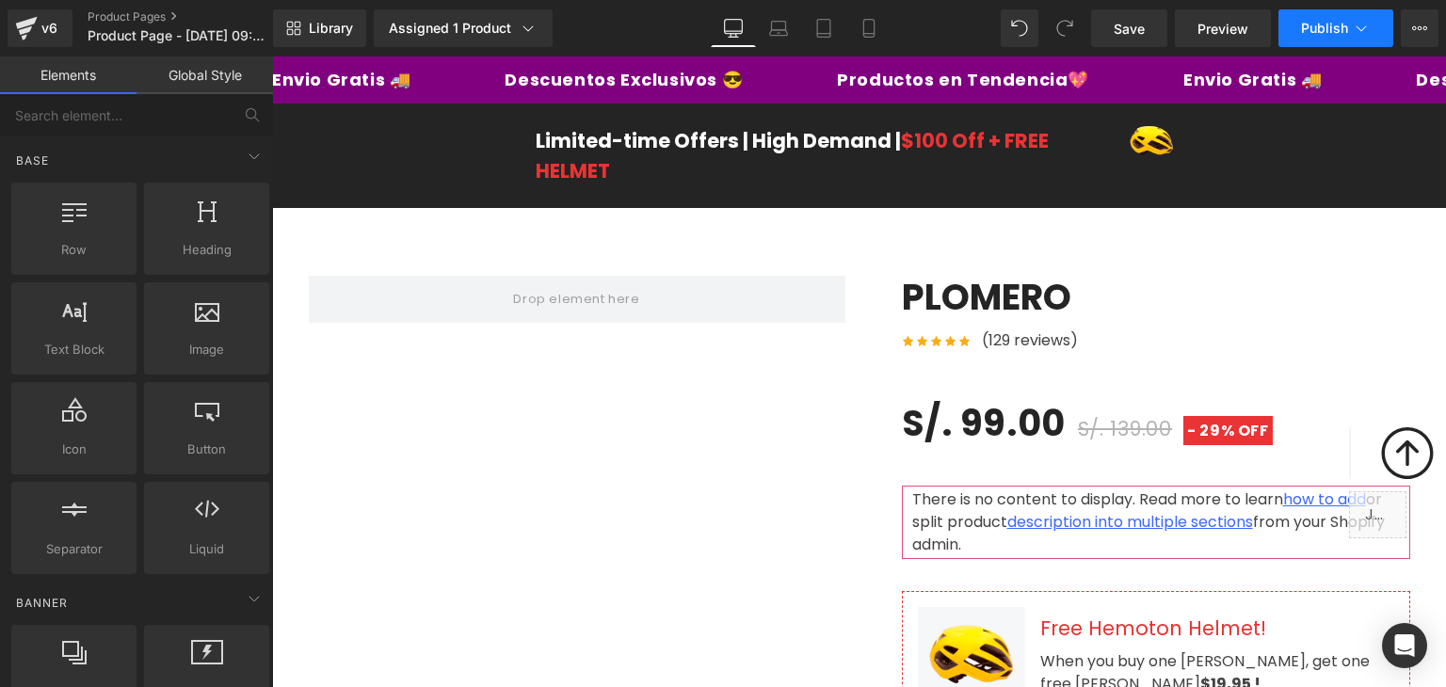
click at [1291, 30] on button "Publish" at bounding box center [1335, 28] width 115 height 38
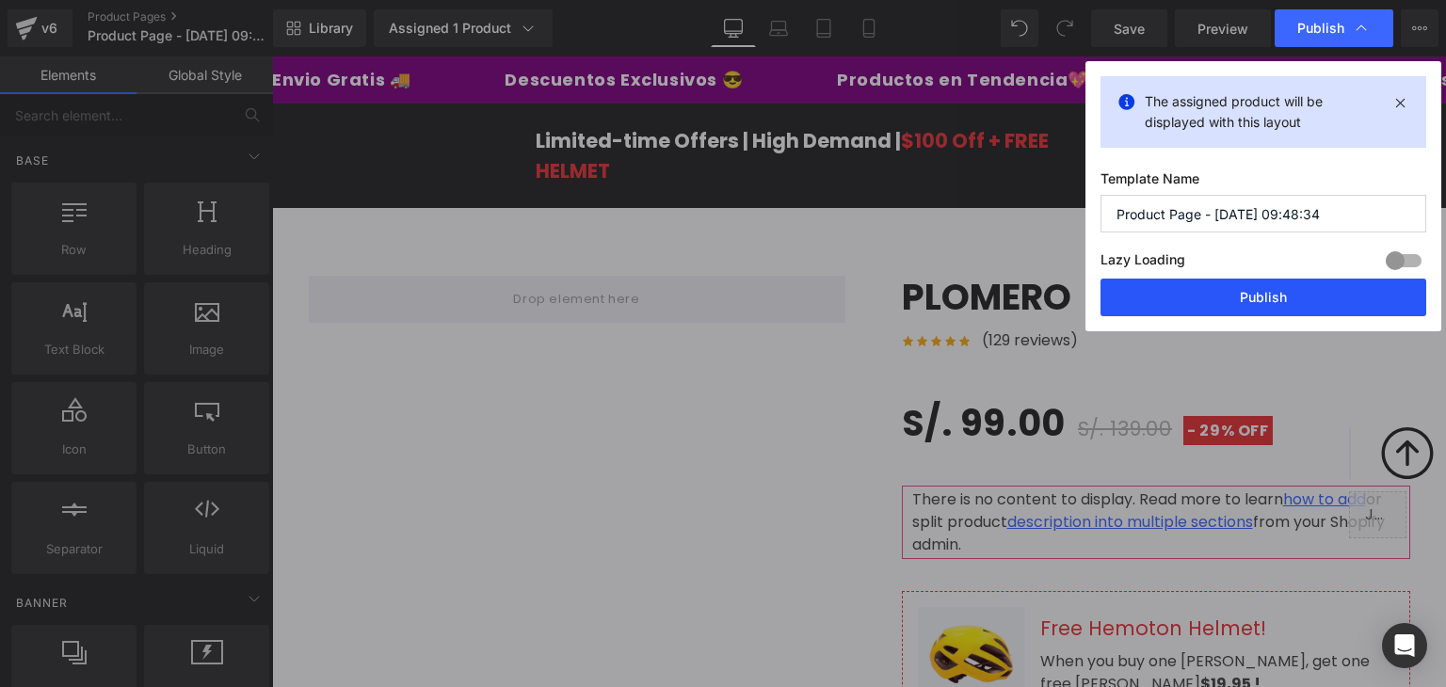
click at [1227, 294] on button "Publish" at bounding box center [1263, 298] width 326 height 38
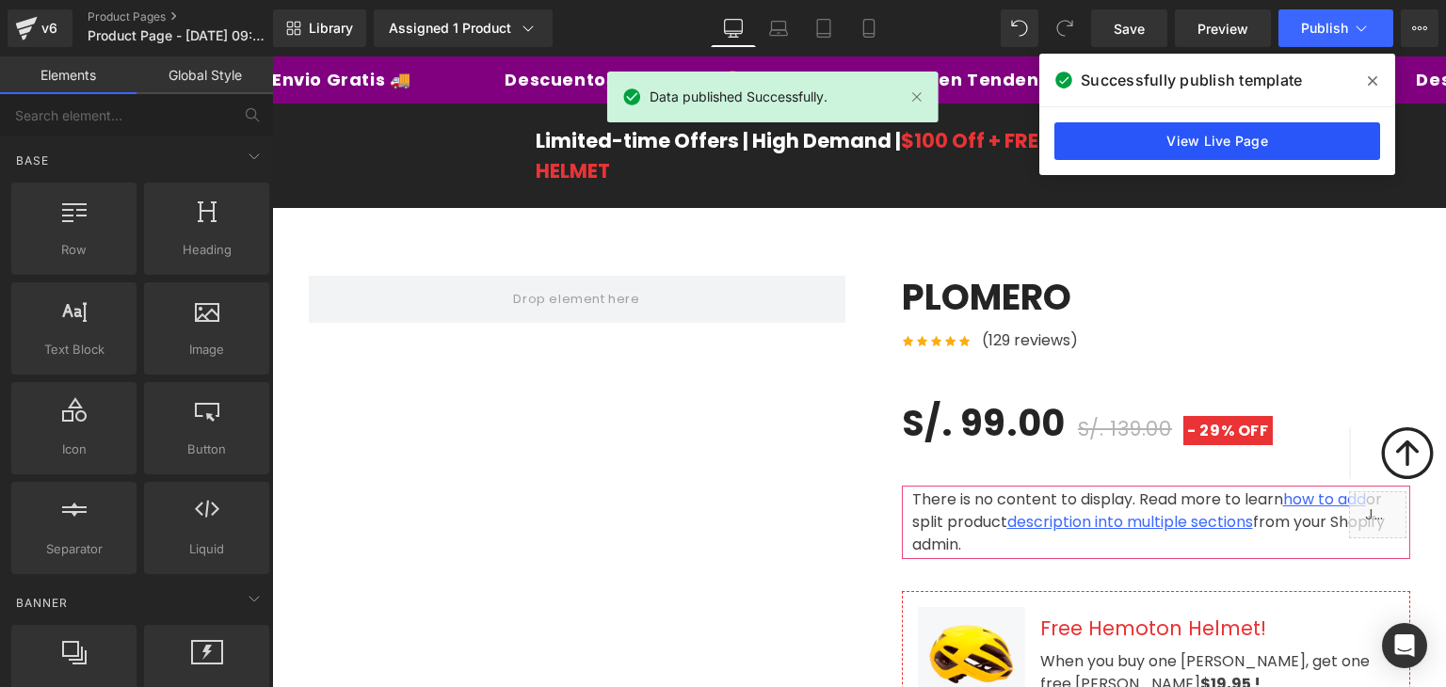
click at [1235, 133] on link "View Live Page" at bounding box center [1217, 141] width 326 height 38
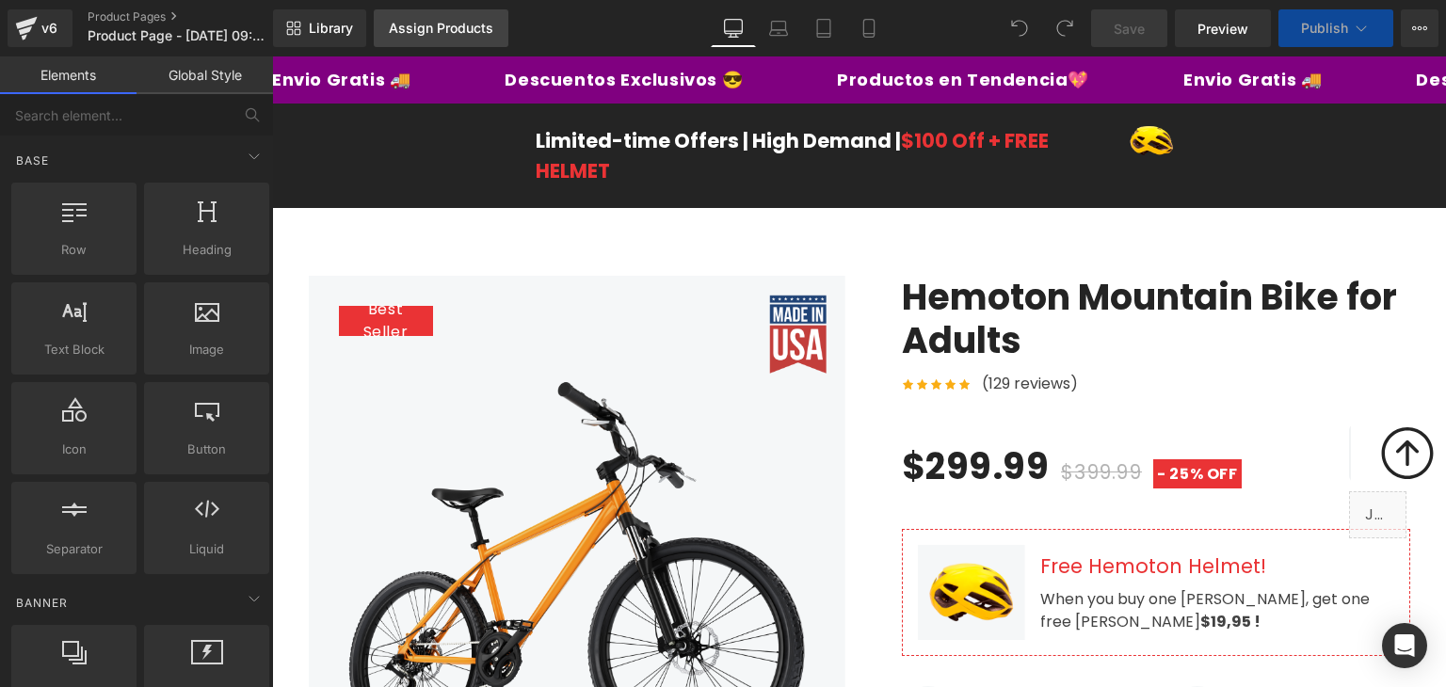
click at [465, 31] on div "Assign Products" at bounding box center [441, 28] width 104 height 15
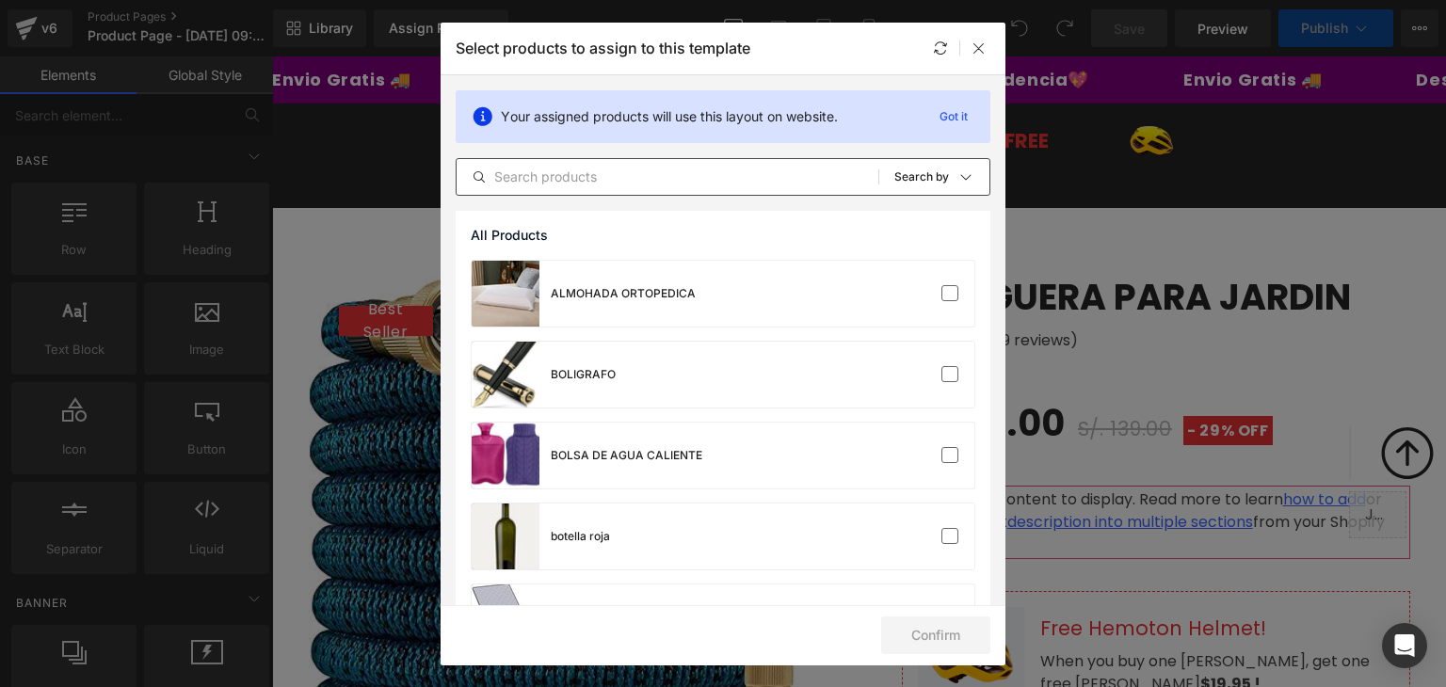
click at [711, 170] on input "text" at bounding box center [667, 177] width 422 height 23
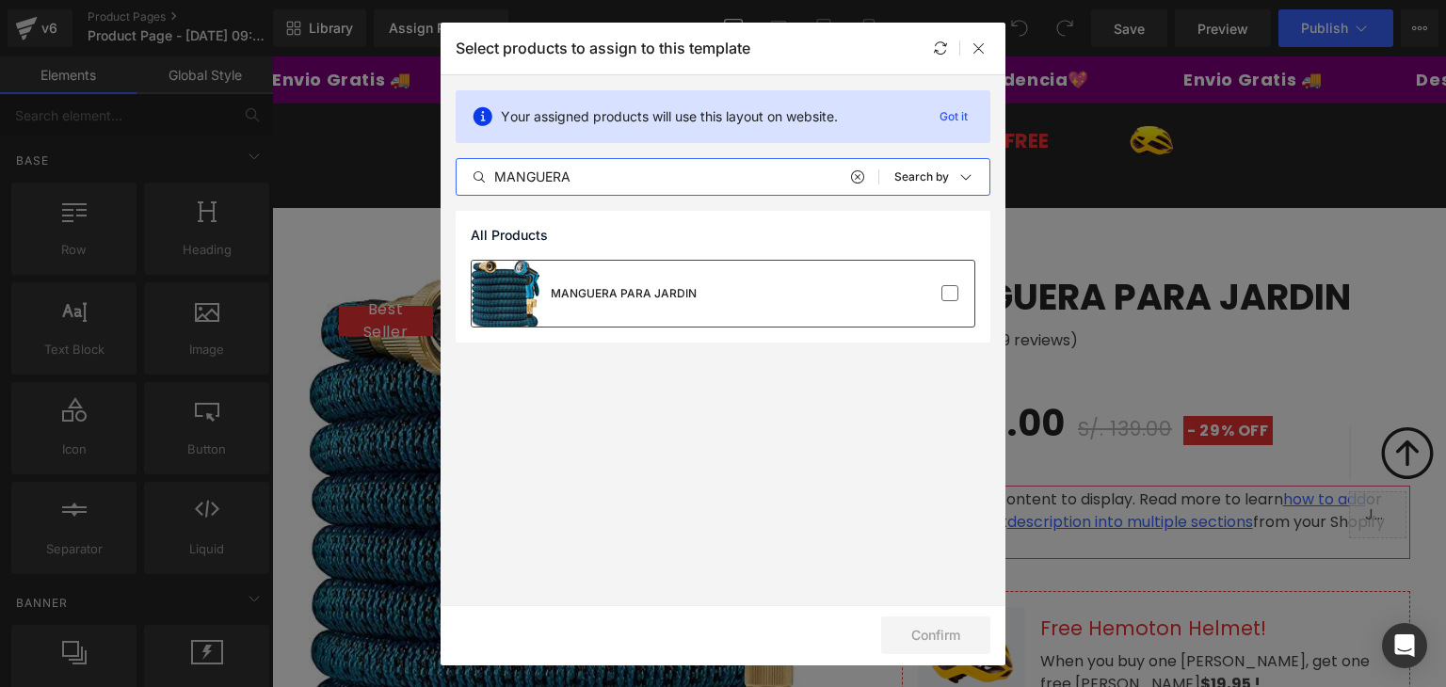
type input "MANGUERA"
drag, startPoint x: 925, startPoint y: 284, endPoint x: 950, endPoint y: 286, distance: 24.5
click at [929, 284] on div at bounding box center [917, 293] width 84 height 19
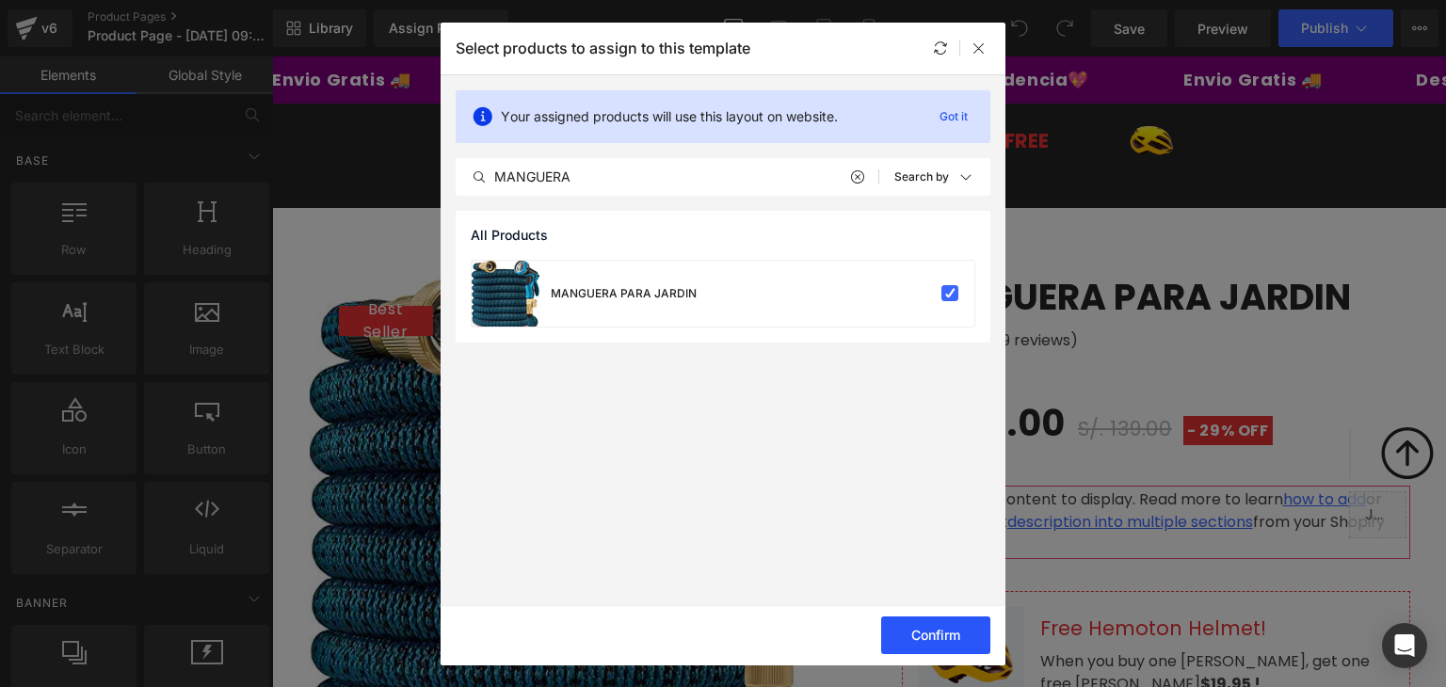
click at [960, 640] on button "Confirm" at bounding box center [935, 635] width 109 height 38
click at [964, 625] on button "Success" at bounding box center [923, 635] width 133 height 38
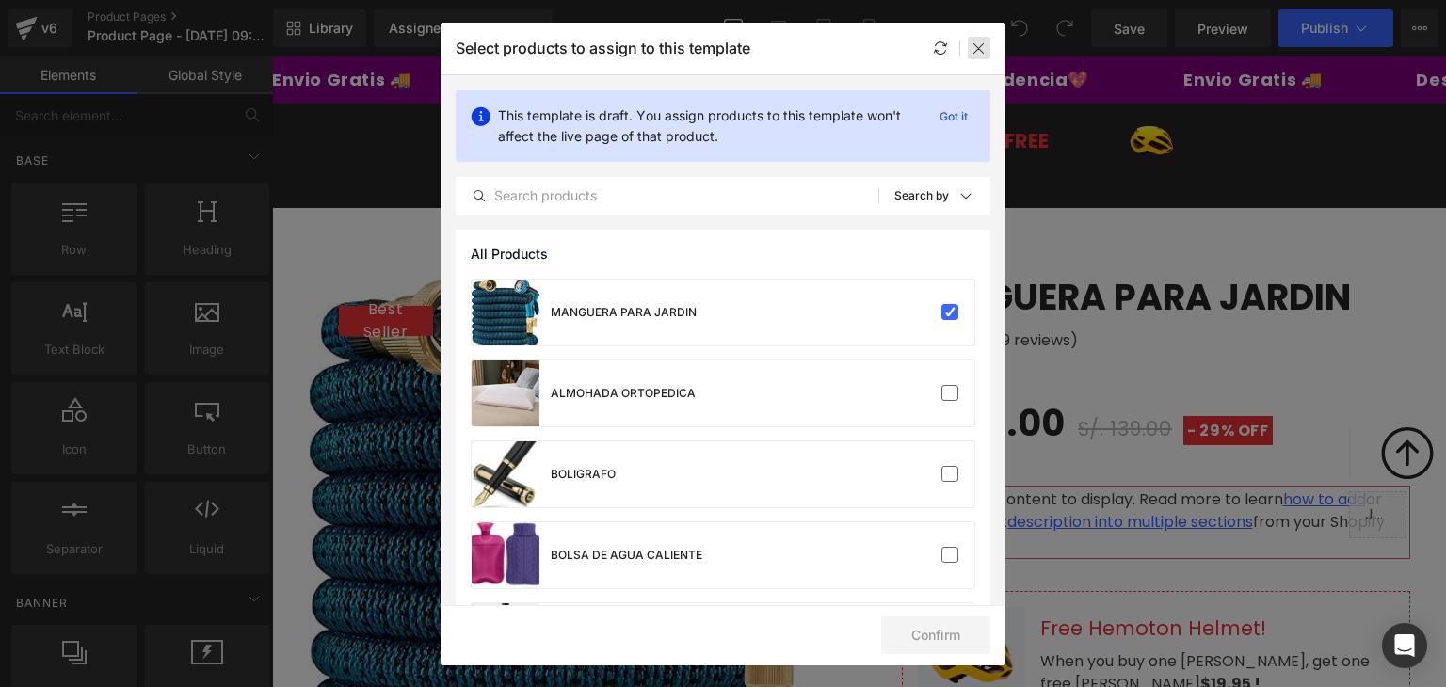
click at [982, 49] on icon at bounding box center [978, 47] width 15 height 15
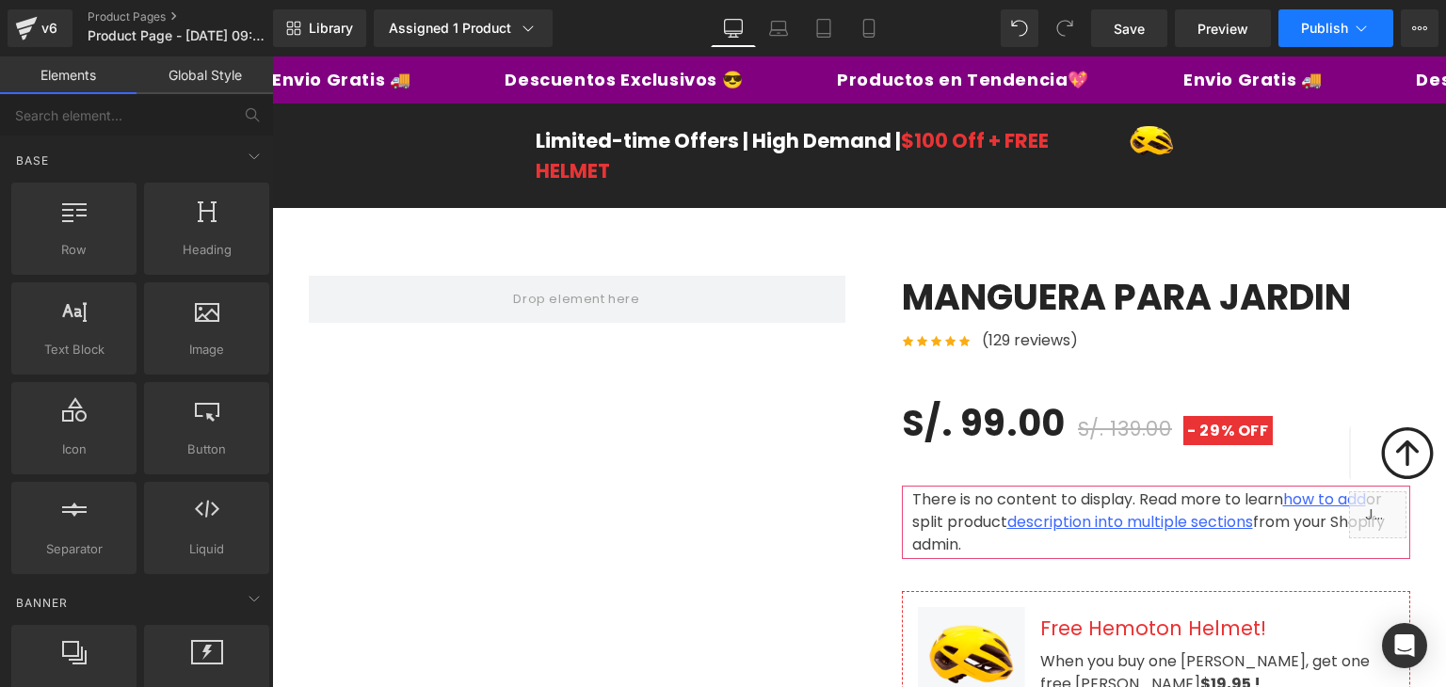
click at [1347, 22] on span "Publish" at bounding box center [1324, 28] width 47 height 15
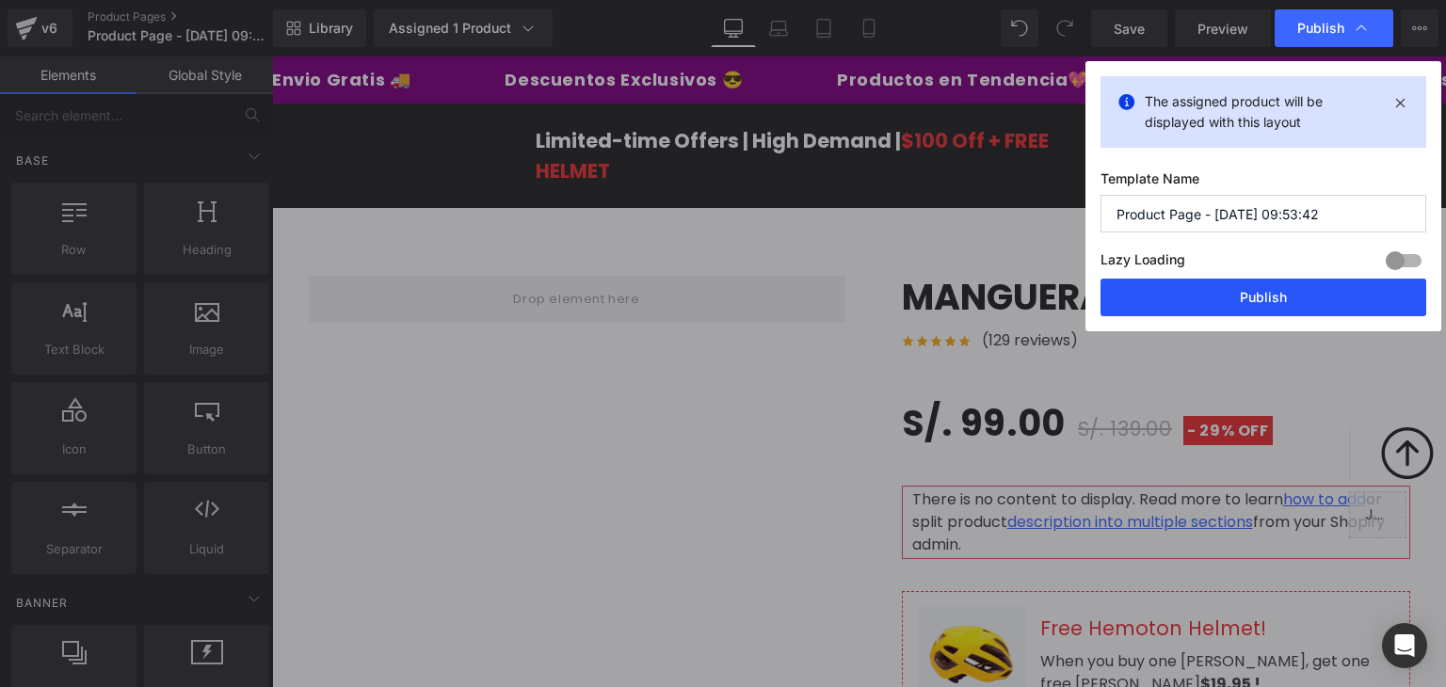
click at [1250, 299] on button "Publish" at bounding box center [1263, 298] width 326 height 38
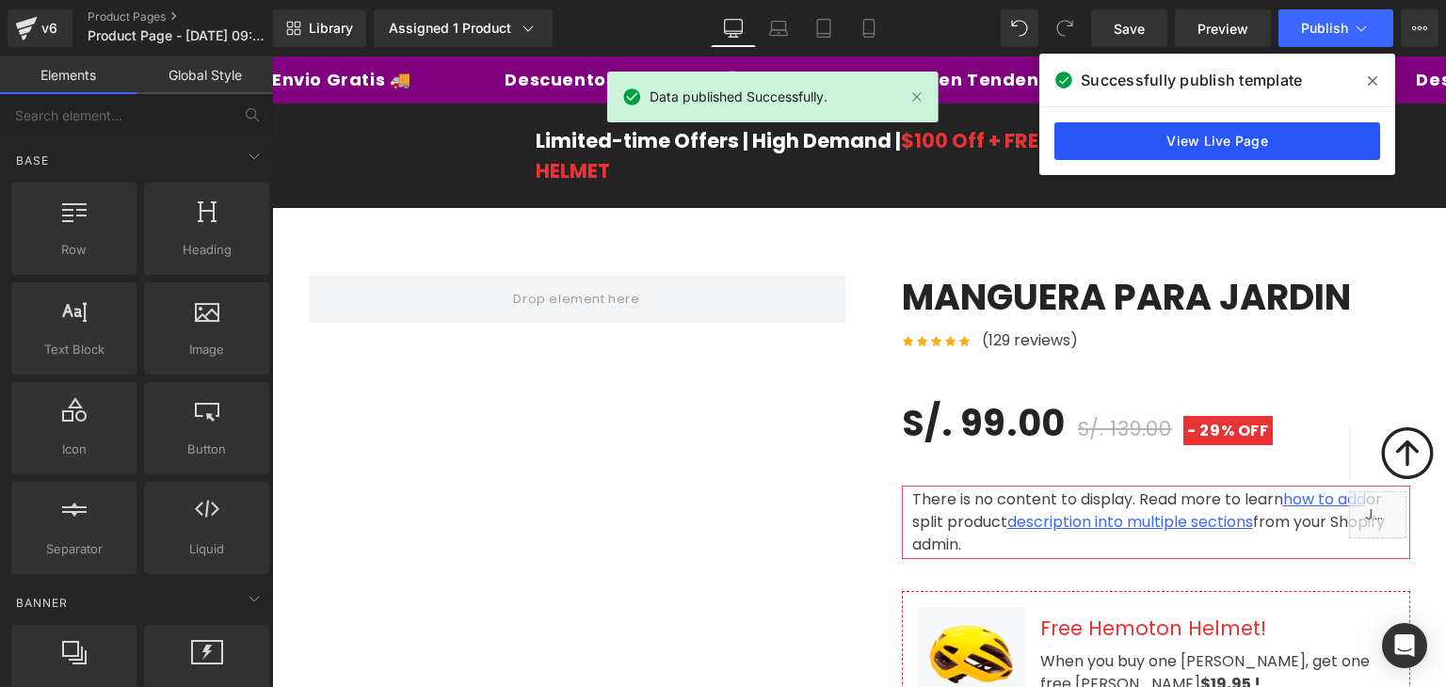
click at [1235, 139] on link "View Live Page" at bounding box center [1217, 141] width 326 height 38
